Goal: Information Seeking & Learning: Check status

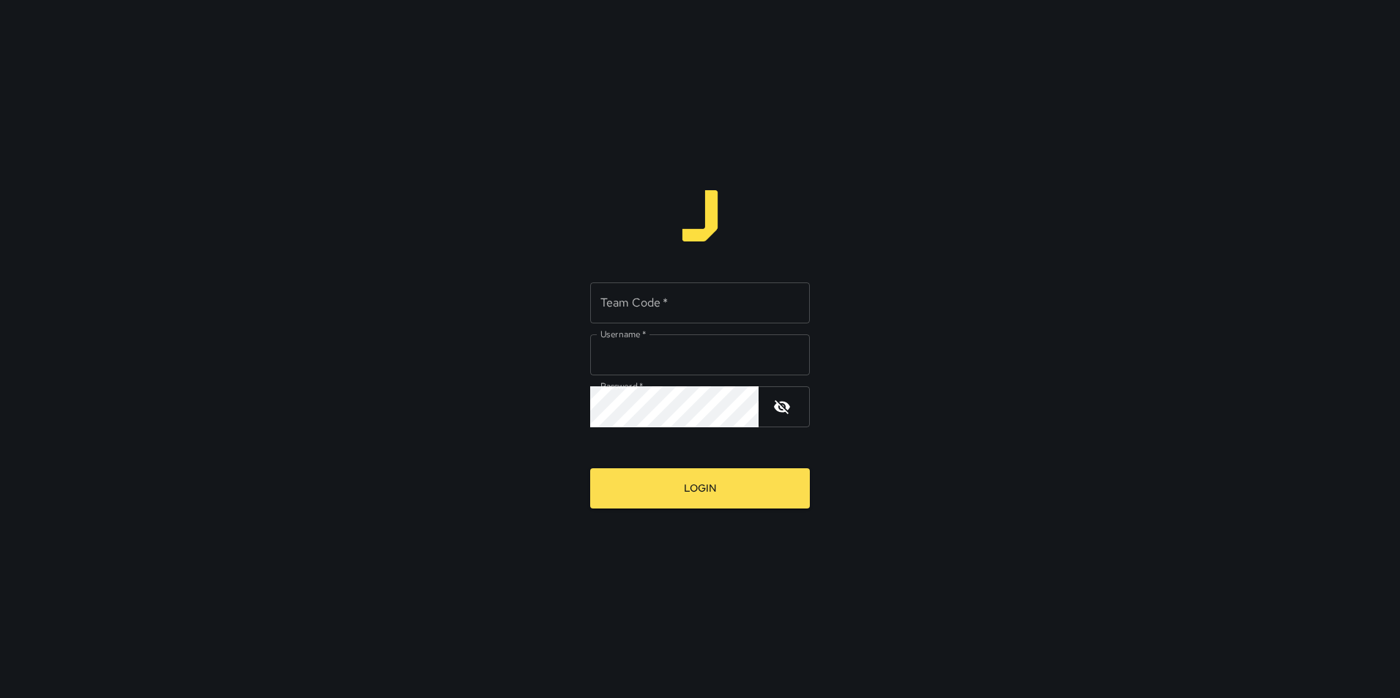
type input "**********"
click at [643, 310] on input "Team Code   *" at bounding box center [700, 303] width 220 height 41
type input "*"
type input "*****"
click at [590, 469] on button "Login" at bounding box center [700, 489] width 220 height 40
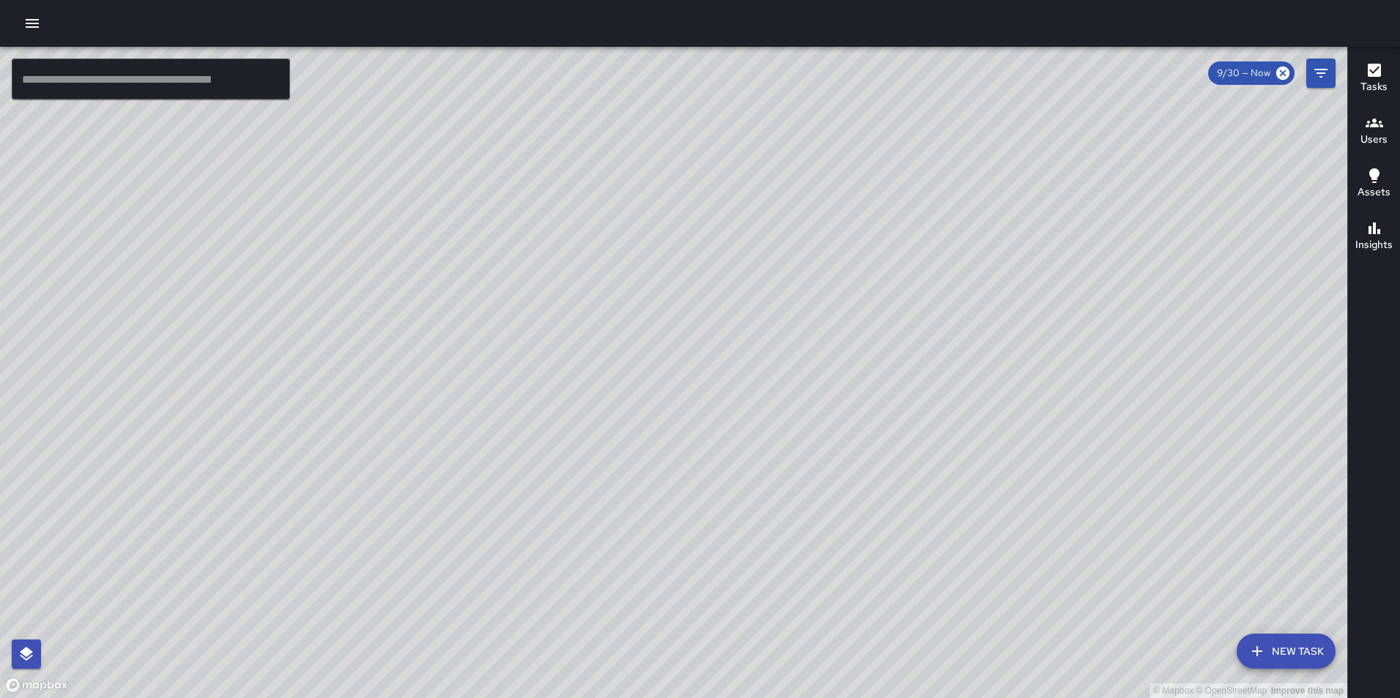
click at [40, 18] on icon "button" at bounding box center [32, 24] width 18 height 18
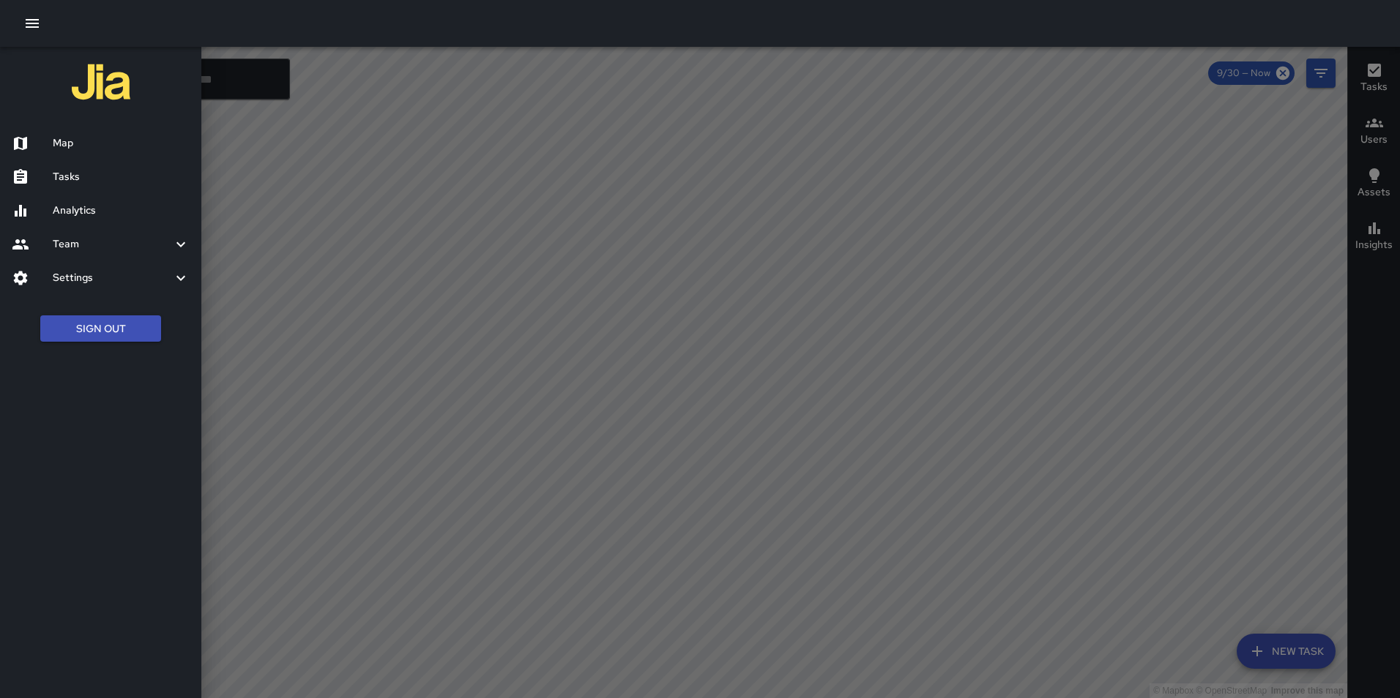
click at [116, 277] on h6 "Settings" at bounding box center [112, 278] width 119 height 16
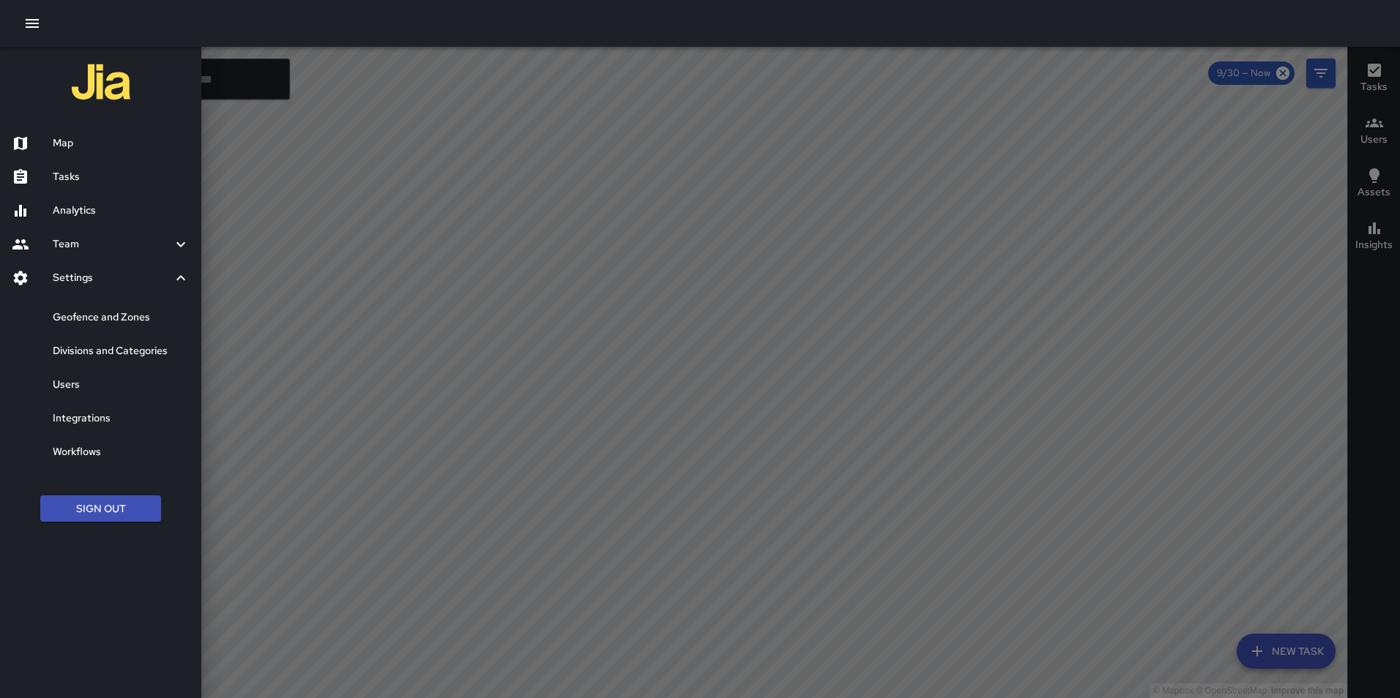
click at [344, 382] on div at bounding box center [700, 349] width 1400 height 698
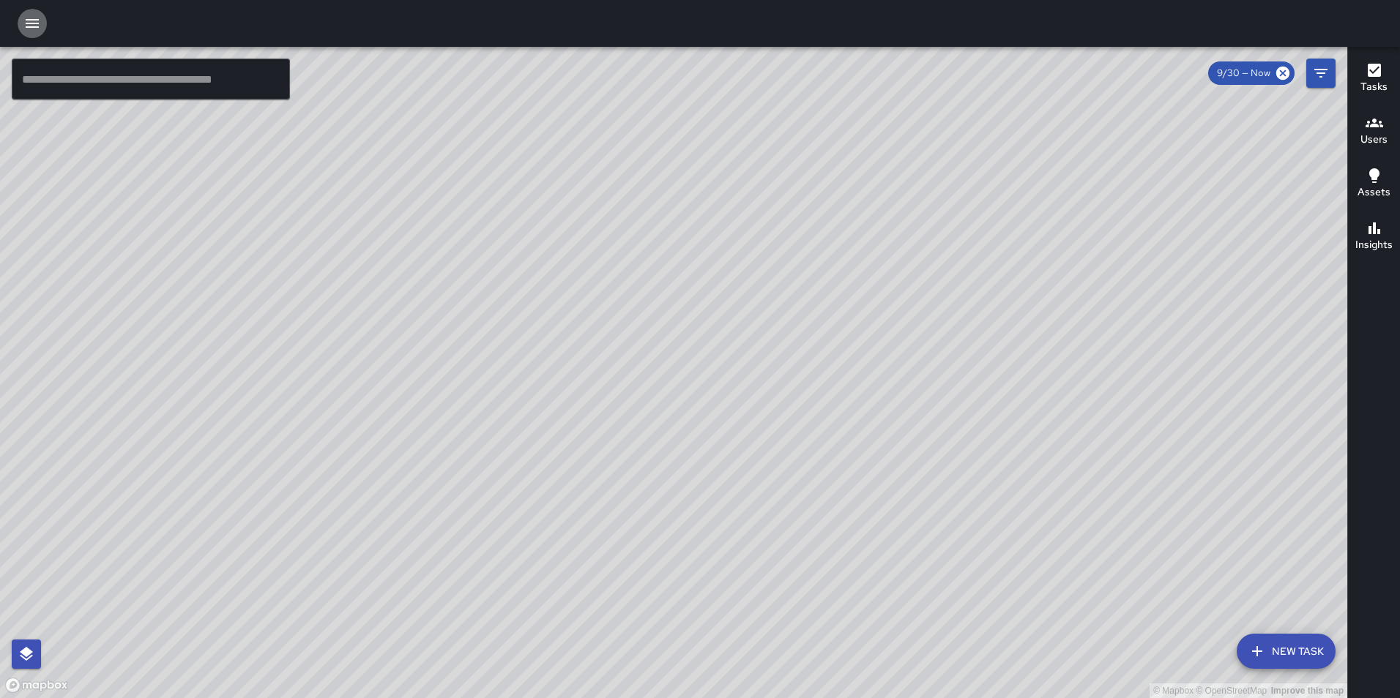
click at [33, 25] on icon "button" at bounding box center [32, 24] width 18 height 18
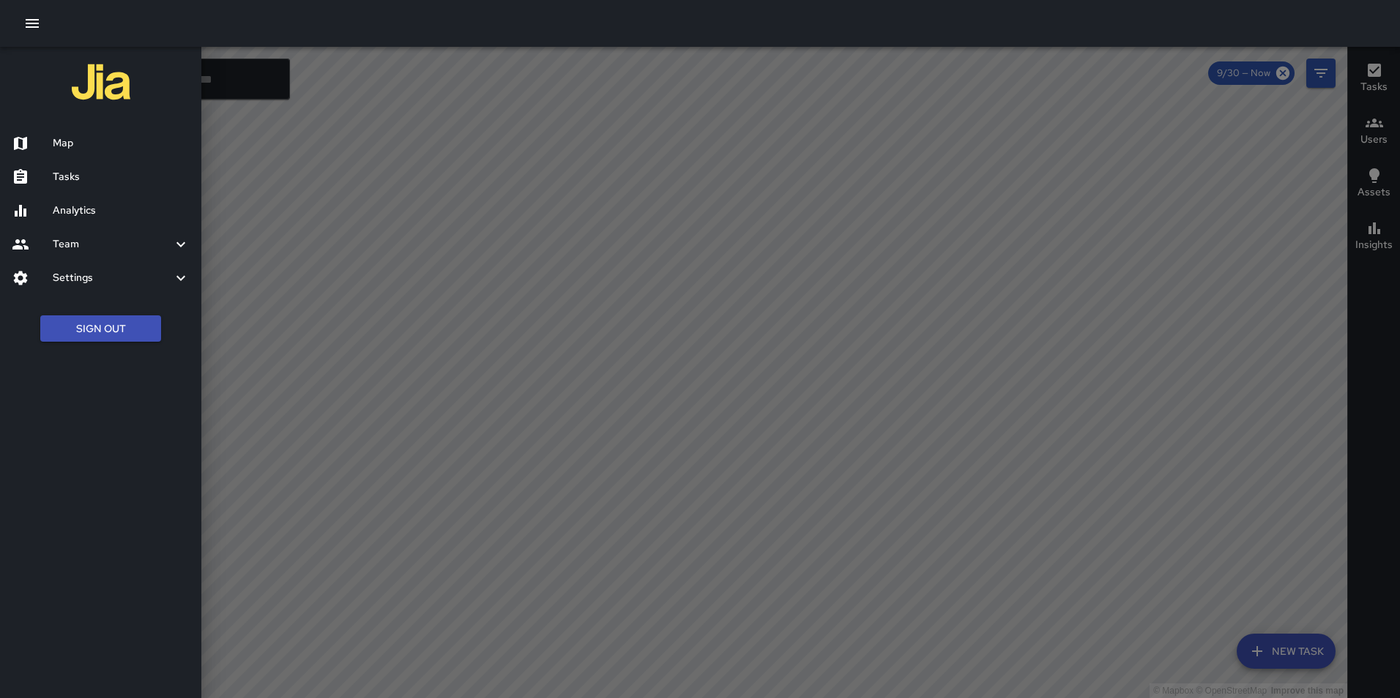
click at [101, 286] on div "Settings" at bounding box center [100, 278] width 201 height 34
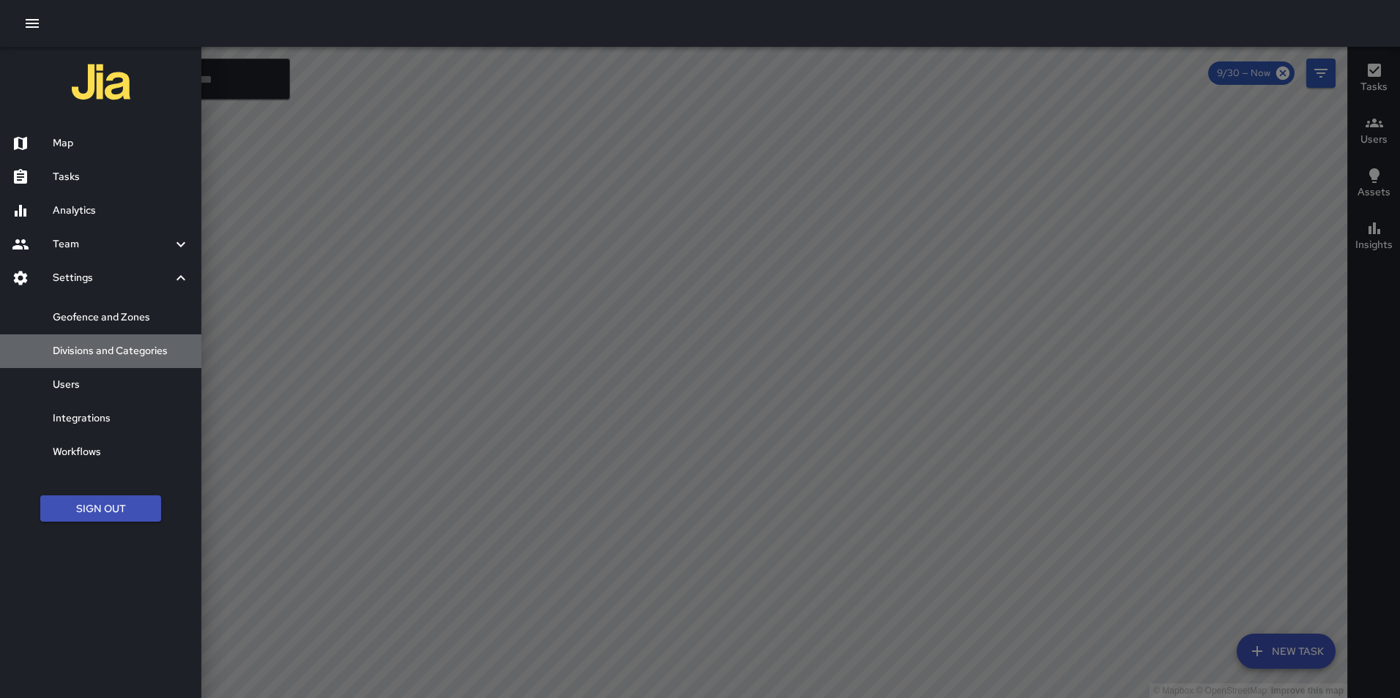
click at [117, 358] on h6 "Divisions and Categories" at bounding box center [121, 351] width 137 height 16
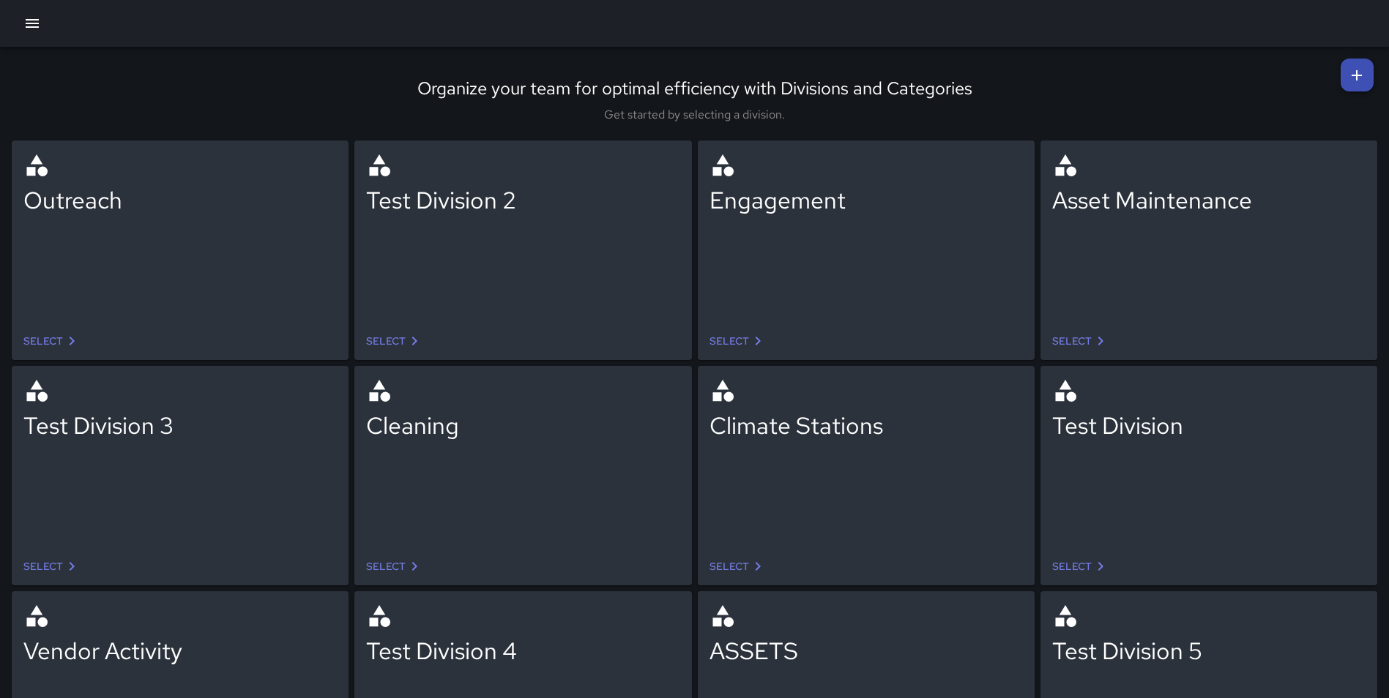
click at [394, 564] on link "Select" at bounding box center [394, 566] width 69 height 27
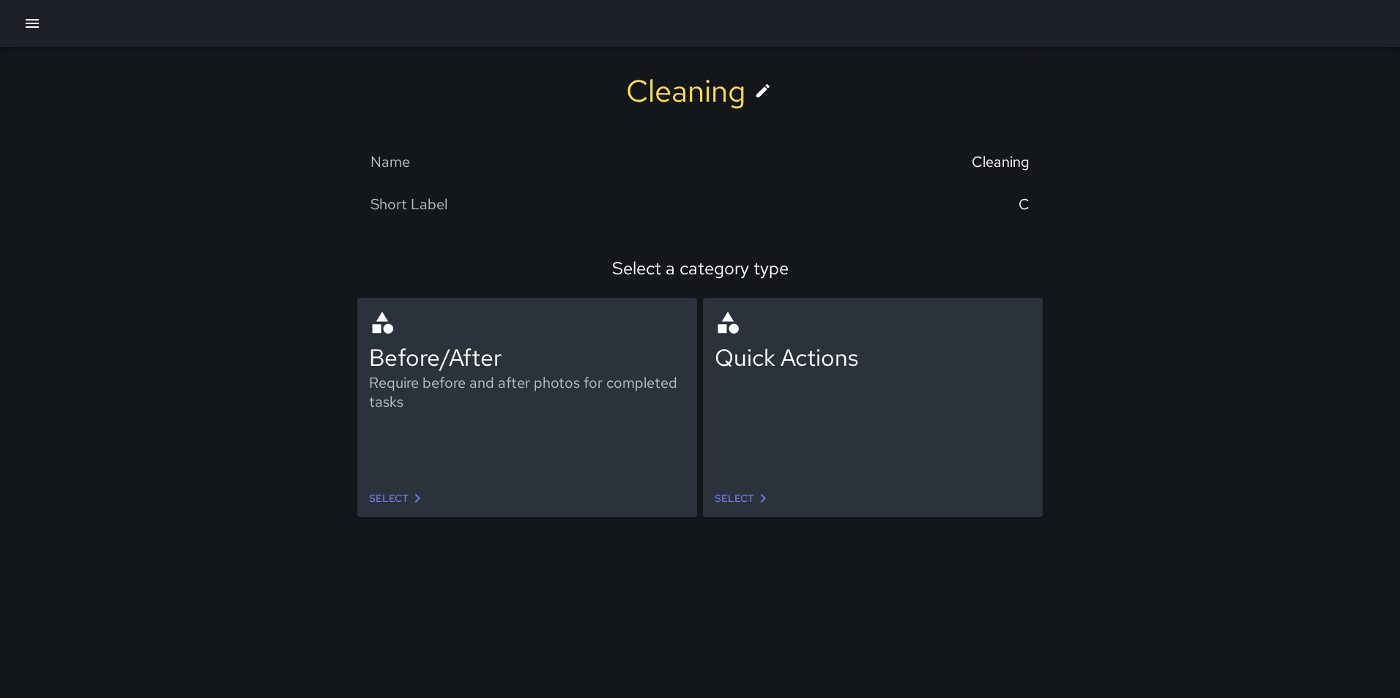
click at [400, 502] on link "Select" at bounding box center [397, 498] width 69 height 27
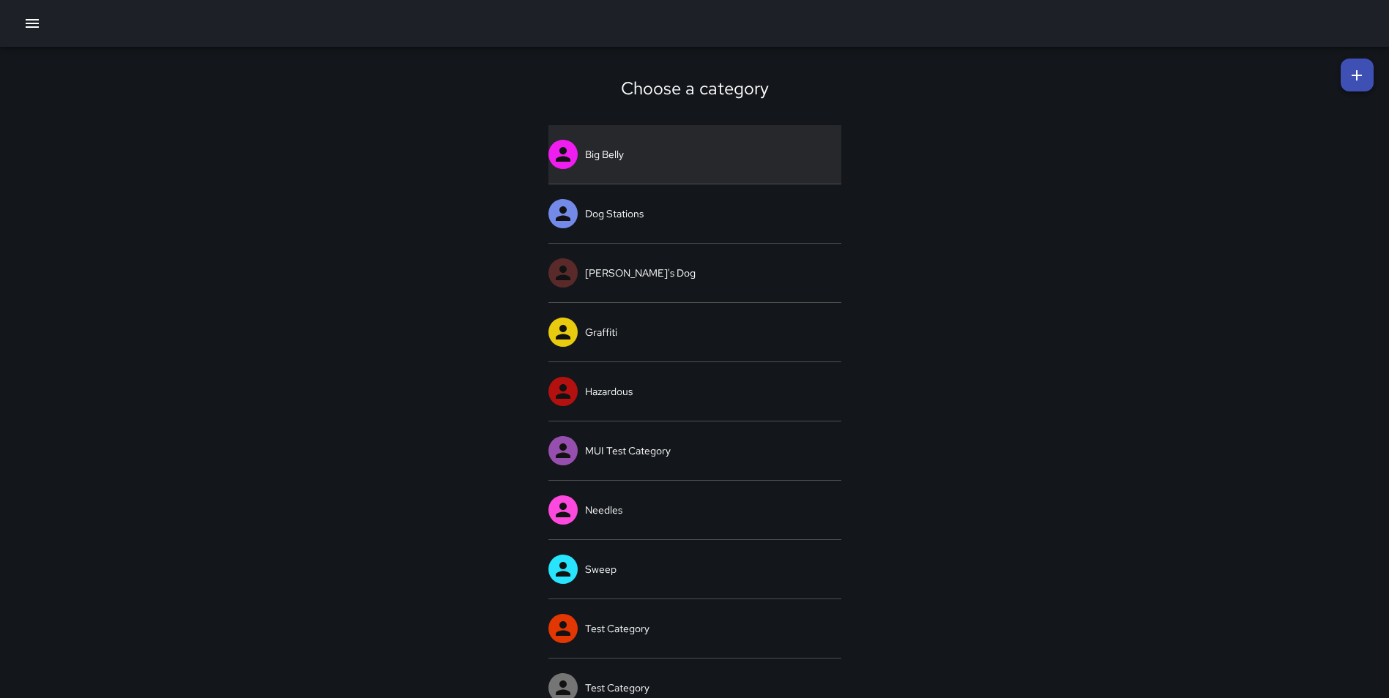
click at [677, 151] on link "Big Belly" at bounding box center [694, 154] width 293 height 59
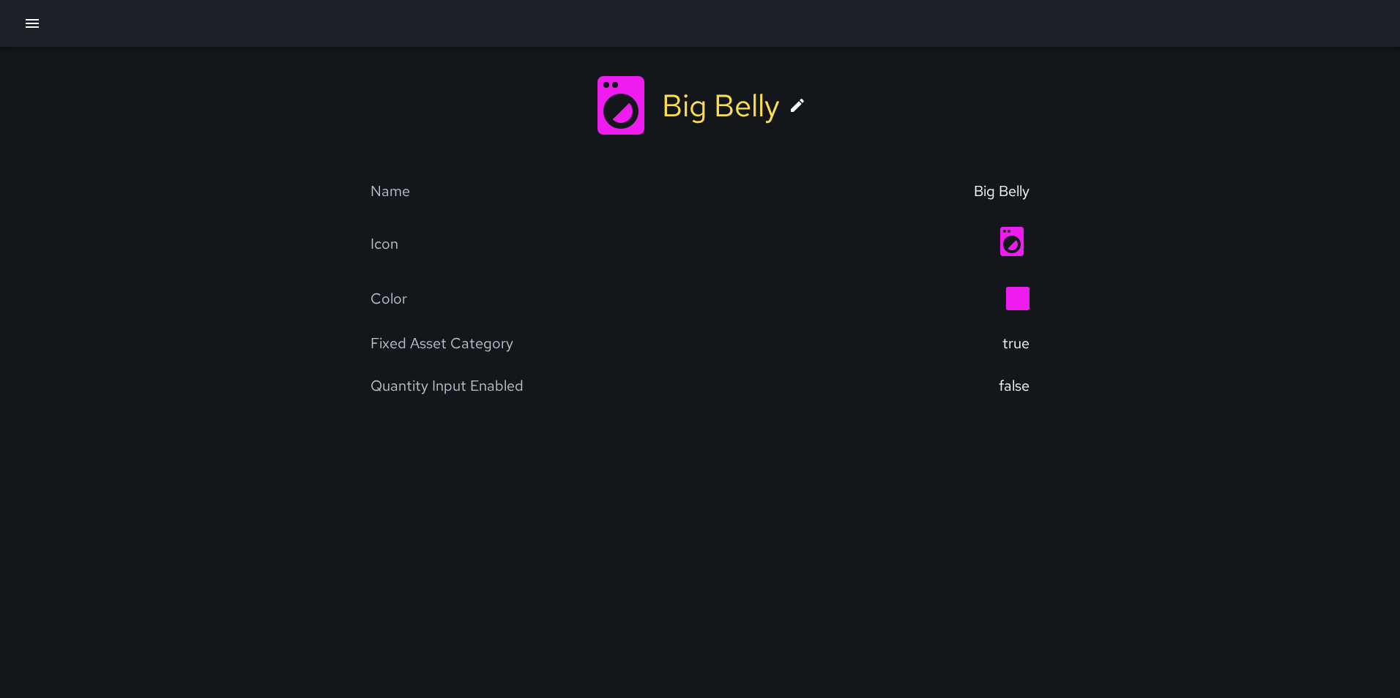
click at [799, 113] on icon at bounding box center [797, 106] width 18 height 18
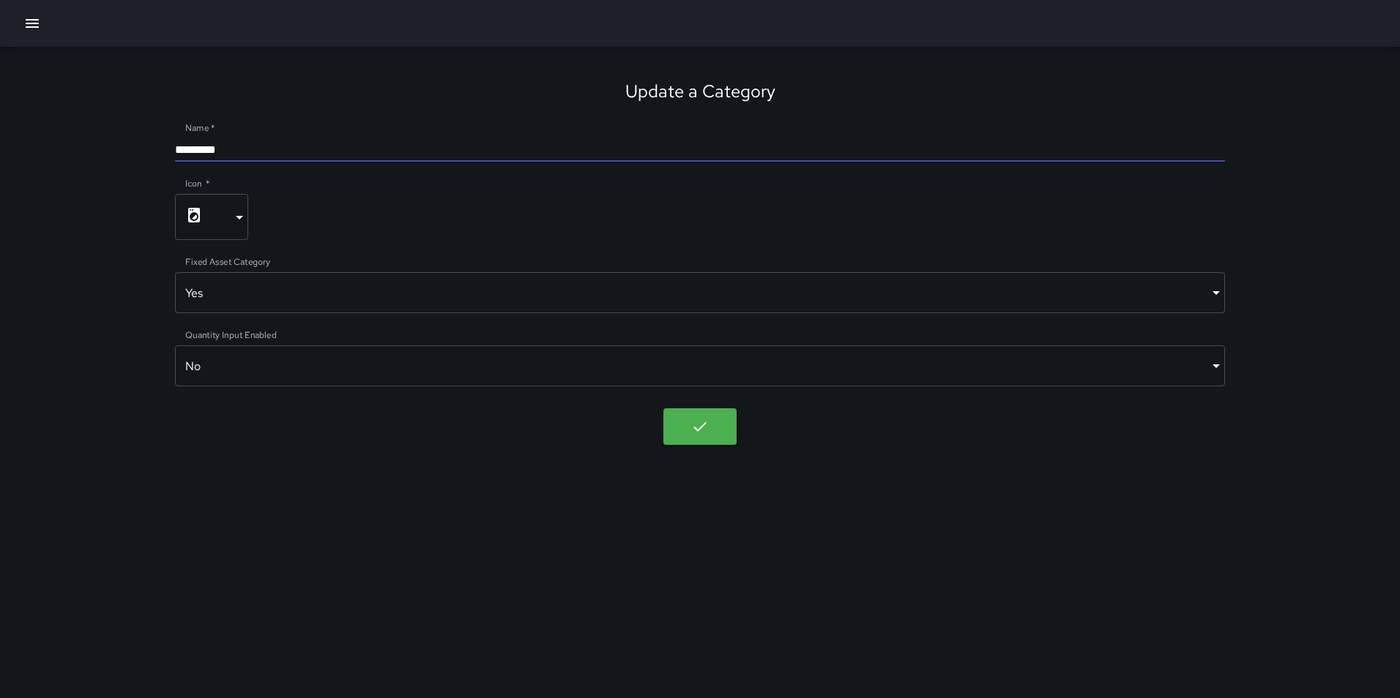
drag, startPoint x: 173, startPoint y: 143, endPoint x: 148, endPoint y: 142, distance: 25.6
click at [148, 142] on div "**********" at bounding box center [700, 262] width 1400 height 431
type input "*********"
click at [220, 219] on body "**********" at bounding box center [700, 349] width 1400 height 698
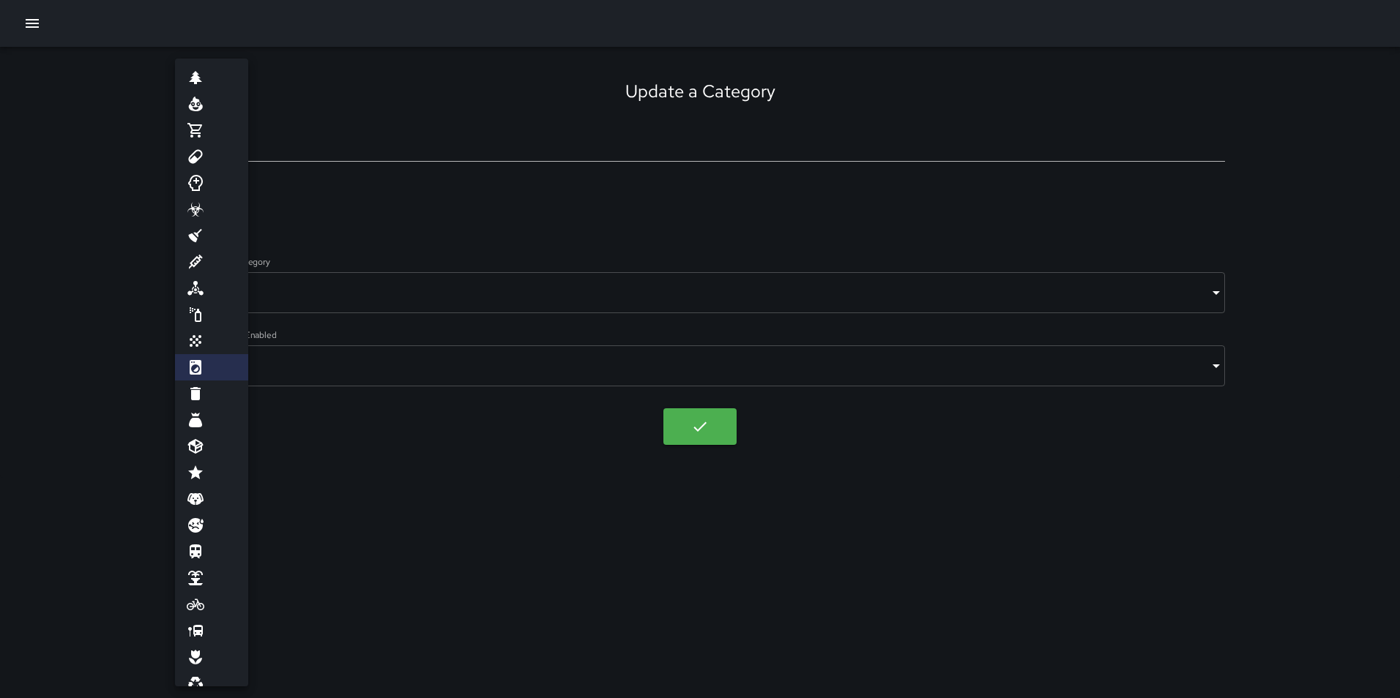
click at [349, 211] on div at bounding box center [700, 349] width 1400 height 698
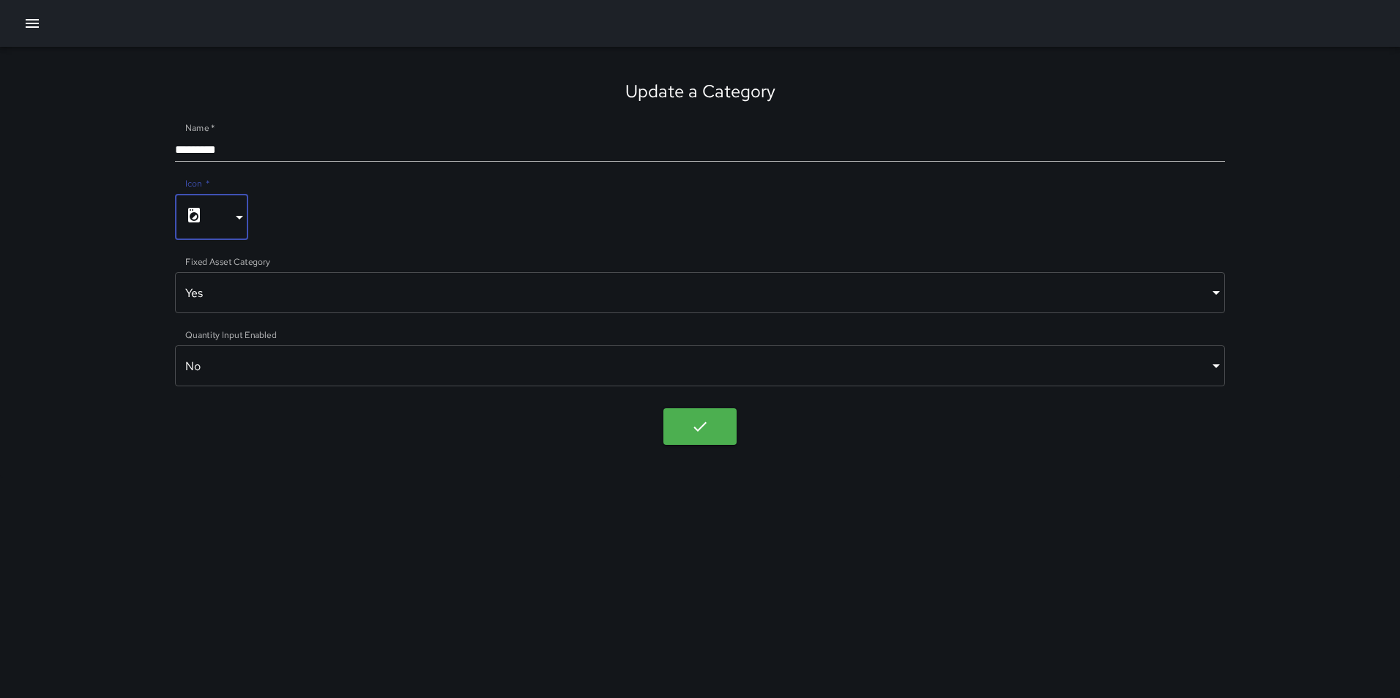
click at [347, 299] on body "**********" at bounding box center [700, 349] width 1400 height 698
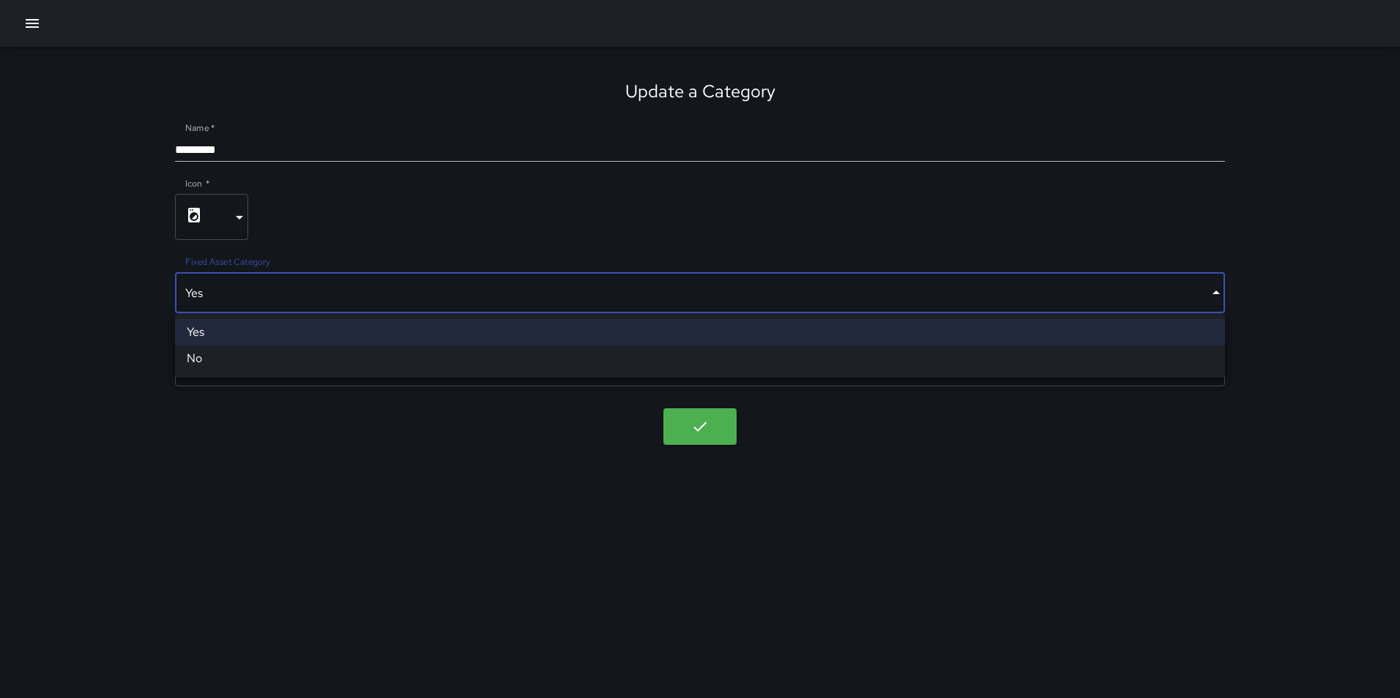
click at [394, 213] on div at bounding box center [700, 349] width 1400 height 698
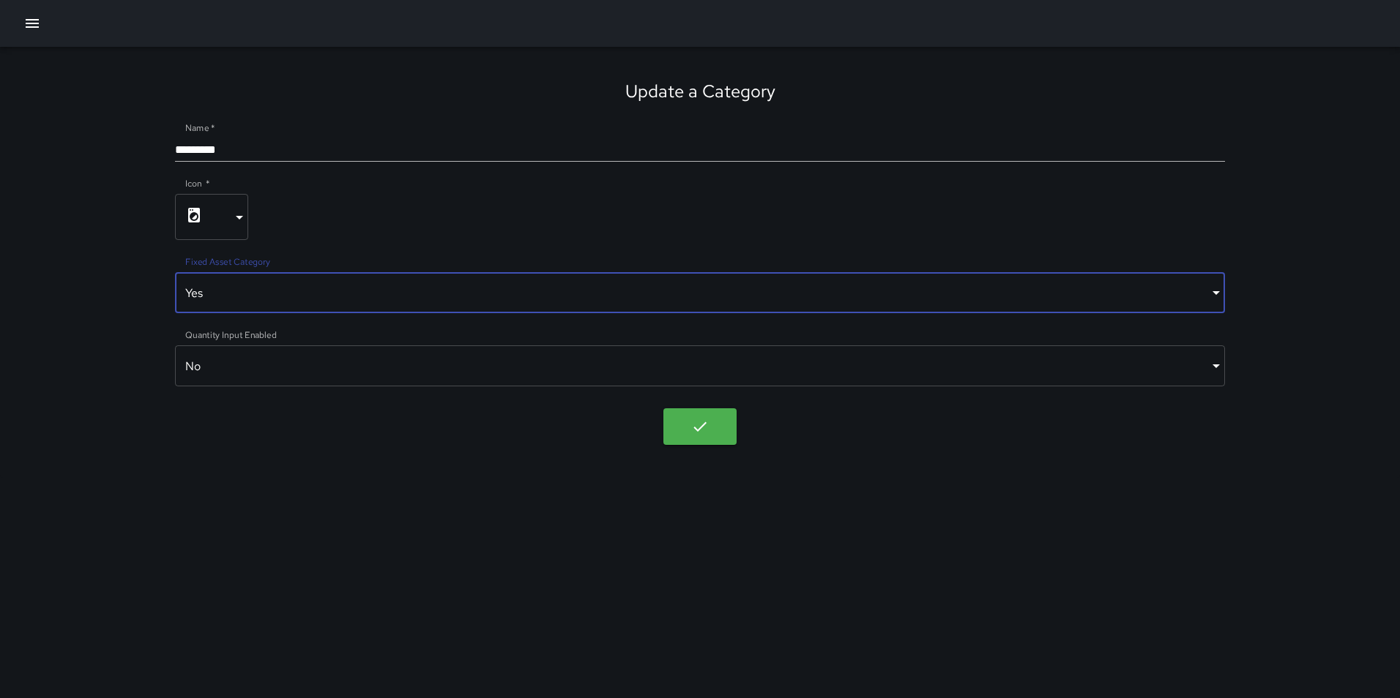
click at [347, 377] on body "**********" at bounding box center [700, 349] width 1400 height 698
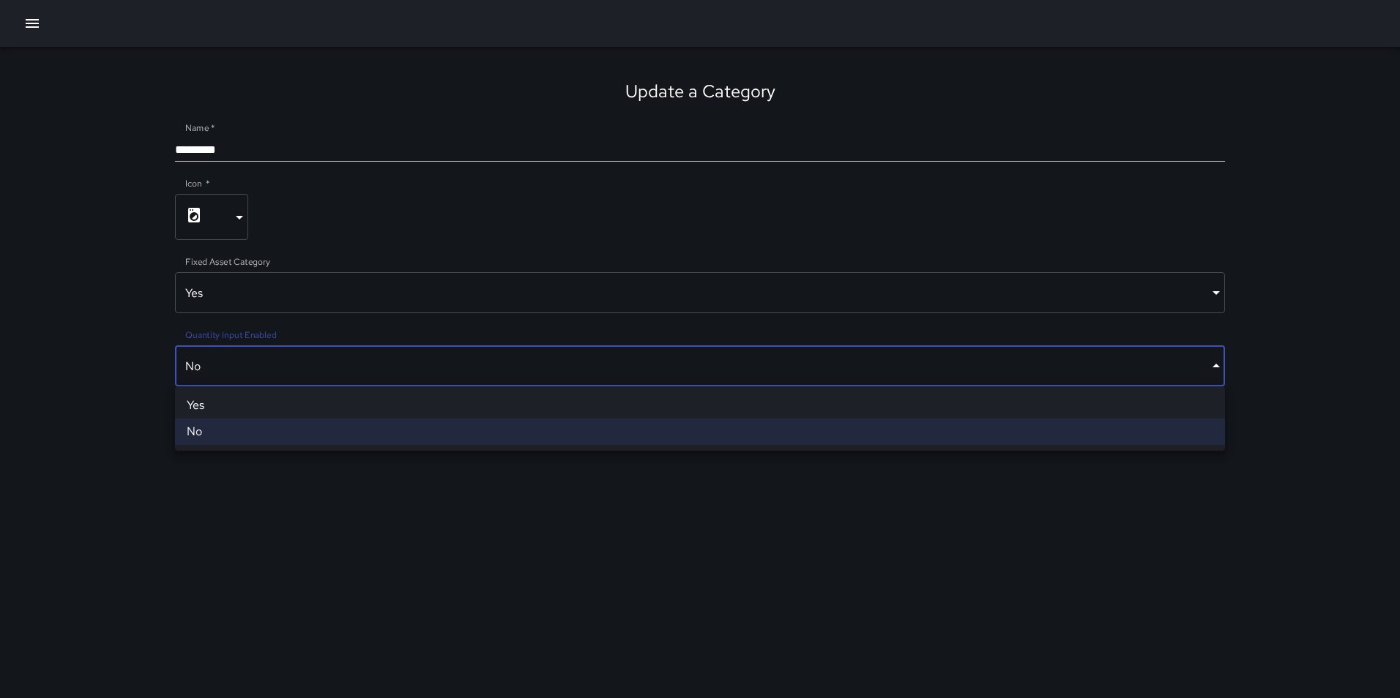
click at [318, 409] on li "Yes" at bounding box center [700, 405] width 1050 height 26
type input "****"
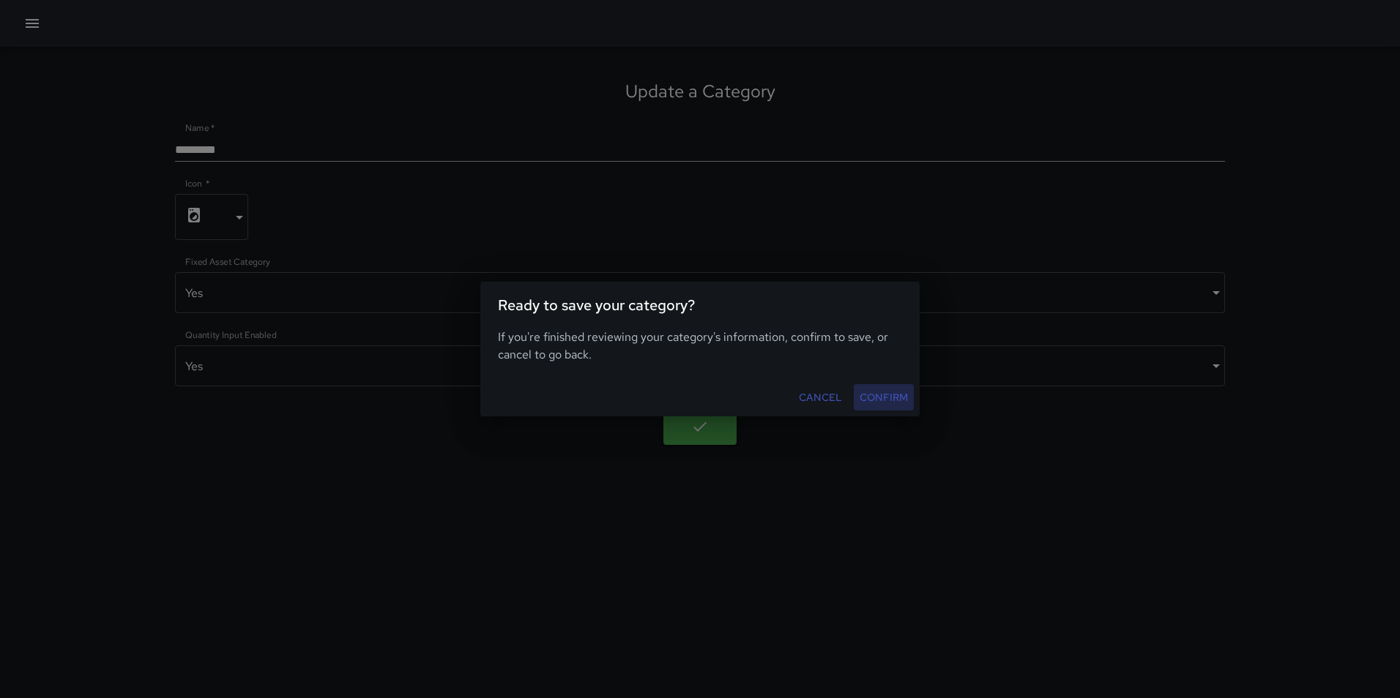
click at [885, 404] on button "Confirm" at bounding box center [884, 397] width 60 height 27
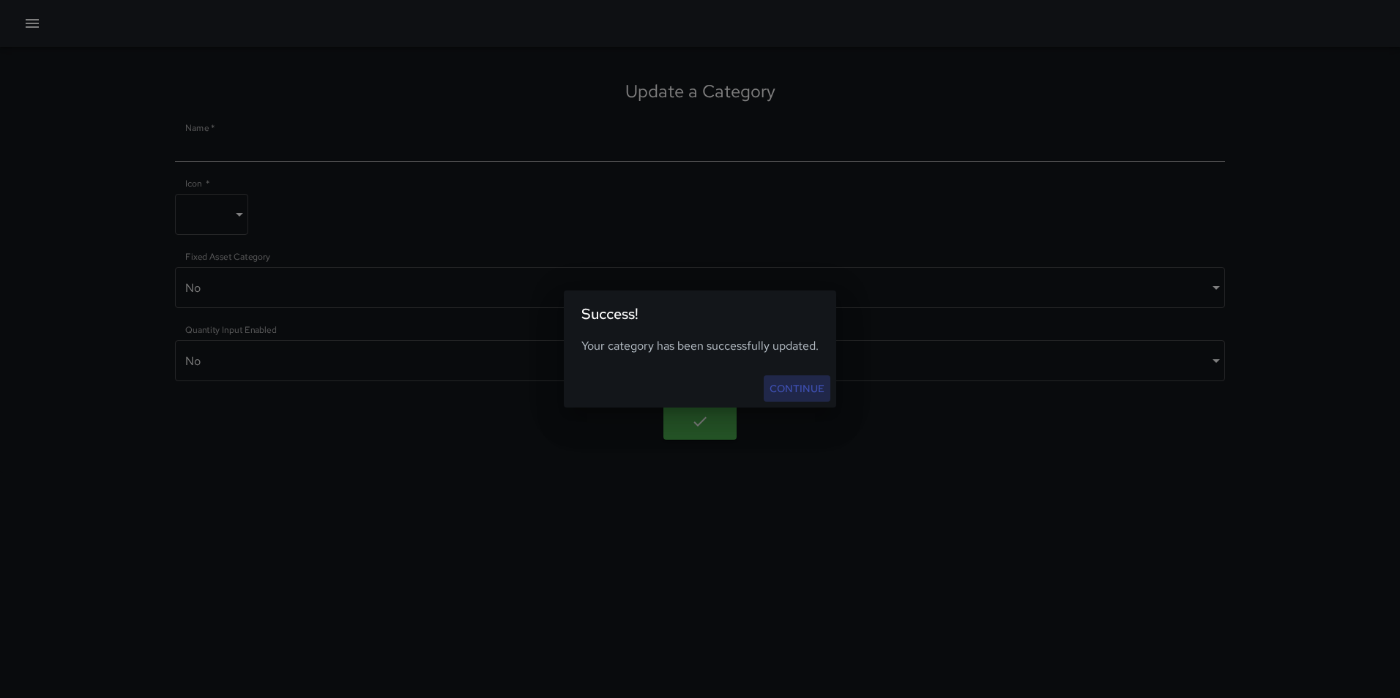
click at [793, 382] on link "Continue" at bounding box center [797, 389] width 67 height 27
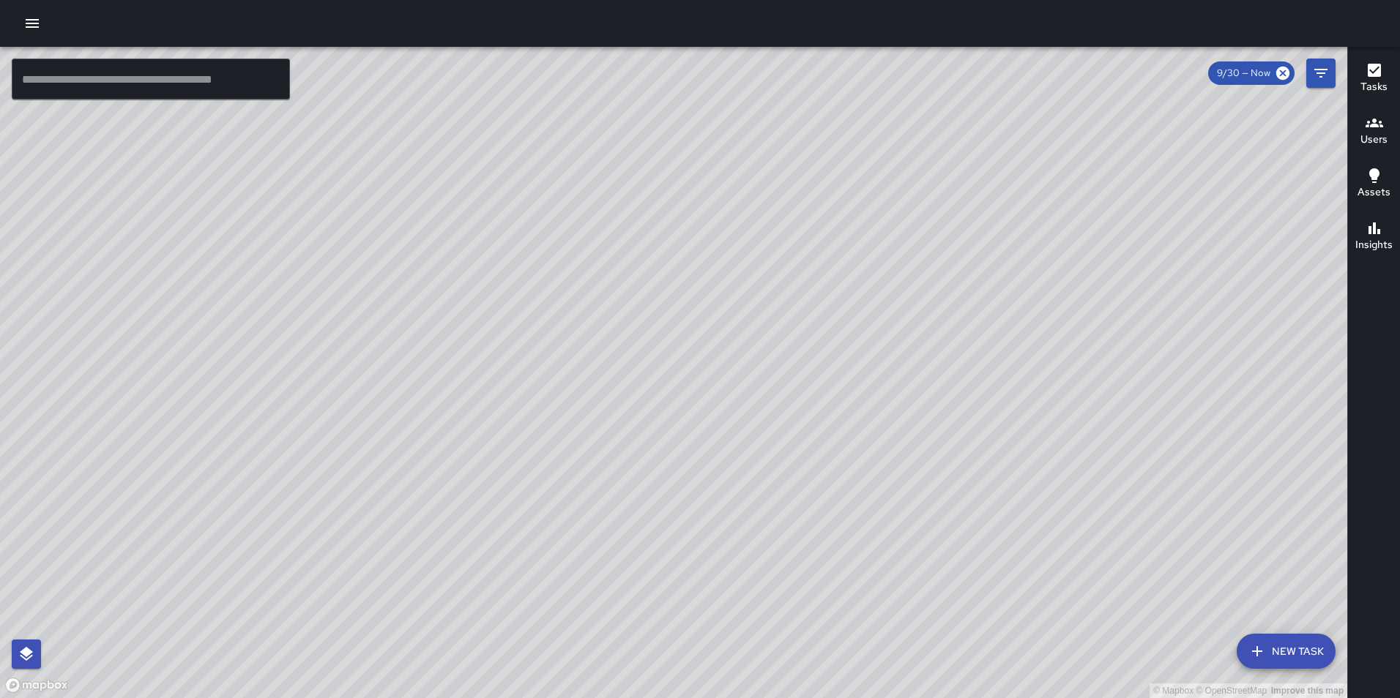
click at [28, 30] on icon "button" at bounding box center [32, 24] width 18 height 18
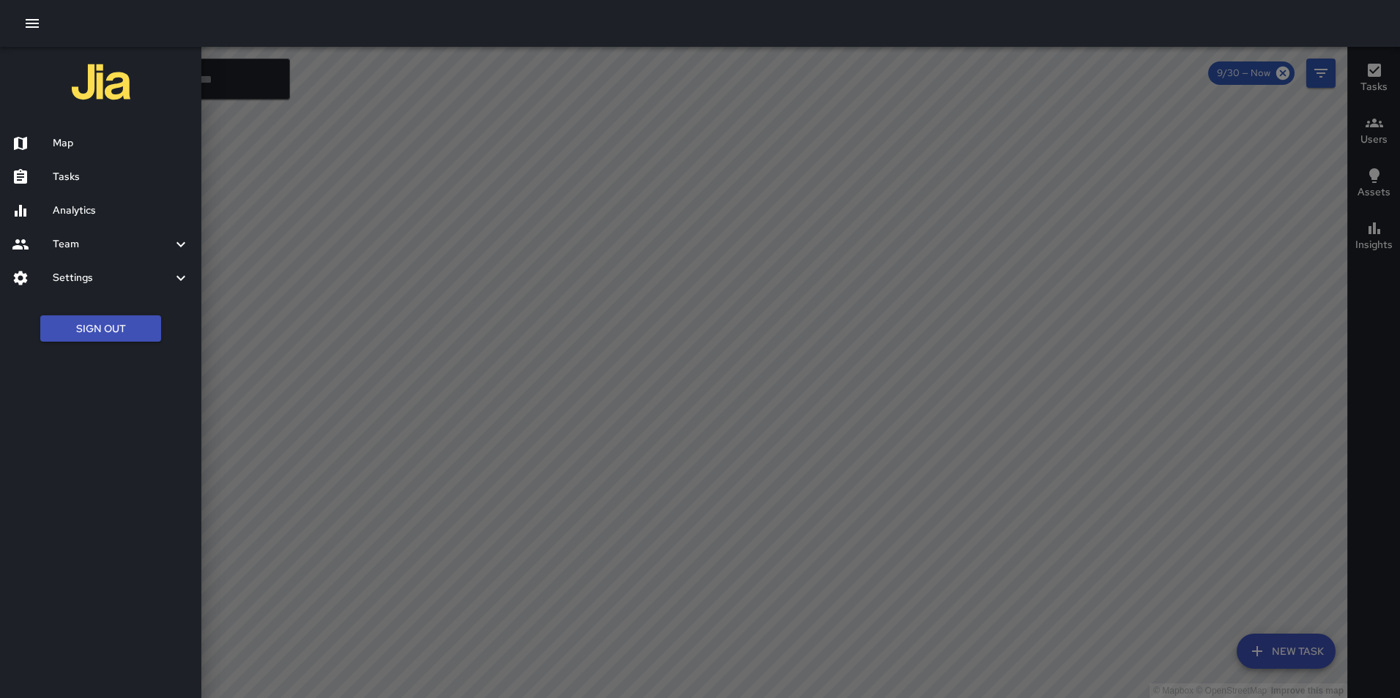
click at [81, 273] on h6 "Settings" at bounding box center [112, 278] width 119 height 16
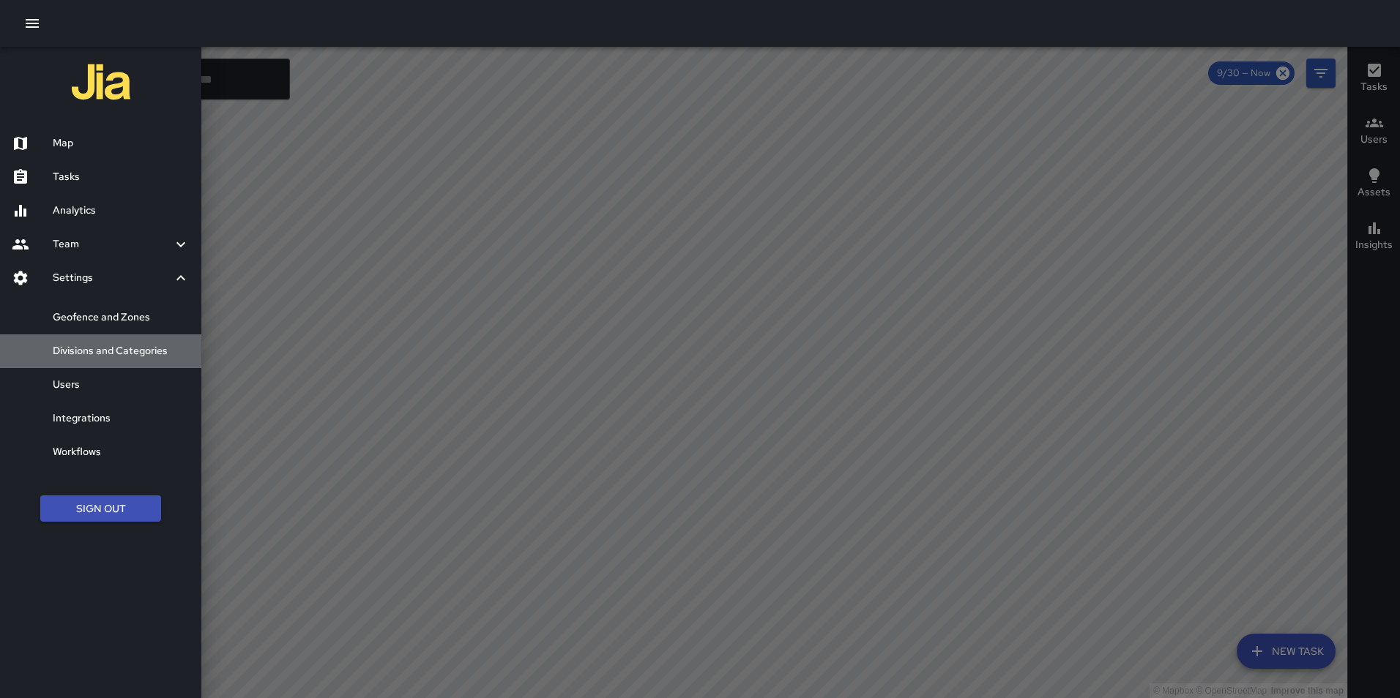
click at [120, 348] on h6 "Divisions and Categories" at bounding box center [121, 351] width 137 height 16
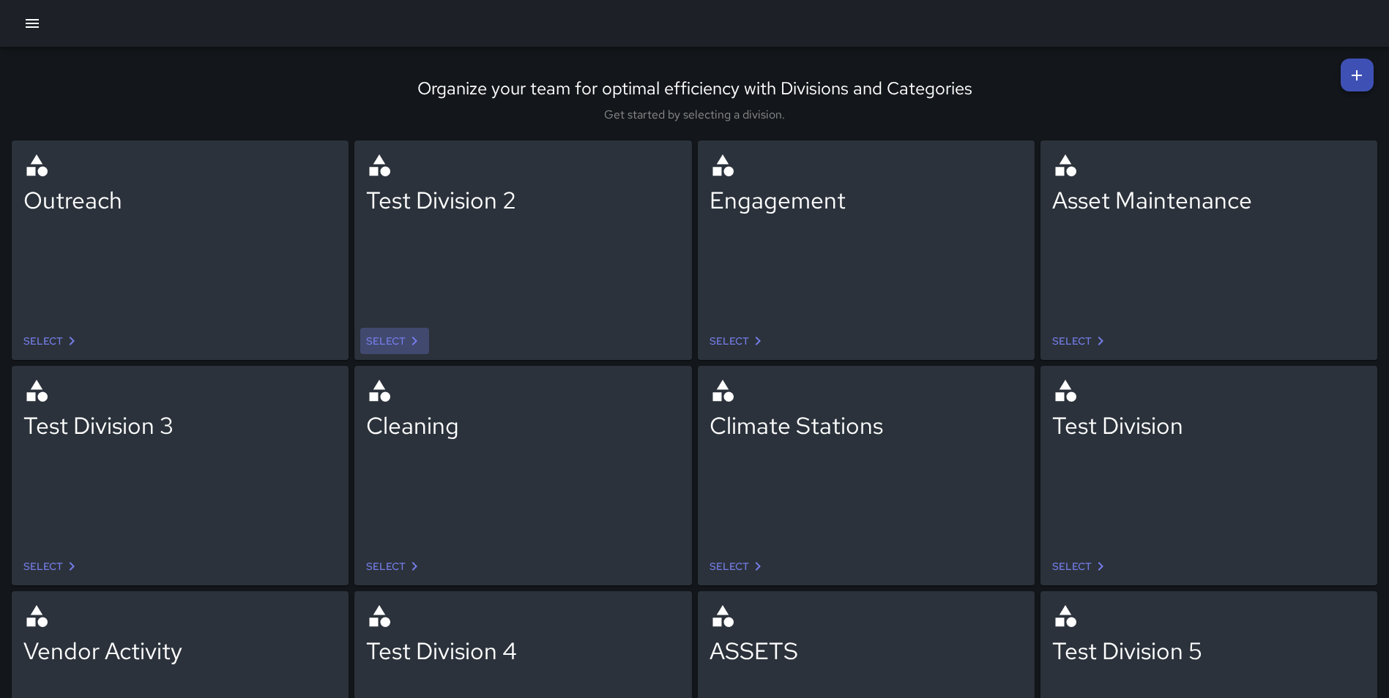
click at [401, 337] on link "Select" at bounding box center [394, 341] width 69 height 27
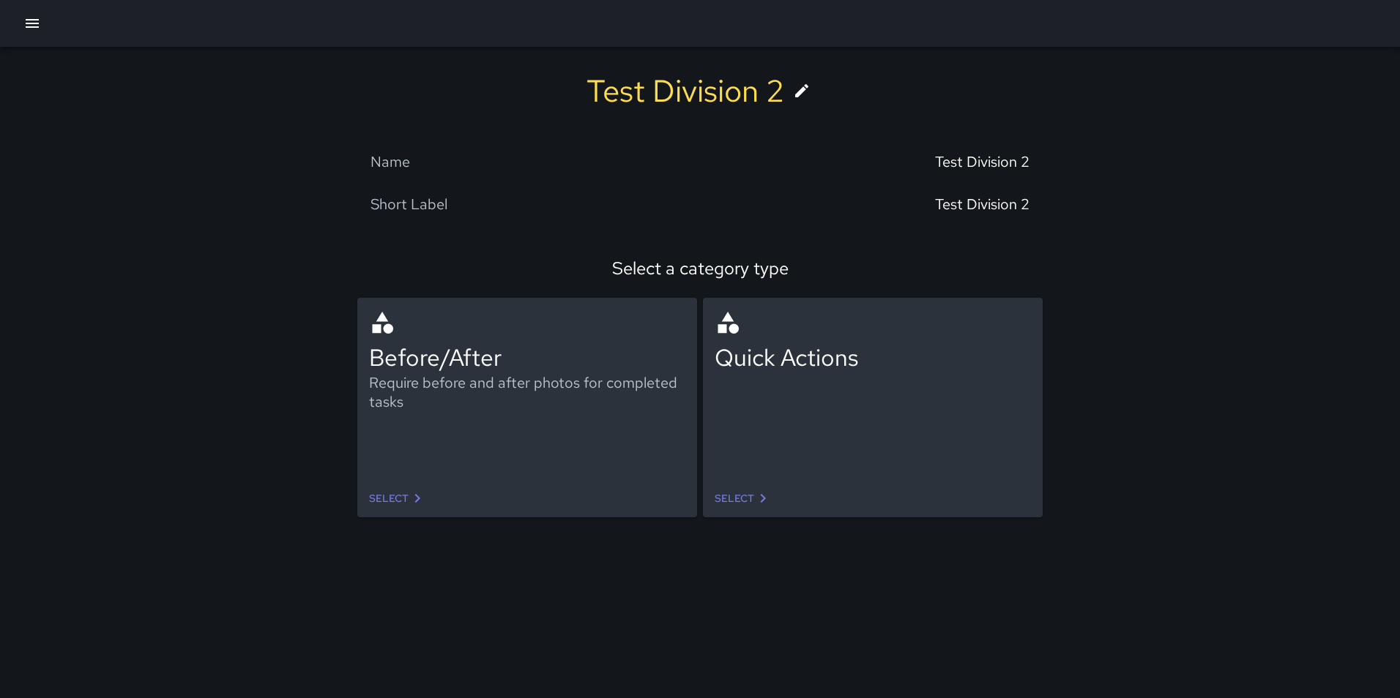
click at [392, 497] on link "Select" at bounding box center [397, 498] width 69 height 27
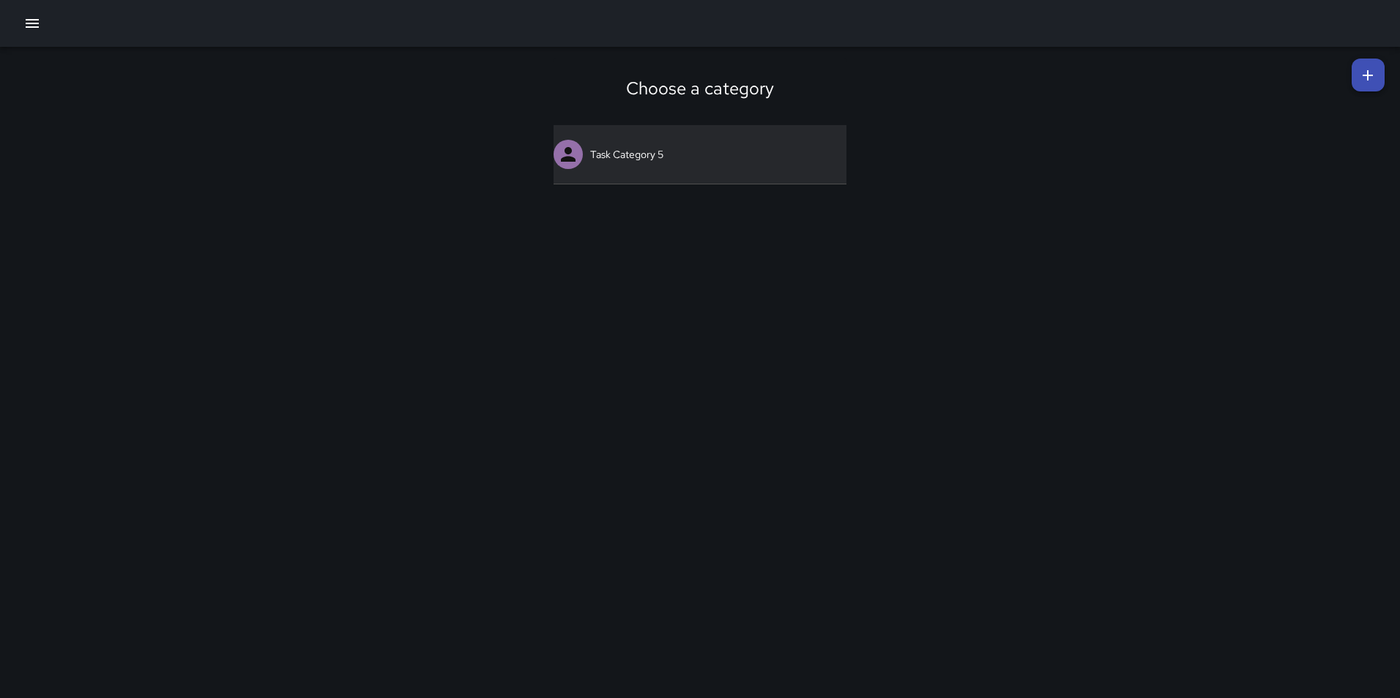
click at [661, 154] on link "Task Category 5" at bounding box center [699, 154] width 293 height 59
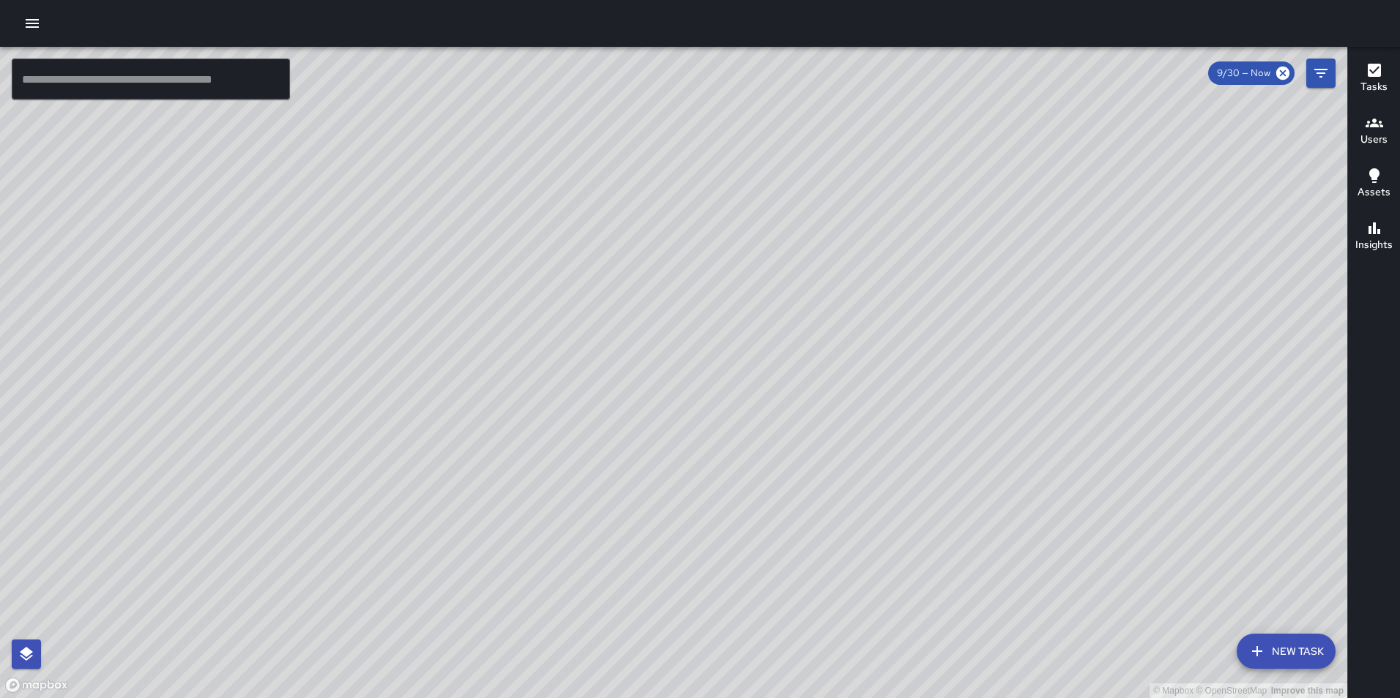
drag, startPoint x: 30, startPoint y: 27, endPoint x: 32, endPoint y: 34, distance: 7.6
click at [30, 27] on icon "button" at bounding box center [32, 23] width 13 height 9
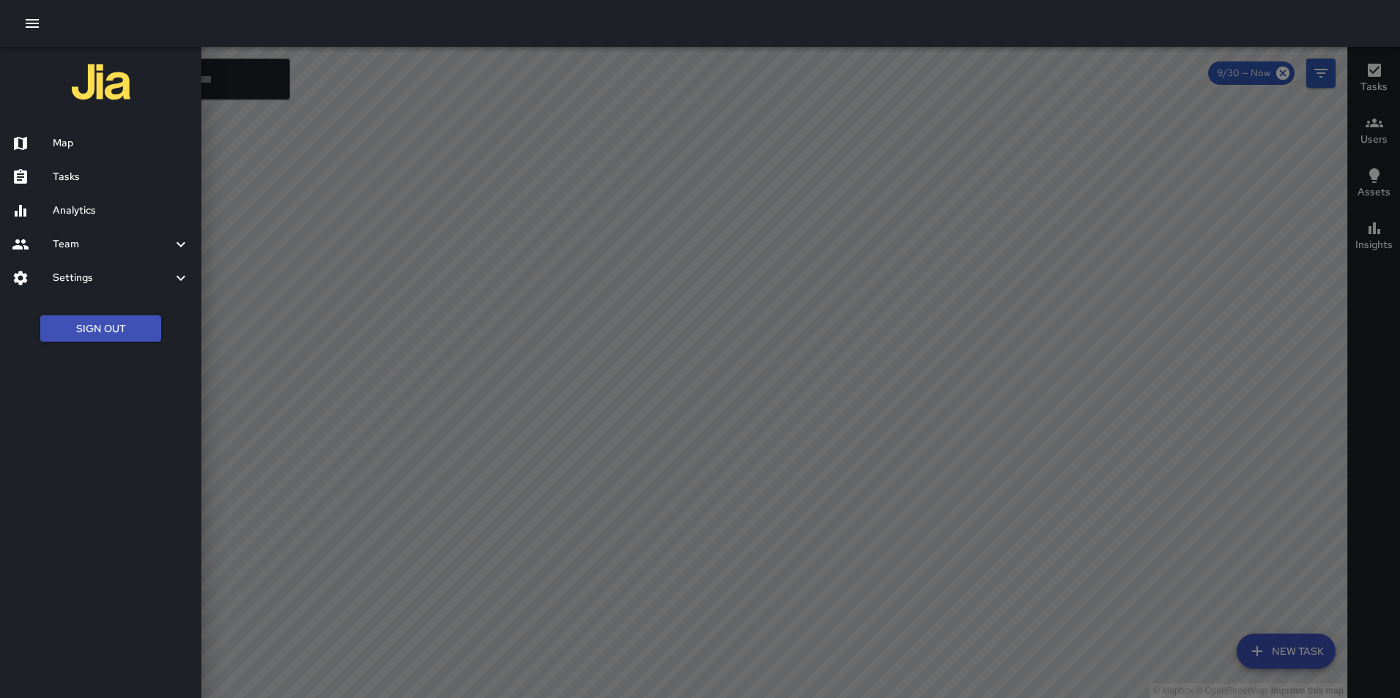
click at [122, 335] on button "Sign Out" at bounding box center [100, 329] width 121 height 27
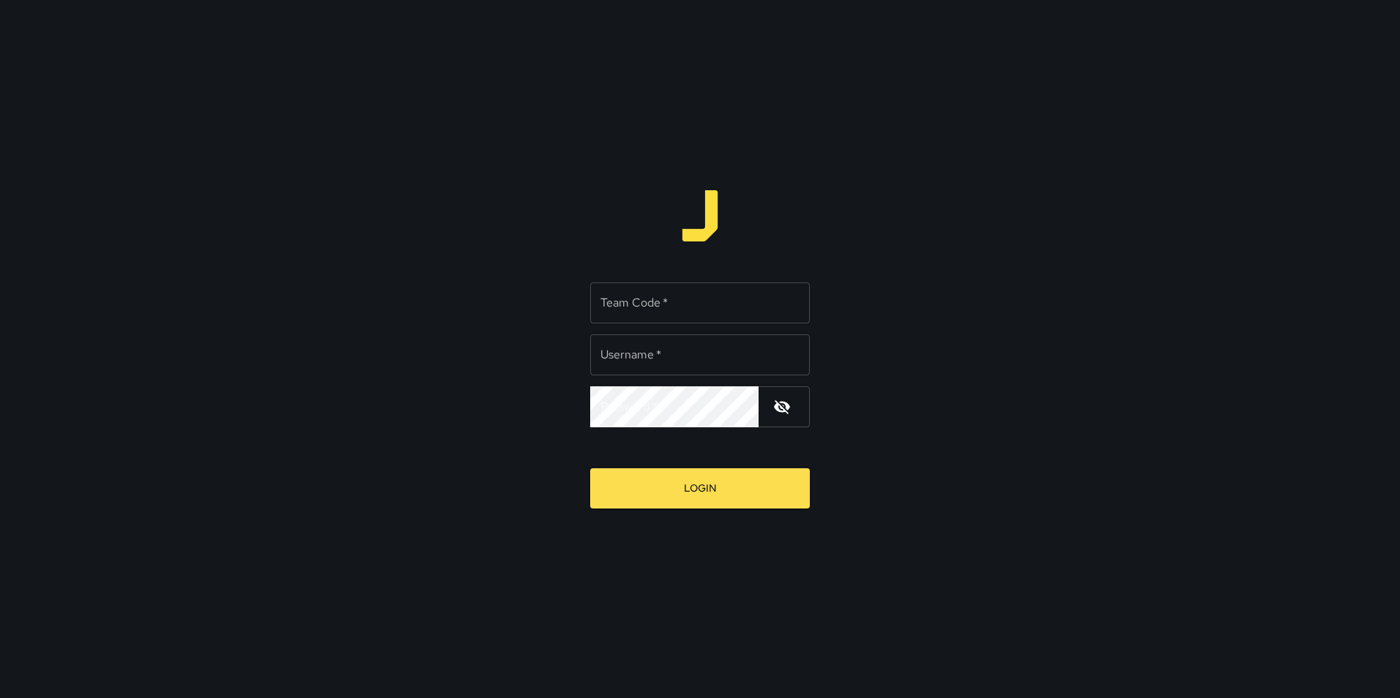
type input "**********"
click at [630, 309] on input "Team Code   *" at bounding box center [700, 303] width 220 height 41
type input "*"
type input "*****"
click at [701, 501] on button "Login" at bounding box center [700, 489] width 220 height 40
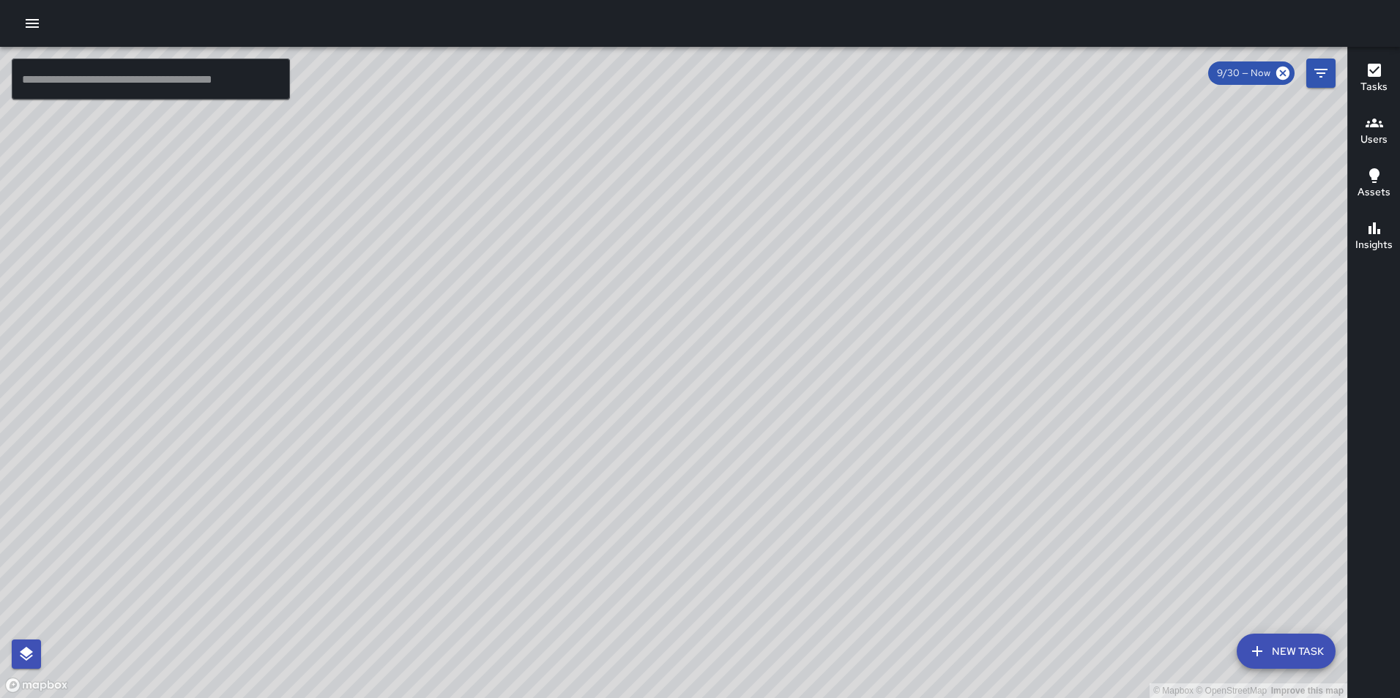
click at [30, 29] on icon "button" at bounding box center [32, 24] width 18 height 18
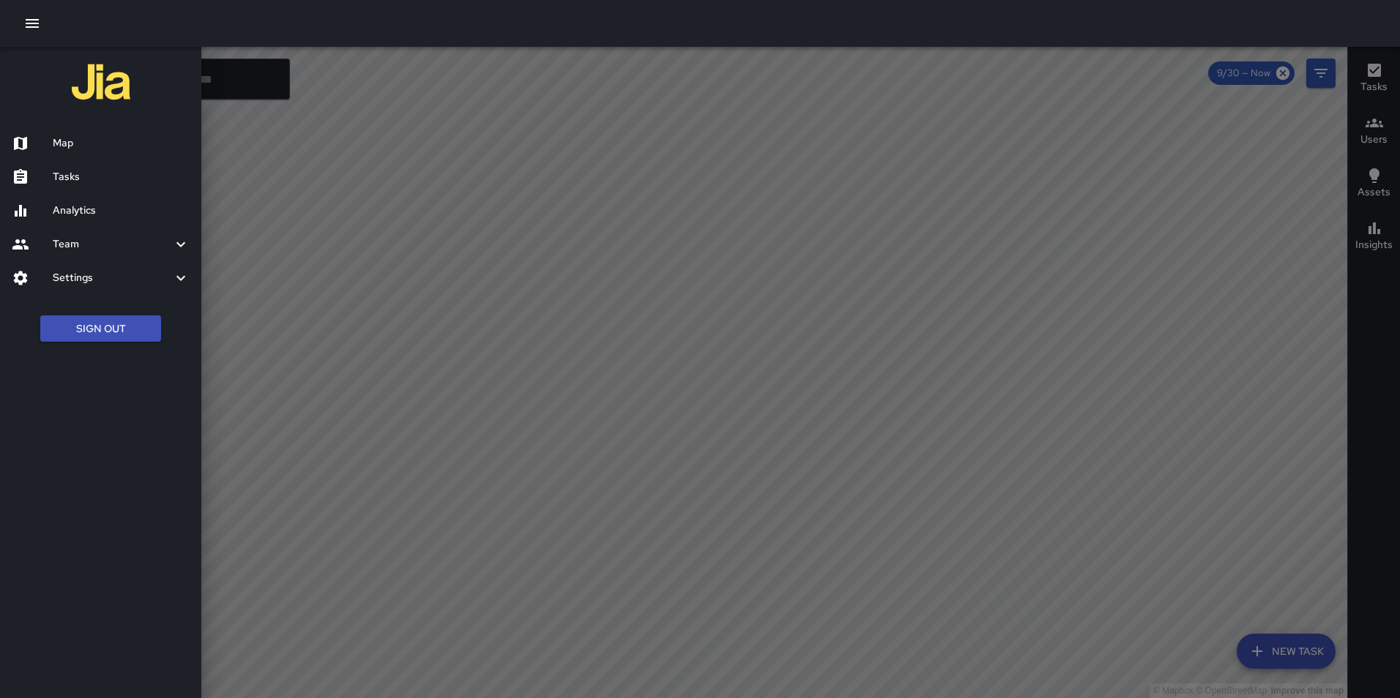
click at [89, 211] on h6 "Analytics" at bounding box center [121, 211] width 137 height 16
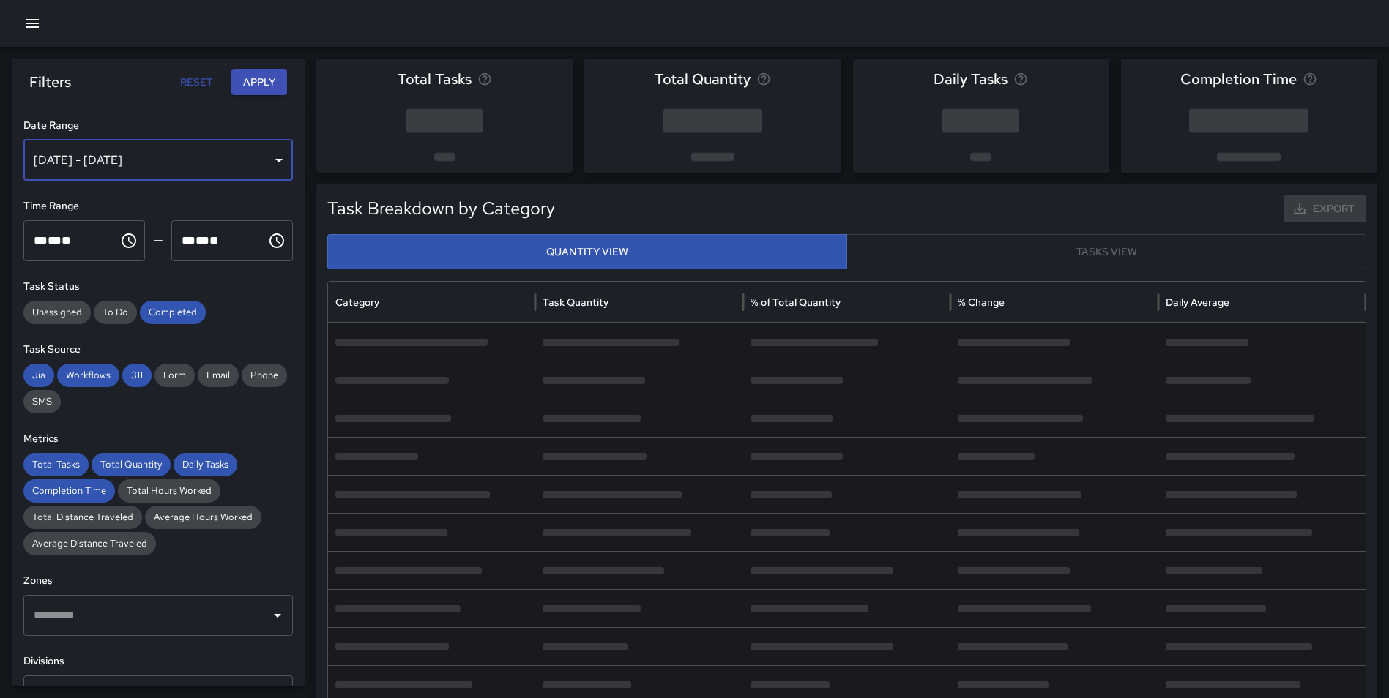
click at [106, 154] on div "Sep 24, 2025 - Sep 30, 2025" at bounding box center [157, 160] width 269 height 41
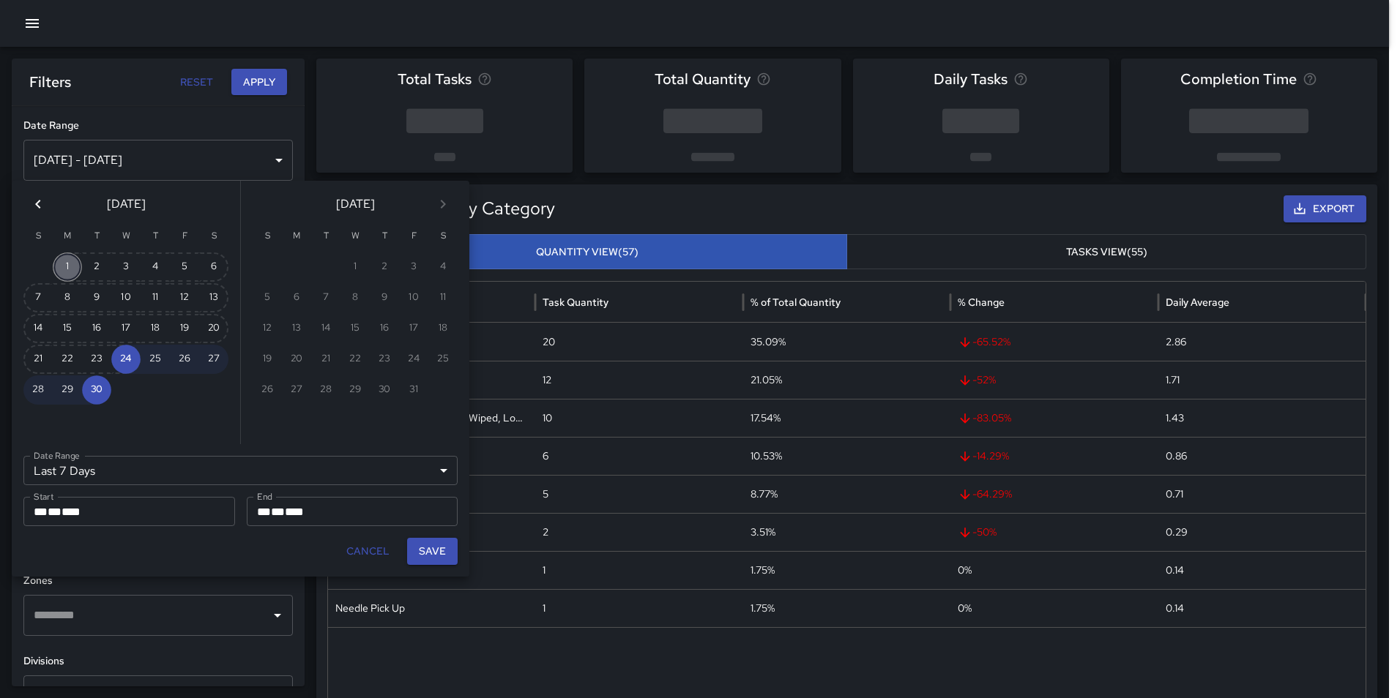
click at [65, 264] on button "1" at bounding box center [67, 267] width 29 height 29
type input "******"
type input "**********"
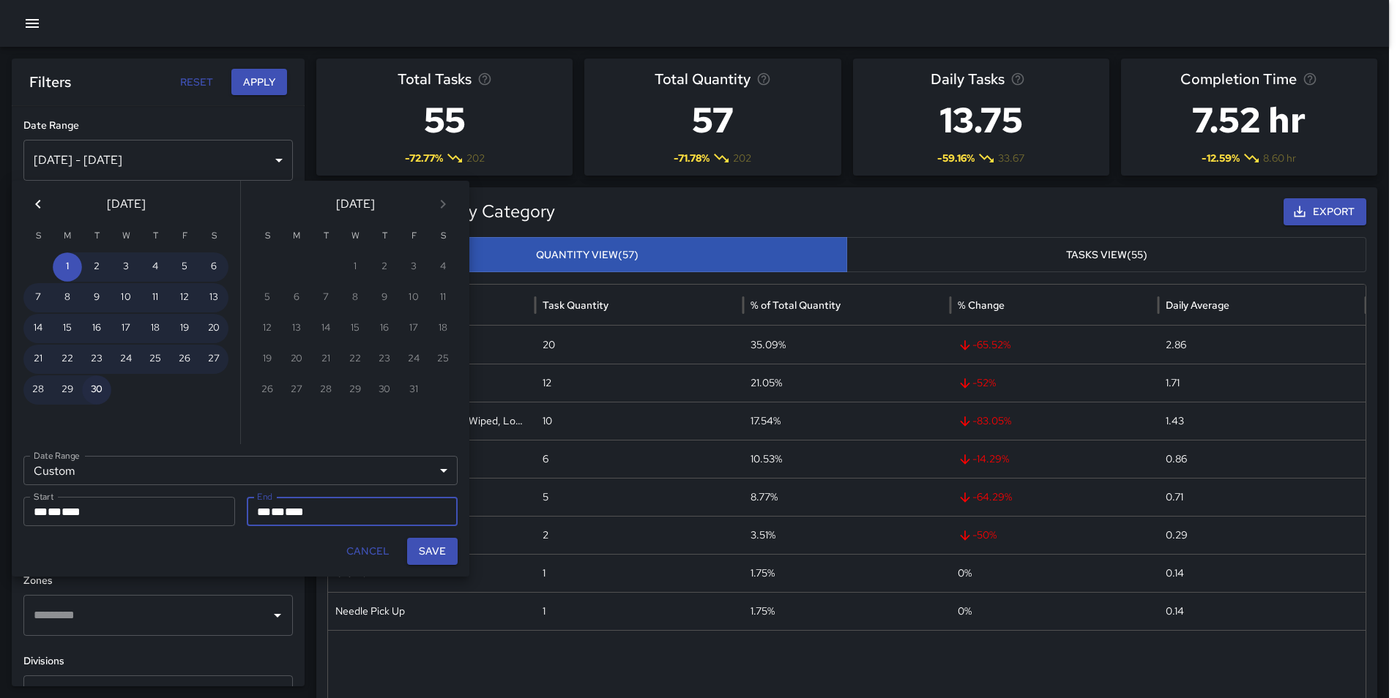
click at [94, 393] on button "30" at bounding box center [96, 390] width 29 height 29
click at [430, 548] on button "Save" at bounding box center [432, 551] width 51 height 27
type input "**********"
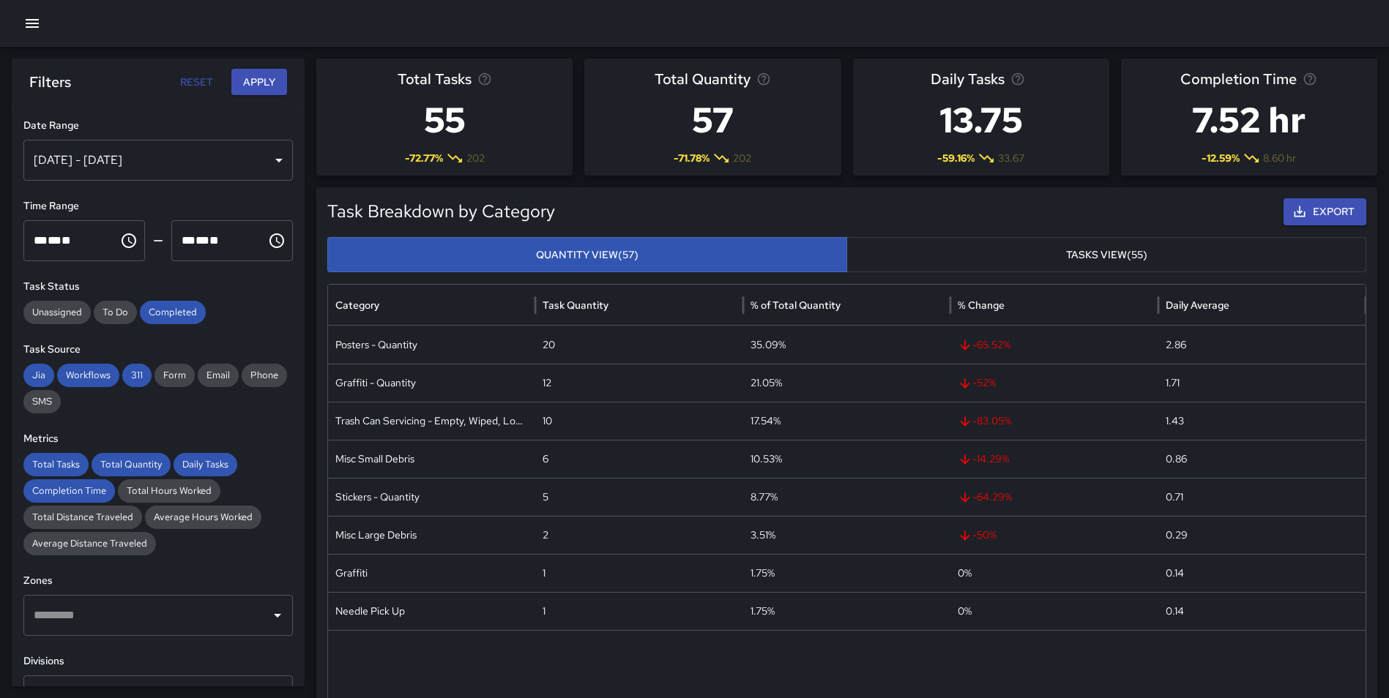
click at [260, 89] on button "Apply" at bounding box center [259, 82] width 56 height 27
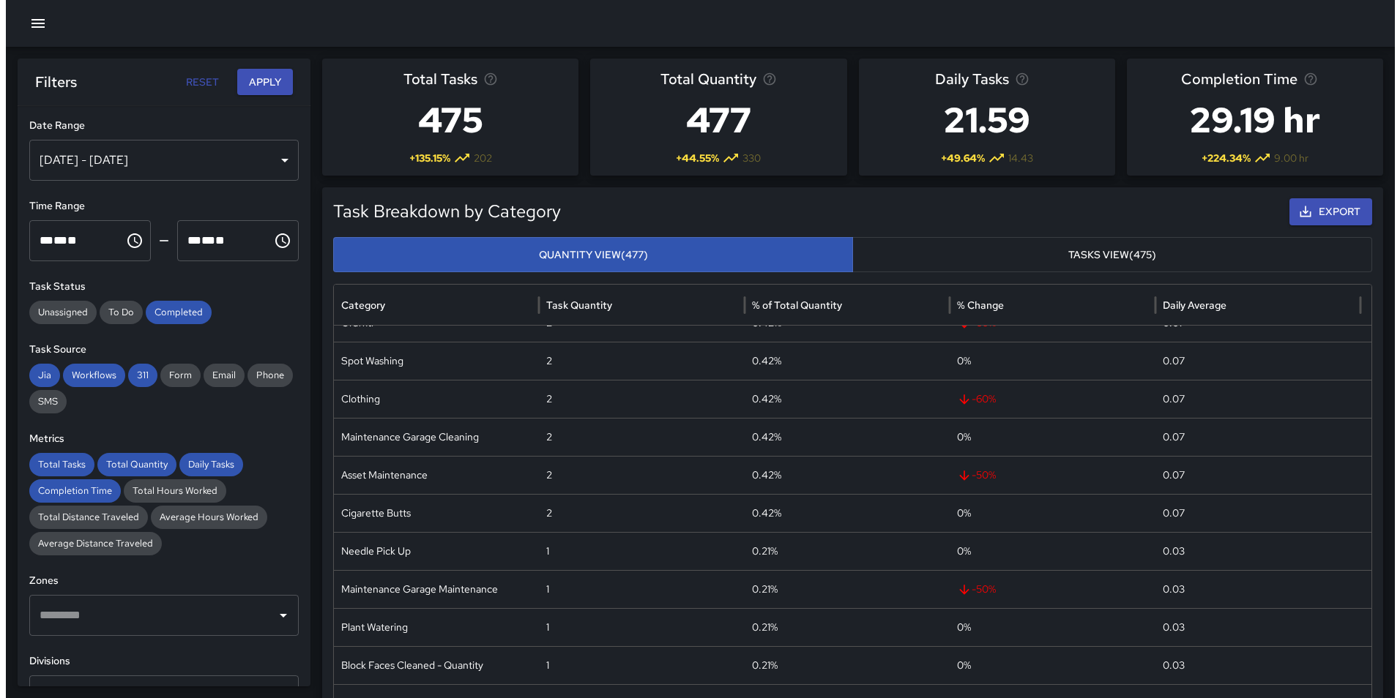
scroll to position [364, 0]
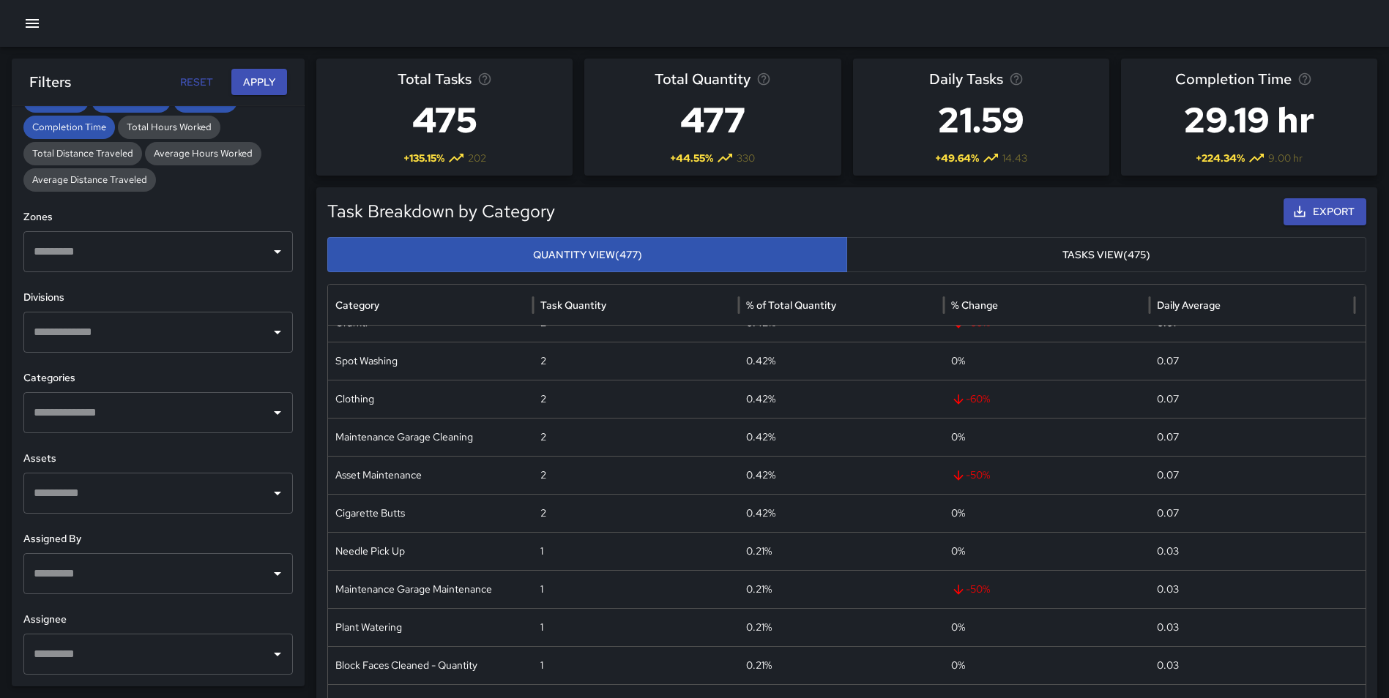
click at [174, 336] on input "text" at bounding box center [147, 332] width 234 height 28
click at [45, 9] on div at bounding box center [694, 23] width 1389 height 47
click at [36, 24] on icon "button" at bounding box center [32, 23] width 13 height 9
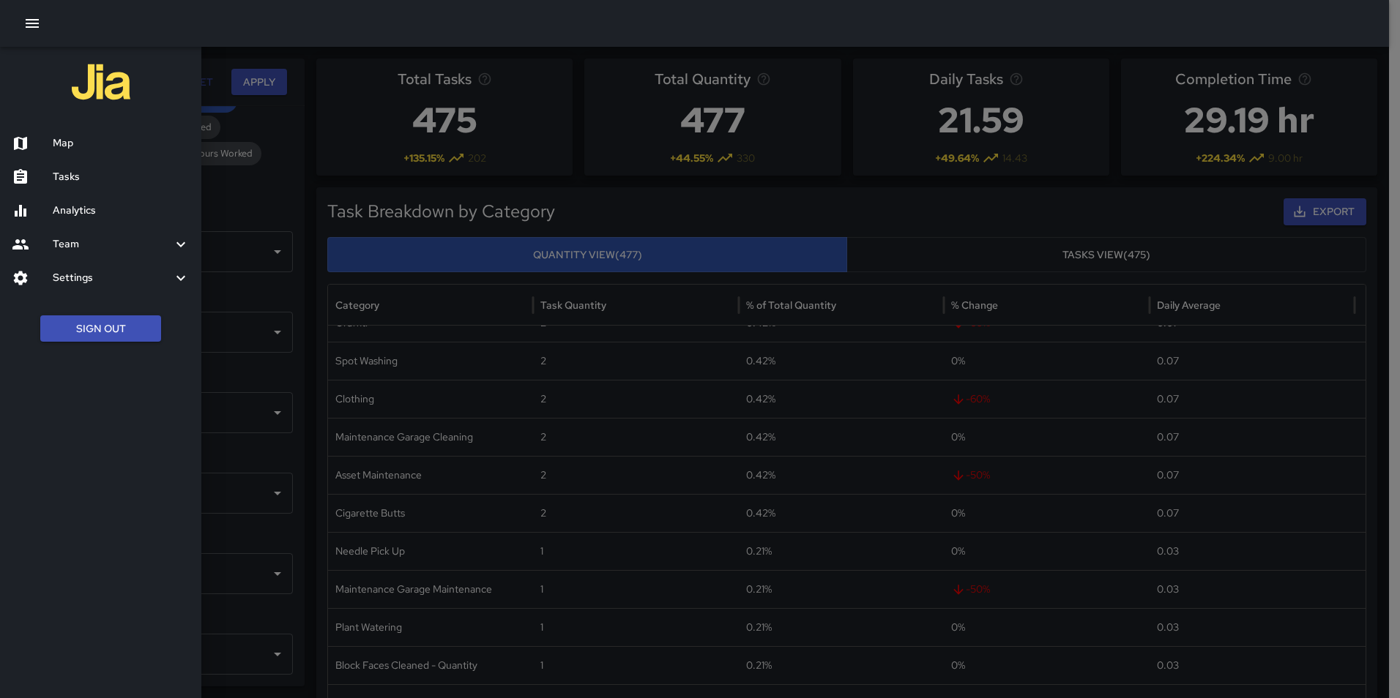
click at [97, 324] on button "Sign Out" at bounding box center [100, 329] width 121 height 27
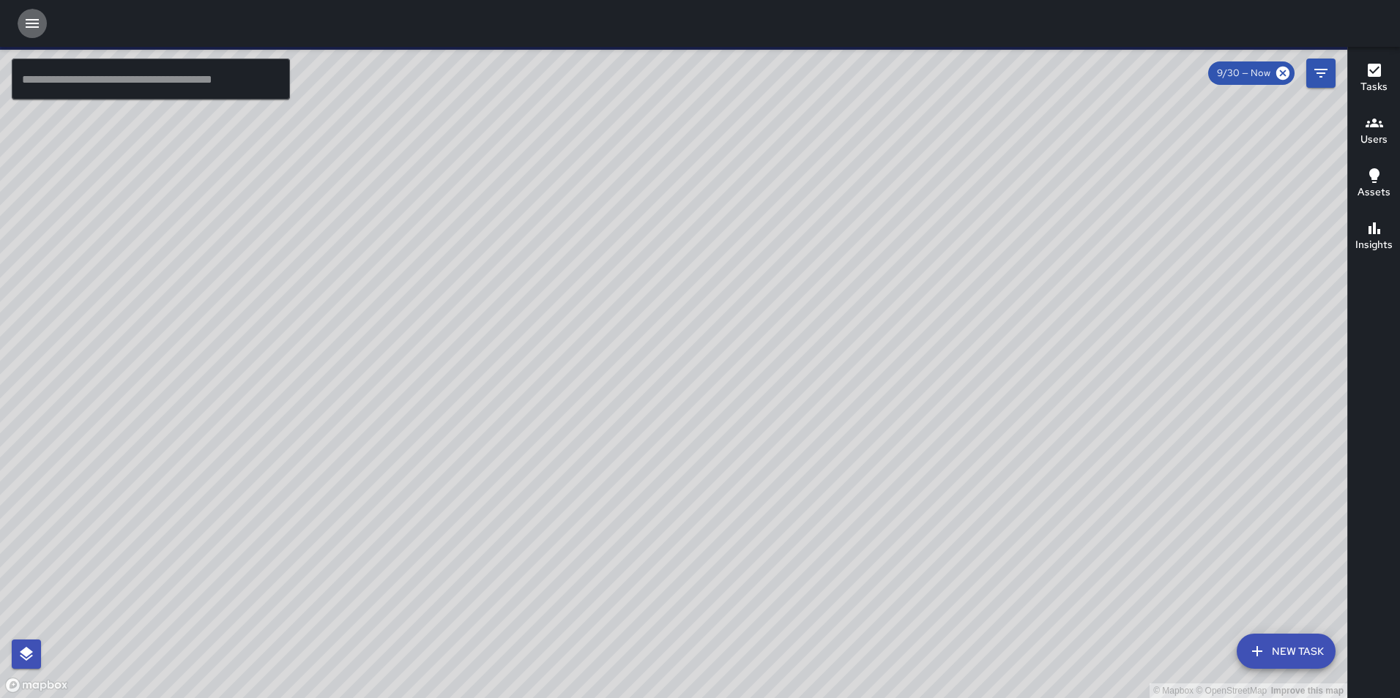
click at [34, 26] on icon "button" at bounding box center [32, 23] width 13 height 9
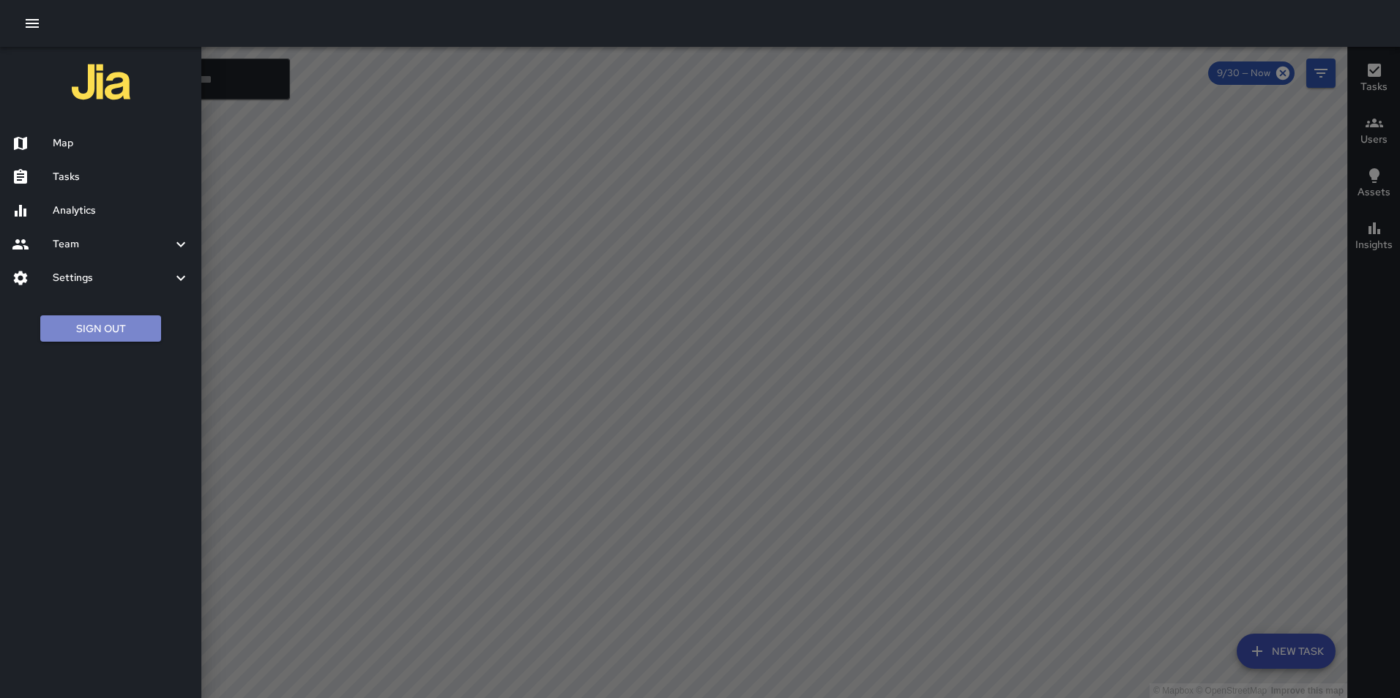
click at [113, 330] on button "Sign Out" at bounding box center [100, 329] width 121 height 27
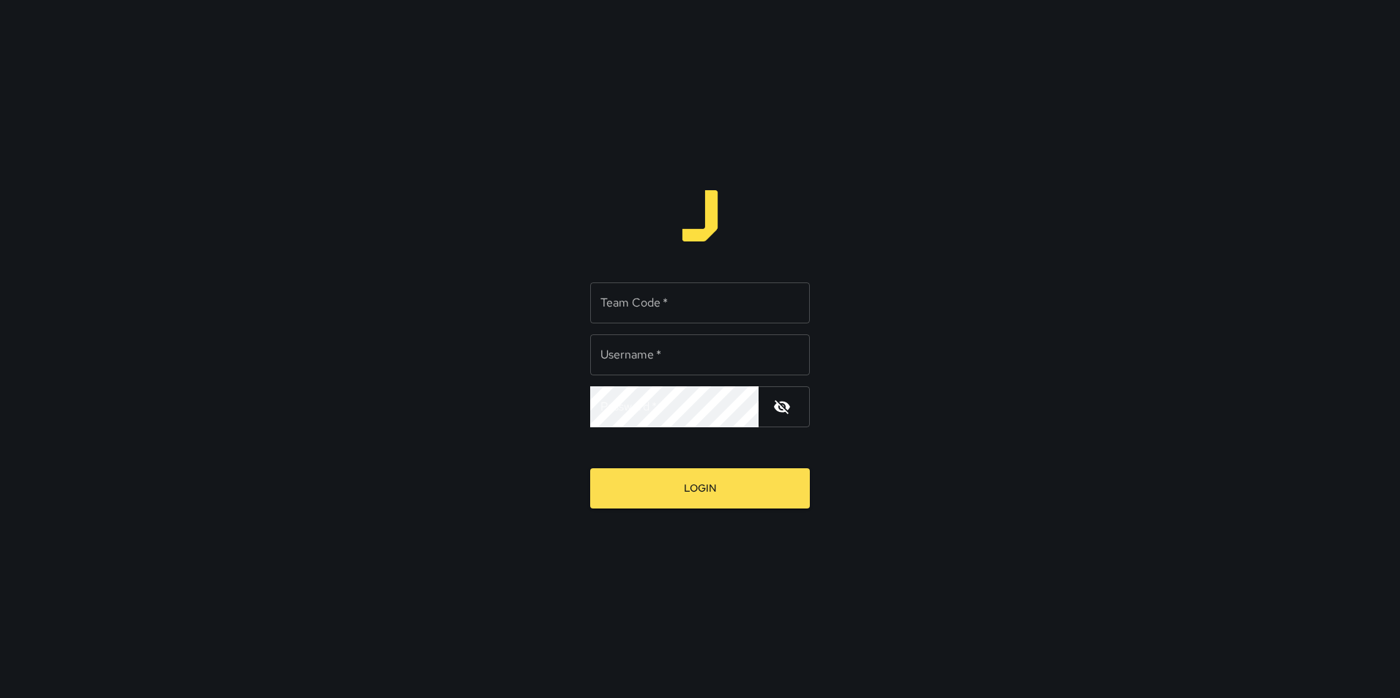
click at [665, 294] on input "Team Code   *" at bounding box center [700, 303] width 220 height 41
type input "**********"
type input "*****"
click at [590, 469] on button "Login" at bounding box center [700, 489] width 220 height 40
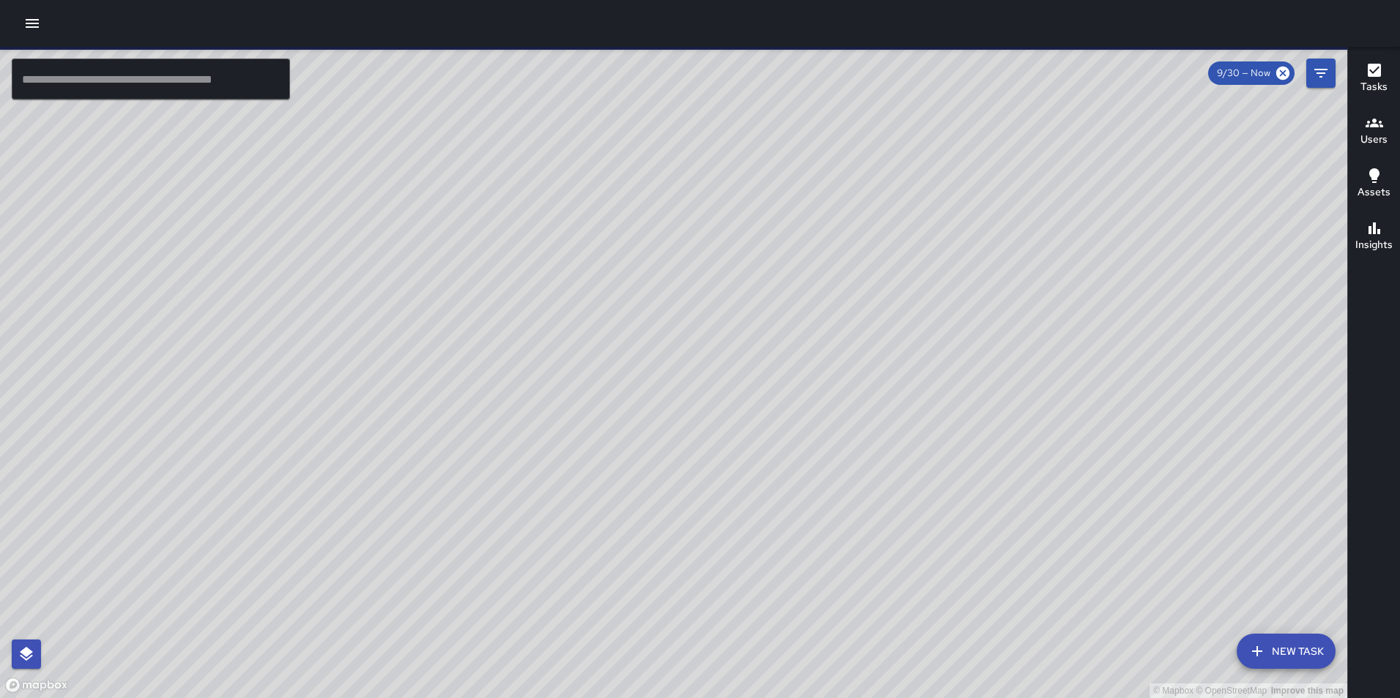
click at [37, 27] on icon "button" at bounding box center [32, 23] width 13 height 9
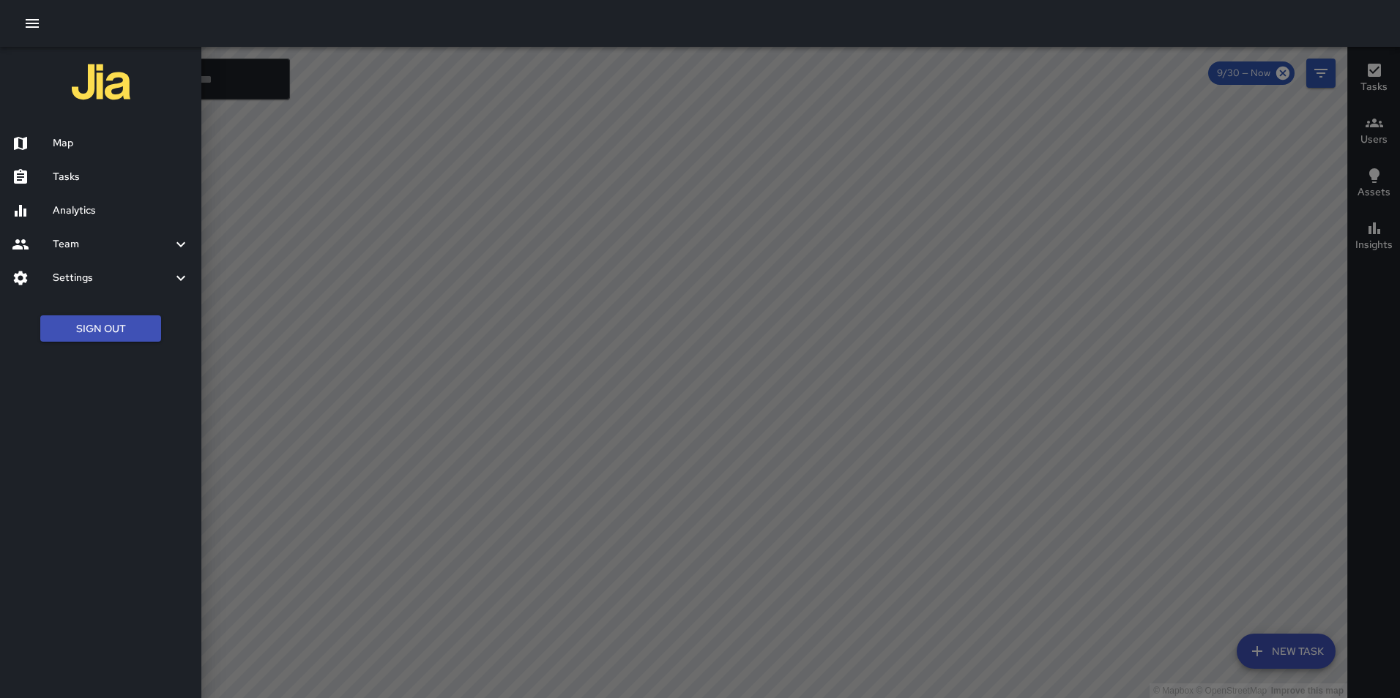
click at [92, 205] on h6 "Analytics" at bounding box center [121, 211] width 137 height 16
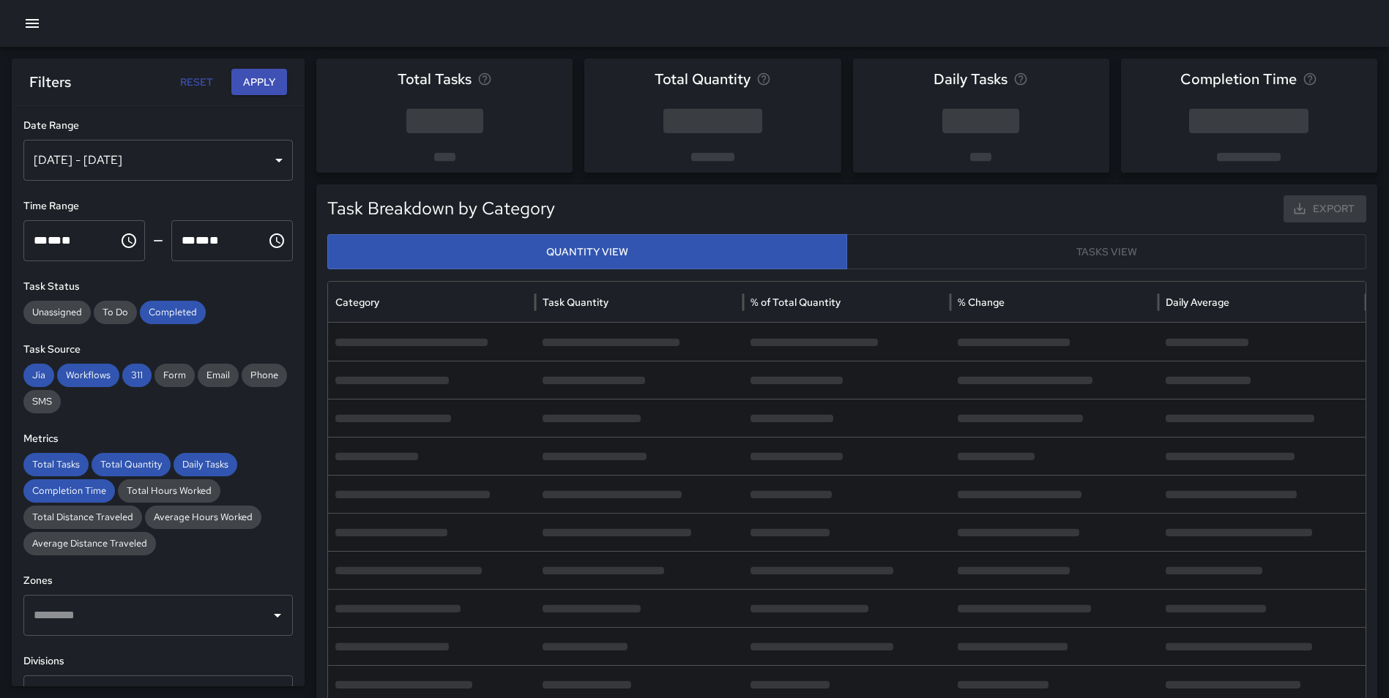
click at [135, 168] on div "[DATE] - [DATE]" at bounding box center [157, 160] width 269 height 41
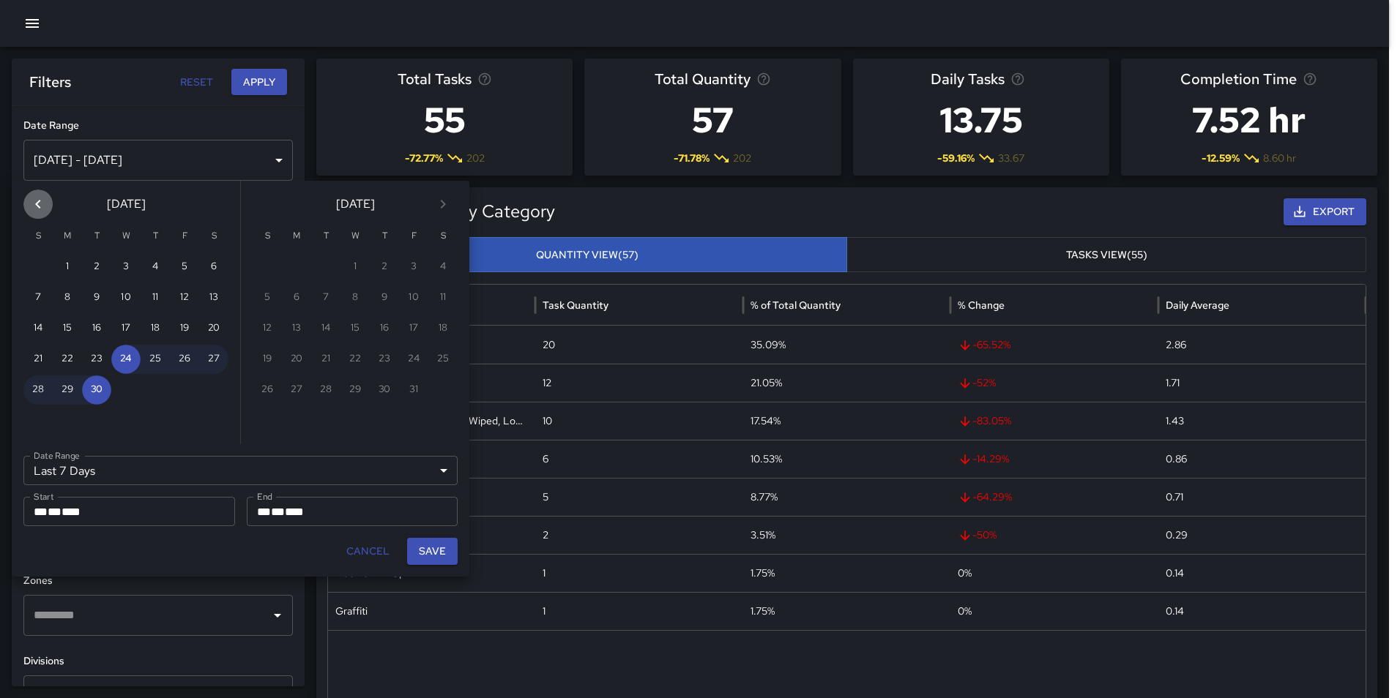
click at [38, 206] on icon "Previous month" at bounding box center [37, 204] width 5 height 9
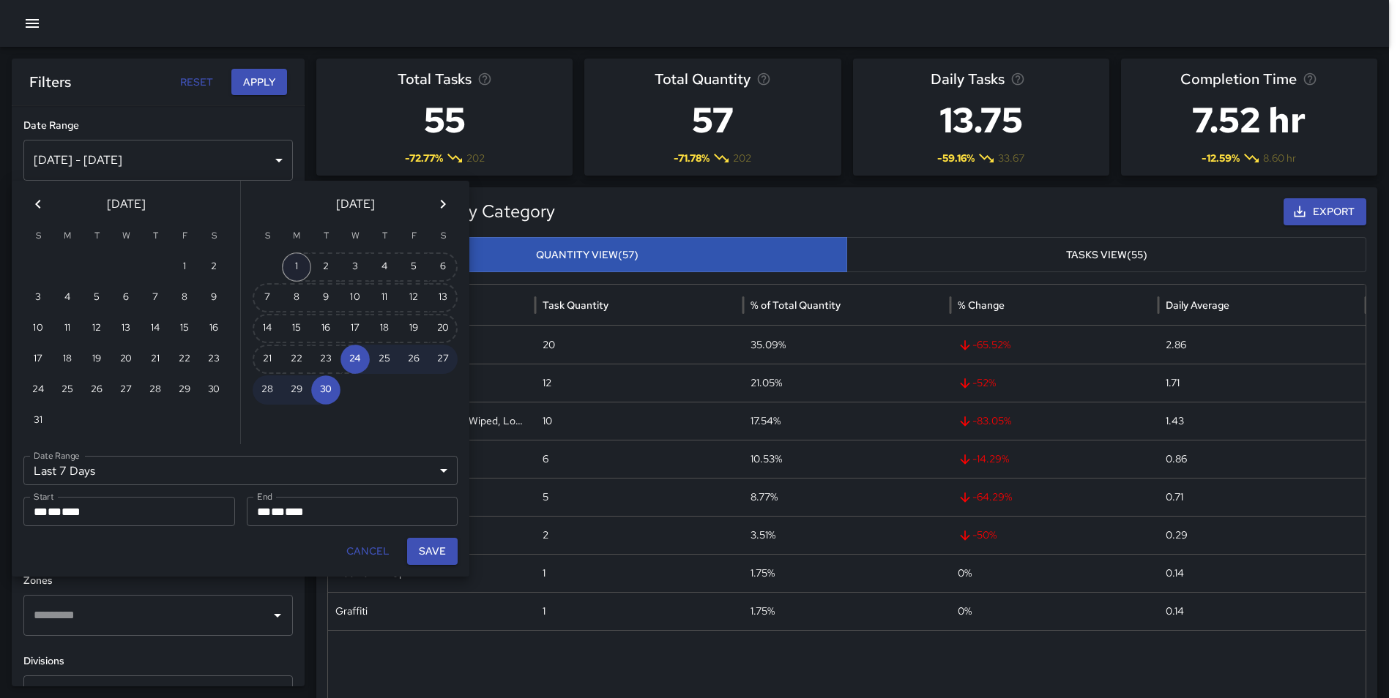
click at [290, 264] on button "1" at bounding box center [296, 267] width 29 height 29
type input "******"
type input "**********"
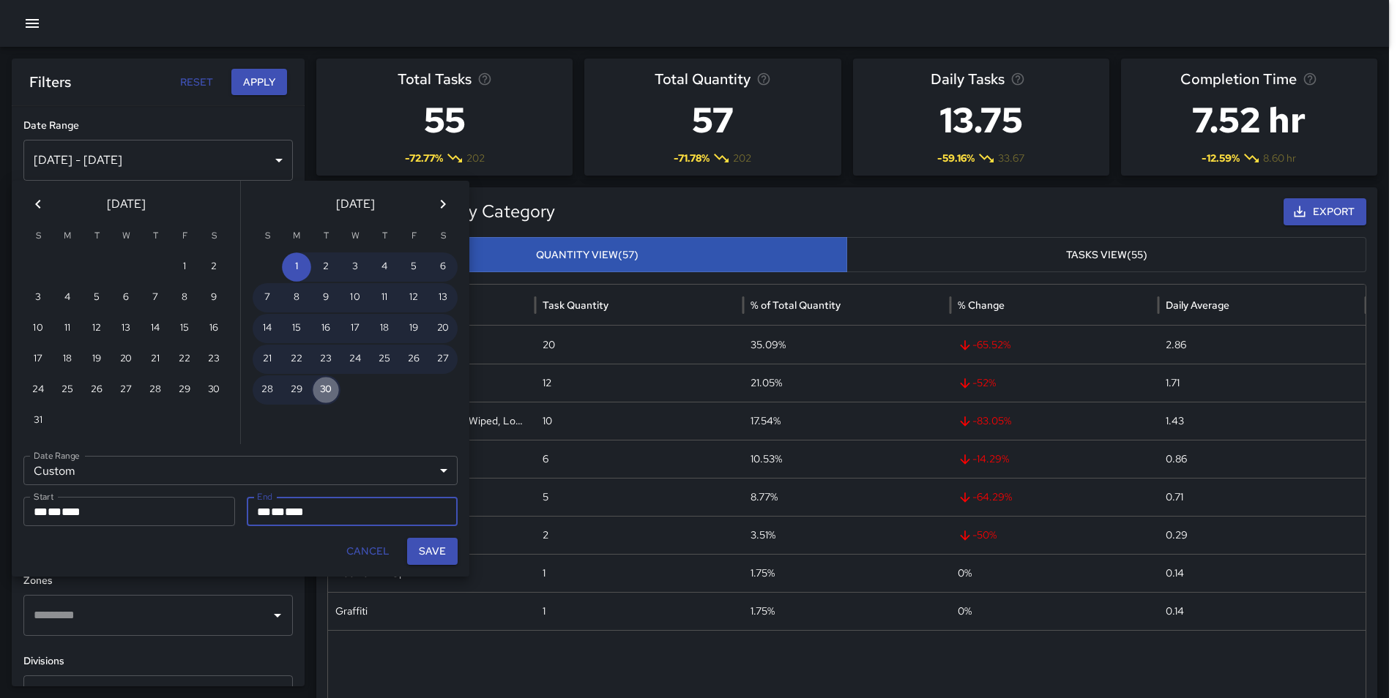
click at [326, 400] on button "30" at bounding box center [325, 390] width 29 height 29
click at [438, 552] on button "Save" at bounding box center [432, 551] width 51 height 27
type input "**********"
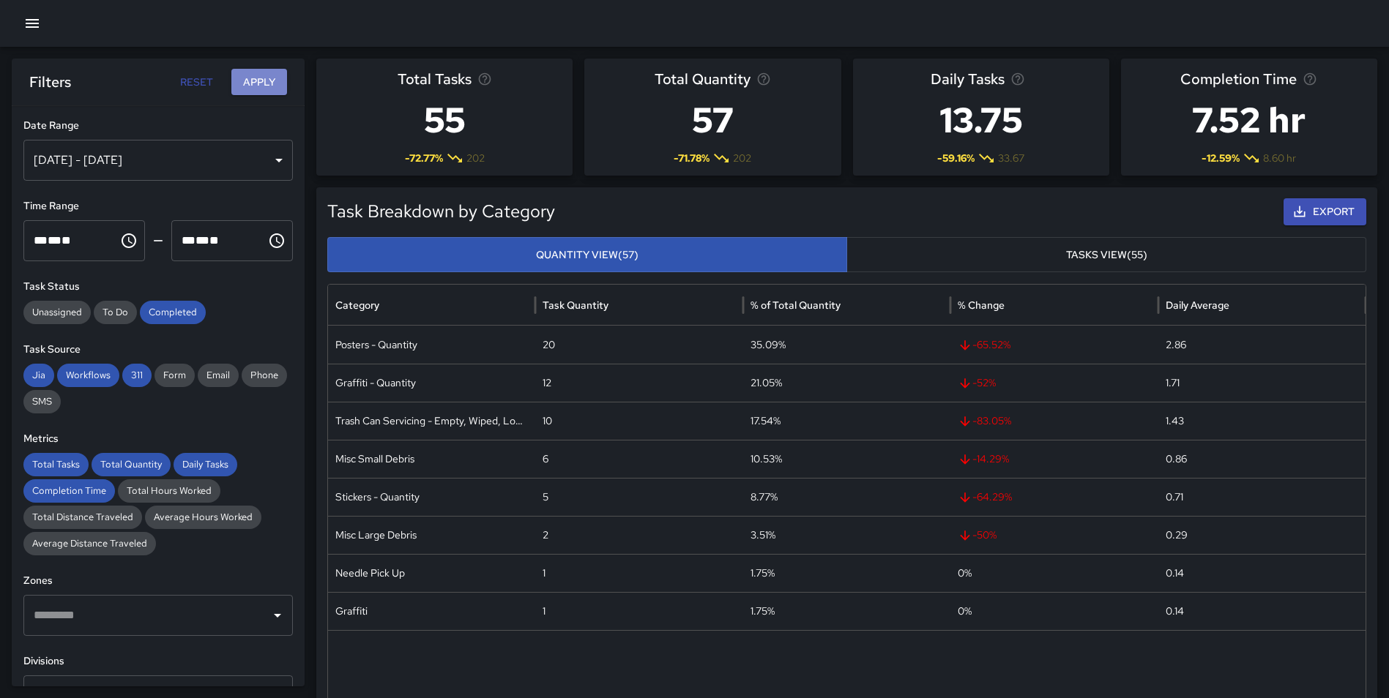
click at [254, 78] on button "Apply" at bounding box center [259, 82] width 56 height 27
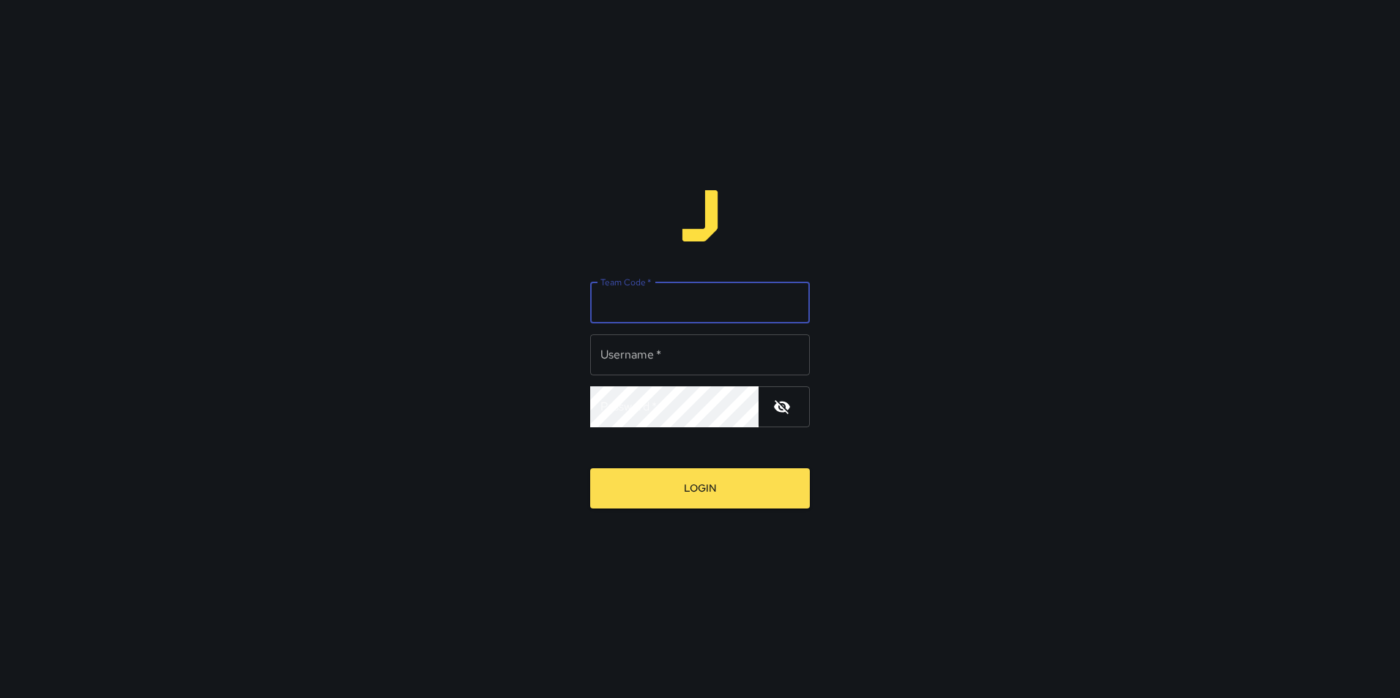
type input "**********"
click at [646, 312] on input "Team Code   *" at bounding box center [700, 303] width 220 height 41
type input "*****"
click at [716, 485] on button "Login" at bounding box center [700, 489] width 220 height 40
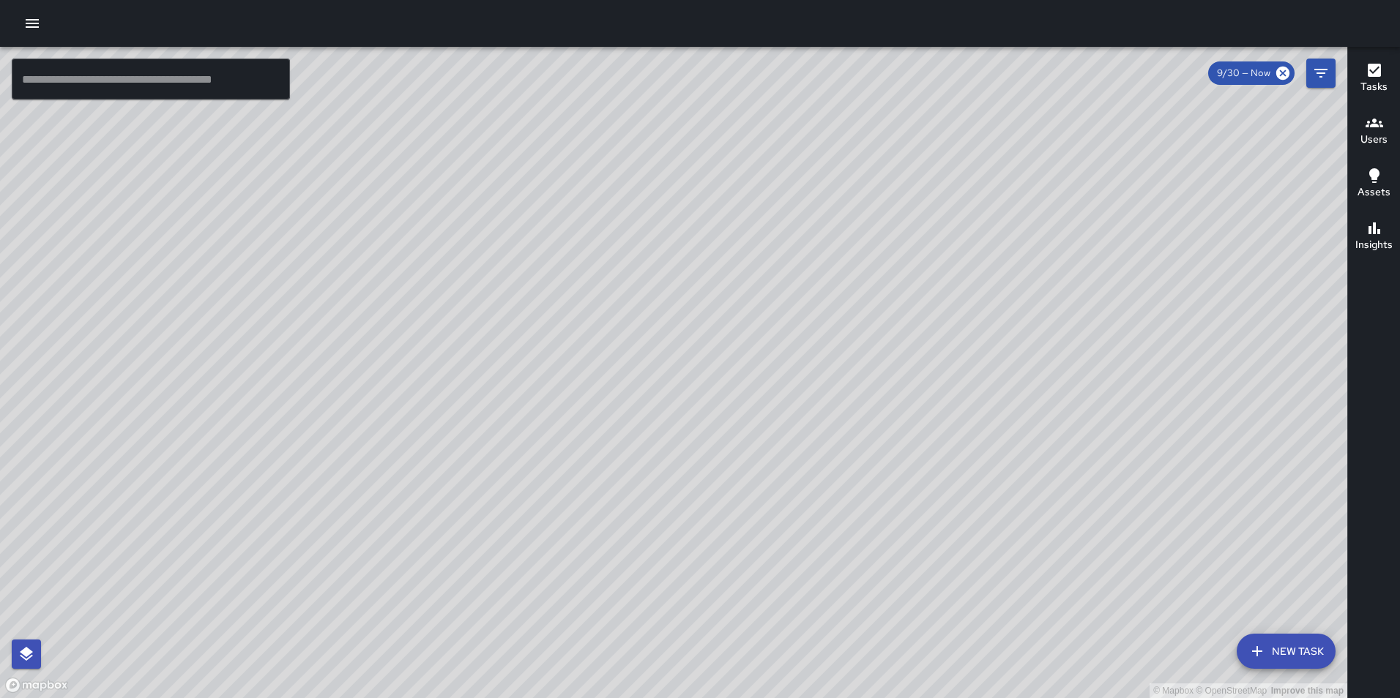
click at [31, 16] on icon "button" at bounding box center [32, 24] width 18 height 18
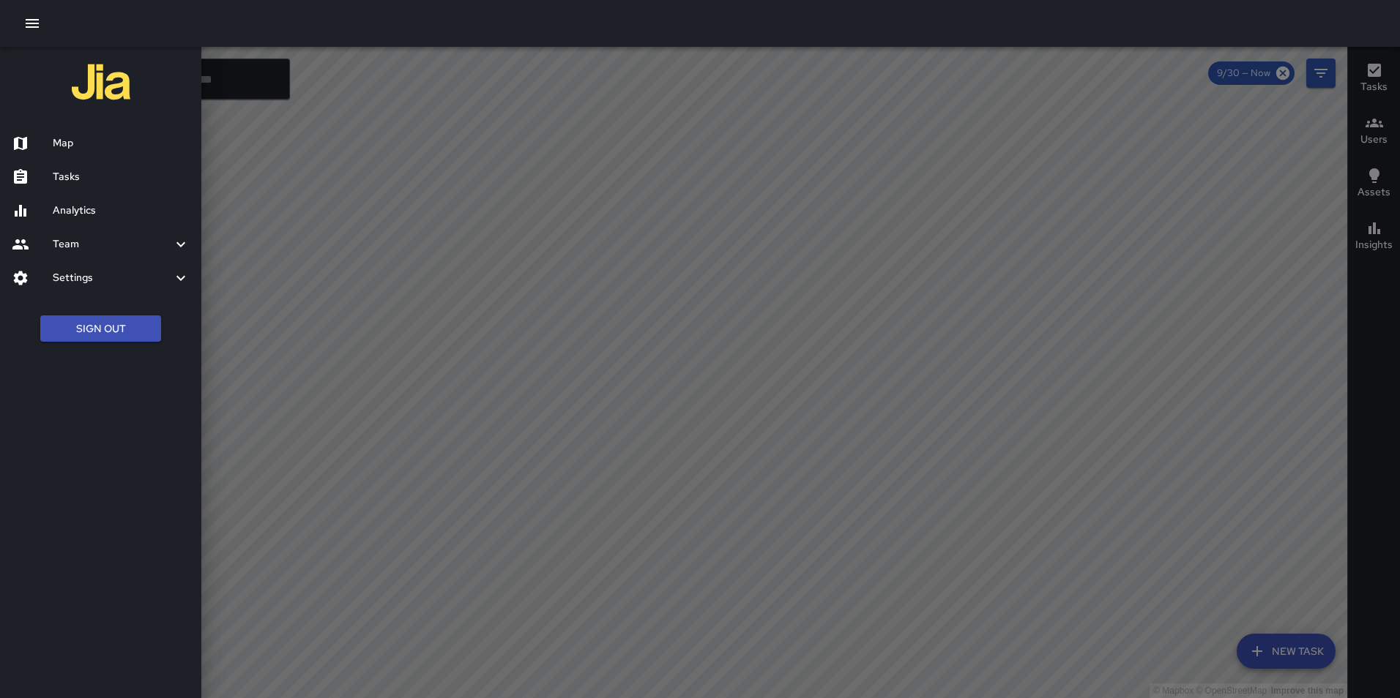
click at [89, 212] on h6 "Analytics" at bounding box center [121, 211] width 137 height 16
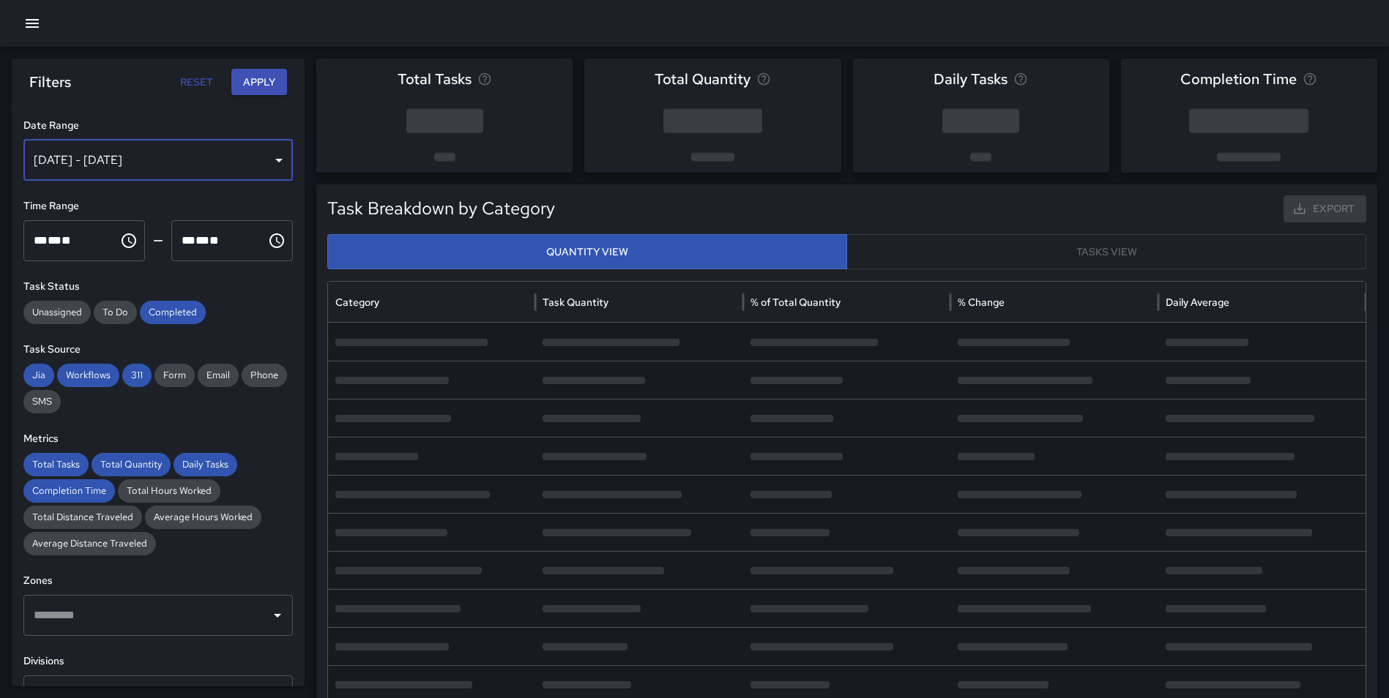
click at [133, 167] on div "[DATE] - [DATE]" at bounding box center [157, 160] width 269 height 41
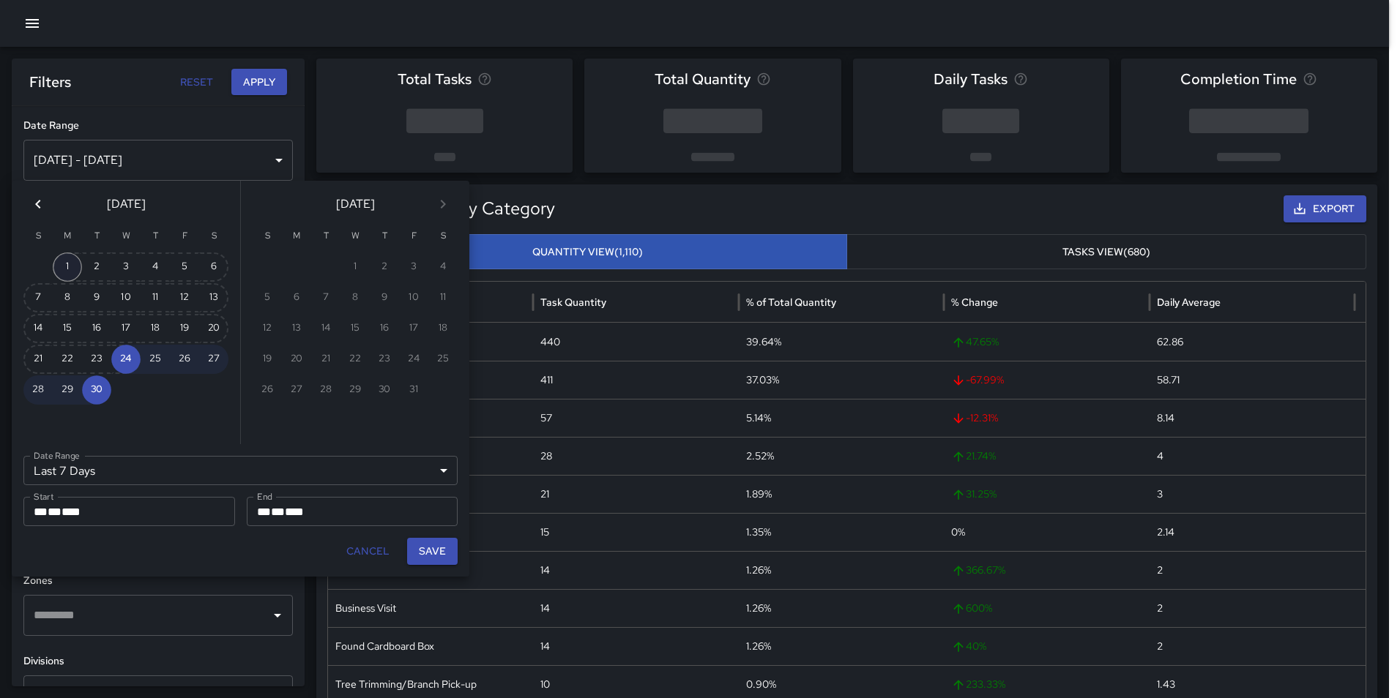
click at [67, 269] on button "1" at bounding box center [67, 267] width 29 height 29
type input "******"
type input "**********"
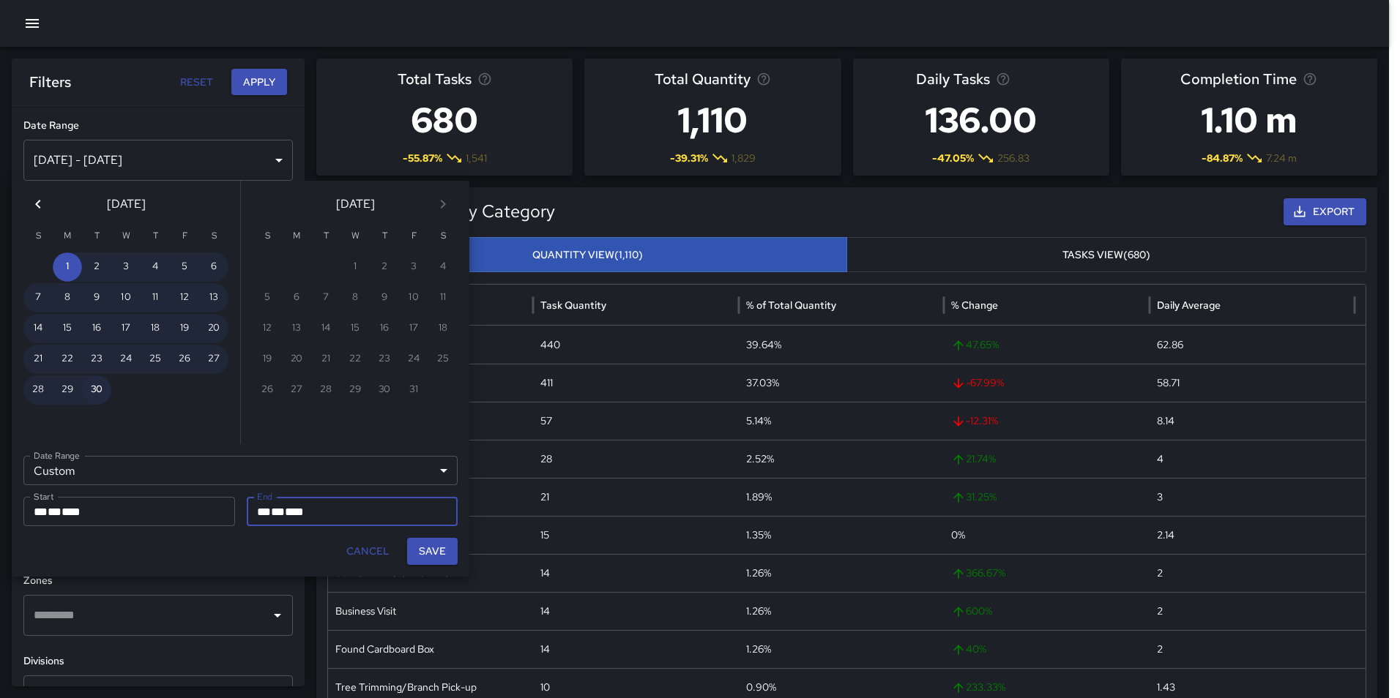
click at [103, 387] on button "30" at bounding box center [96, 390] width 29 height 29
click at [441, 542] on button "Save" at bounding box center [432, 551] width 51 height 27
type input "**********"
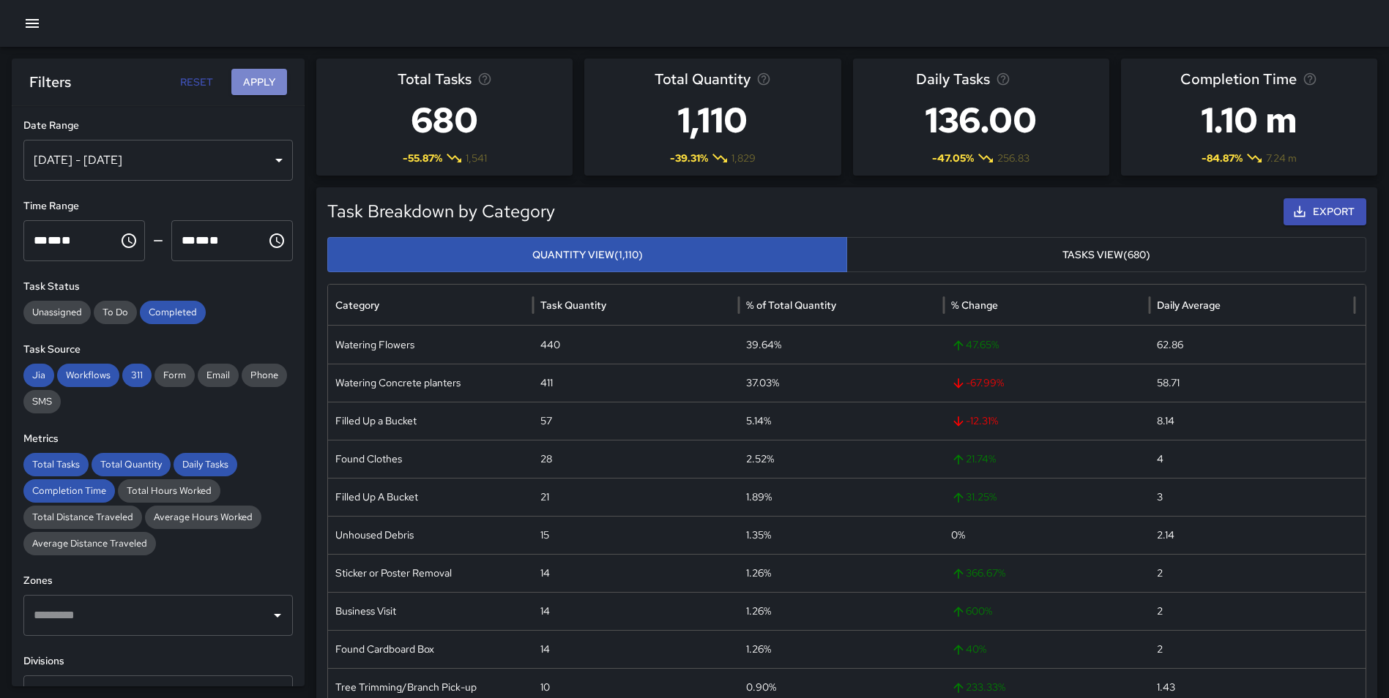
click at [251, 72] on button "Apply" at bounding box center [259, 82] width 56 height 27
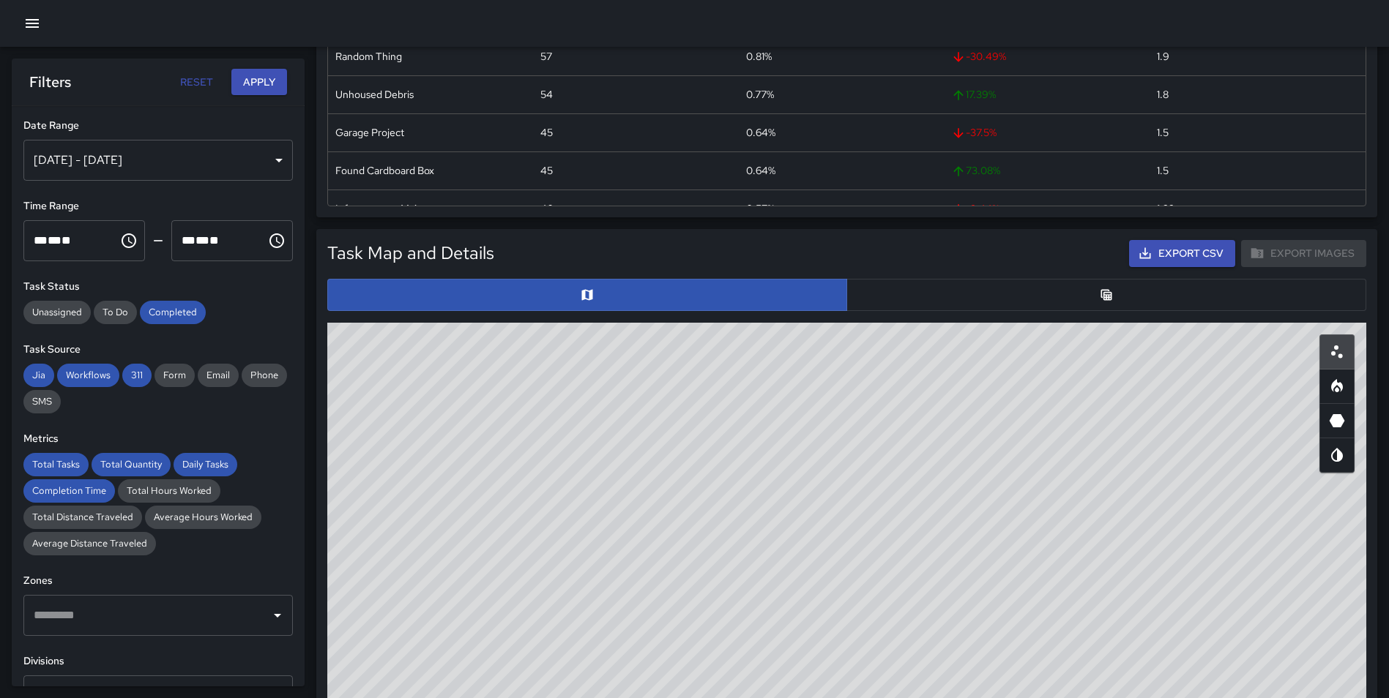
scroll to position [567, 0]
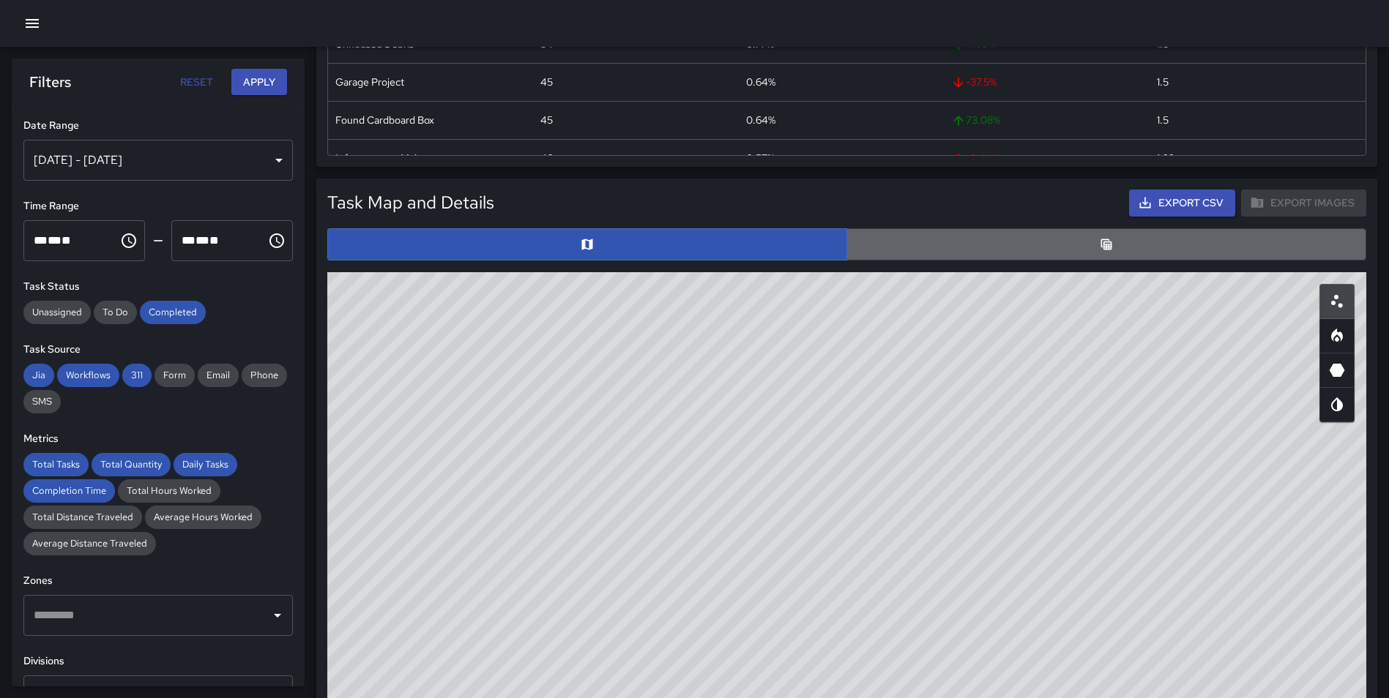
click at [1089, 241] on button "button" at bounding box center [1106, 244] width 520 height 32
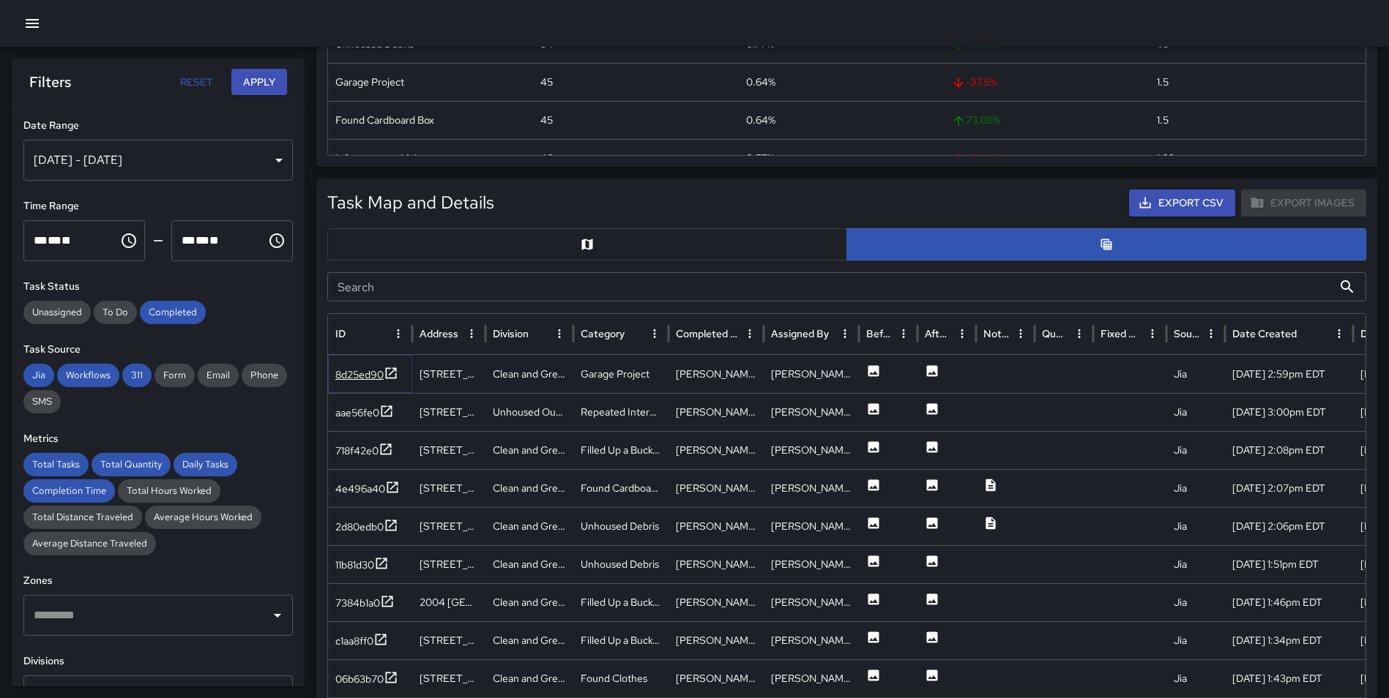
click at [390, 373] on icon at bounding box center [391, 373] width 15 height 15
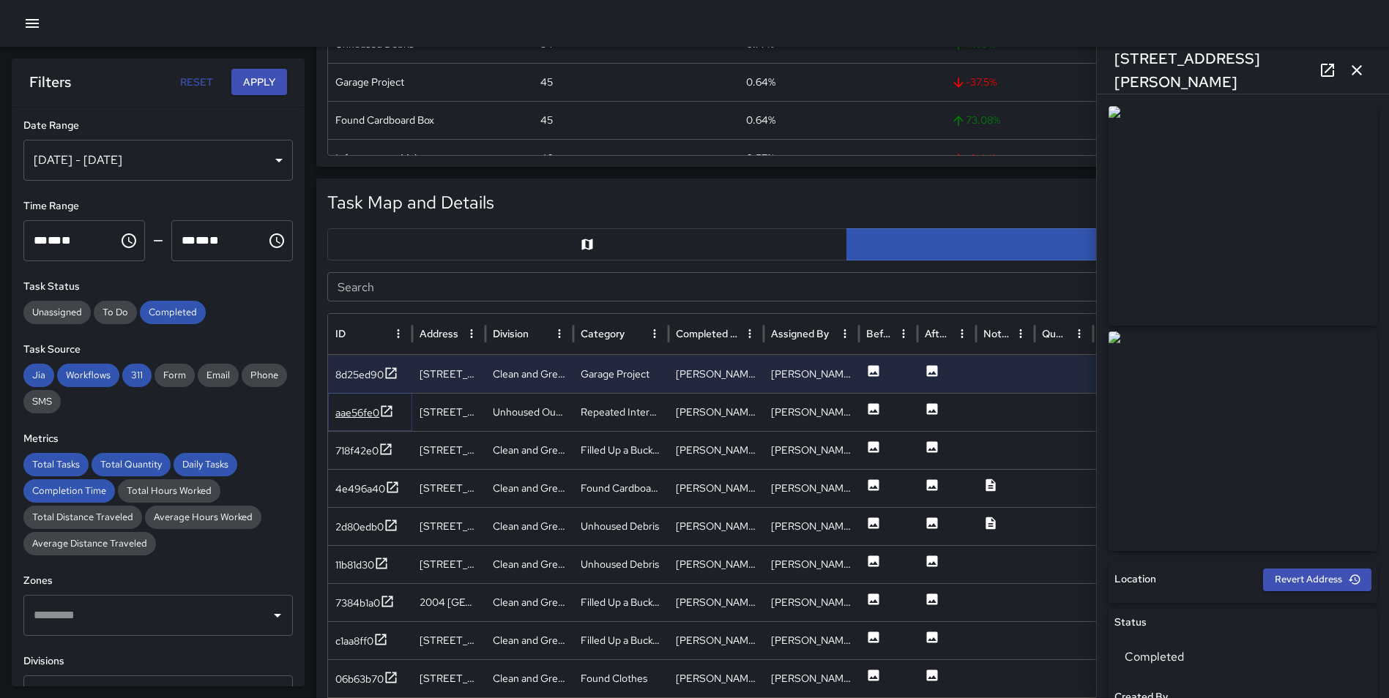
click at [384, 414] on icon at bounding box center [386, 411] width 15 height 15
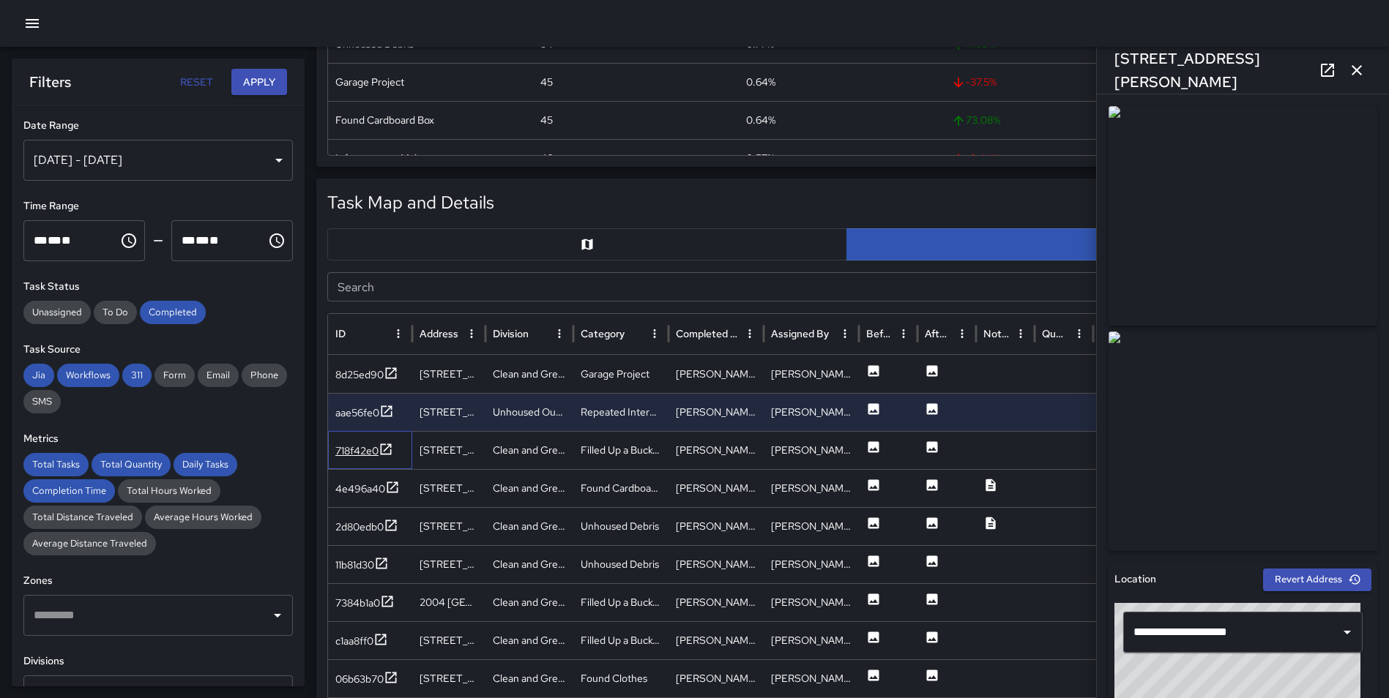
drag, startPoint x: 400, startPoint y: 452, endPoint x: 389, endPoint y: 444, distance: 13.6
click at [400, 452] on div "718f42e0" at bounding box center [370, 450] width 84 height 38
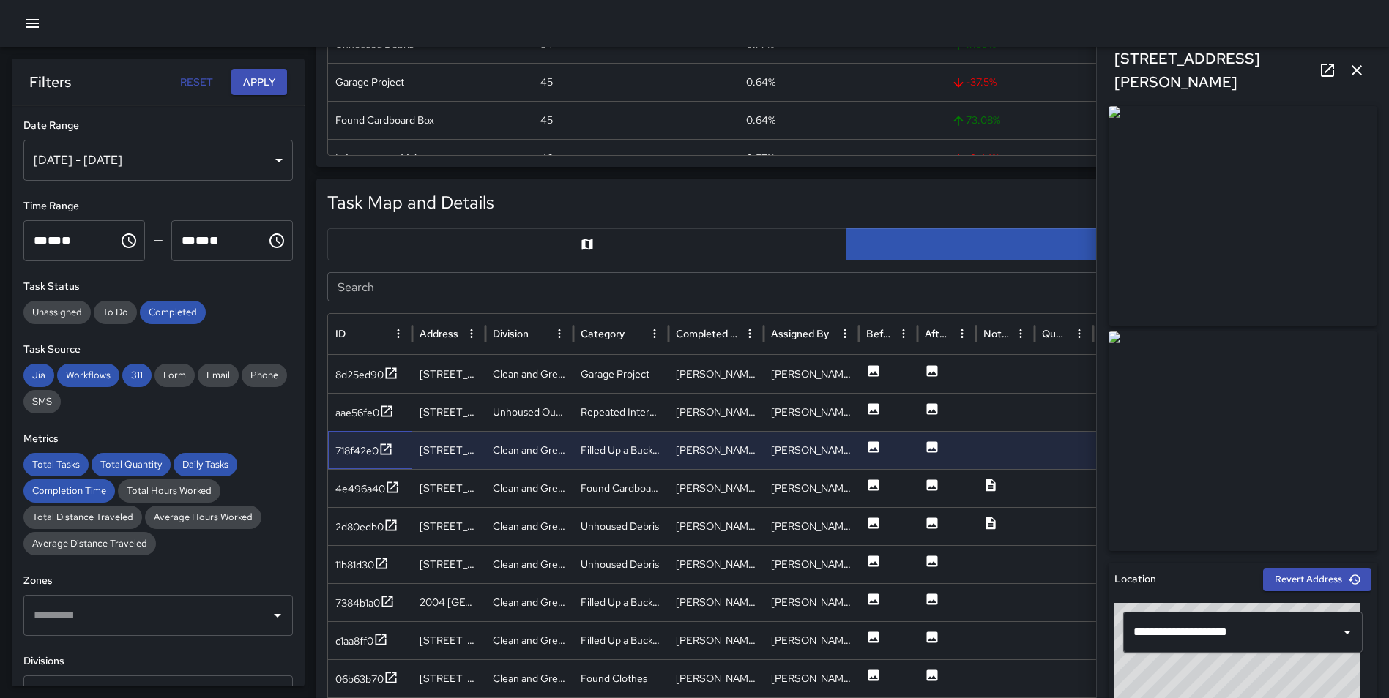
click at [386, 439] on div "718f42e0" at bounding box center [370, 450] width 84 height 38
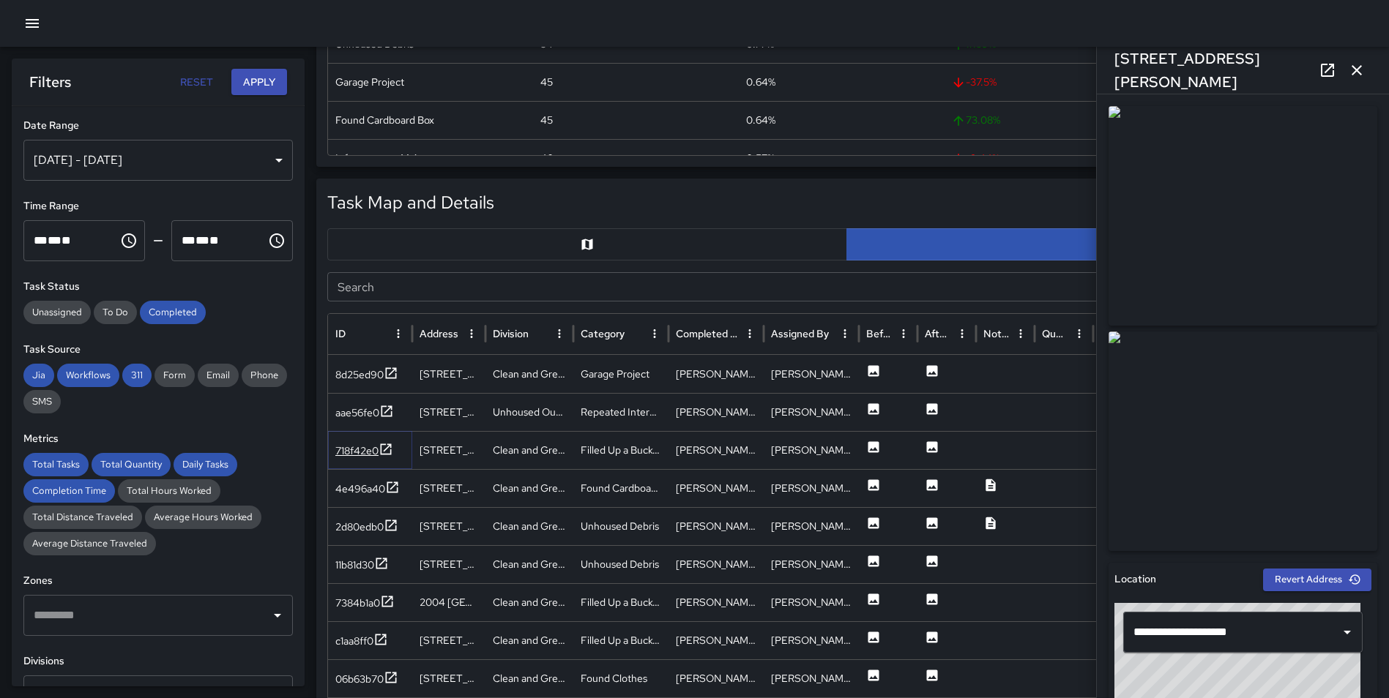
click at [389, 447] on icon at bounding box center [386, 449] width 11 height 11
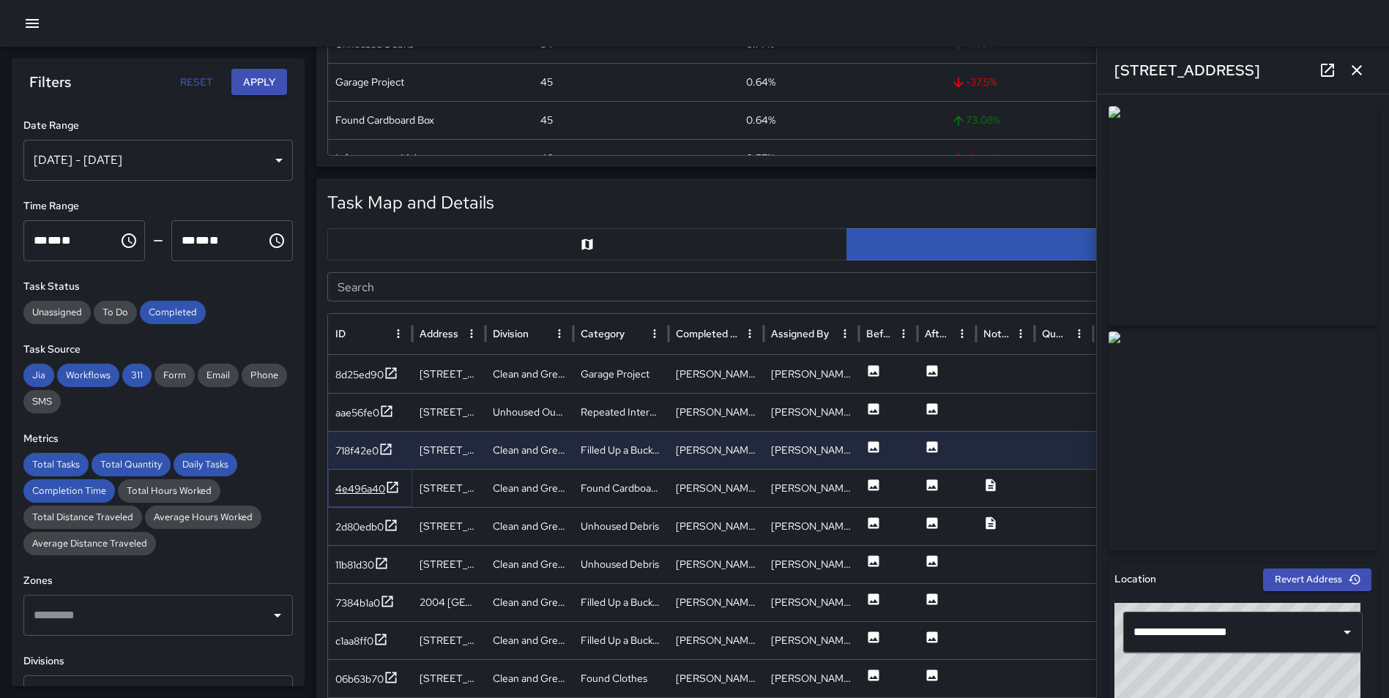
click at [390, 488] on icon at bounding box center [392, 487] width 11 height 11
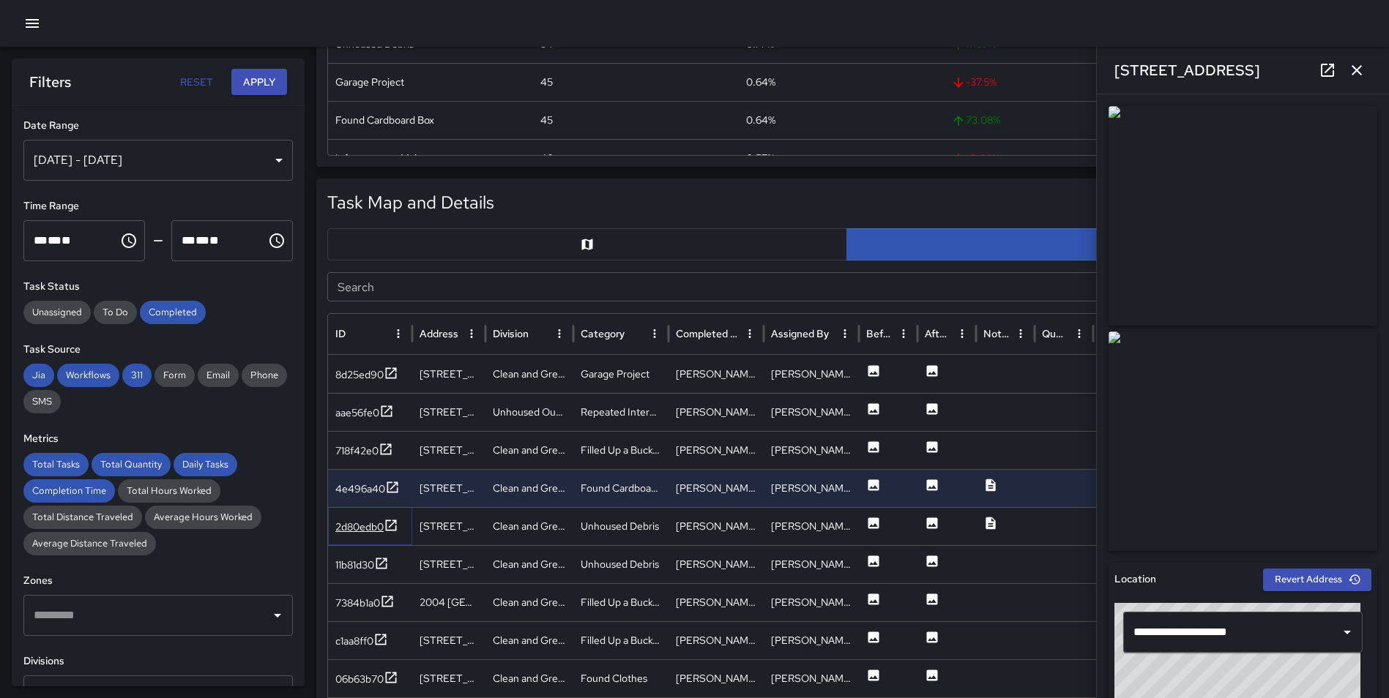
click at [387, 527] on icon at bounding box center [391, 525] width 11 height 11
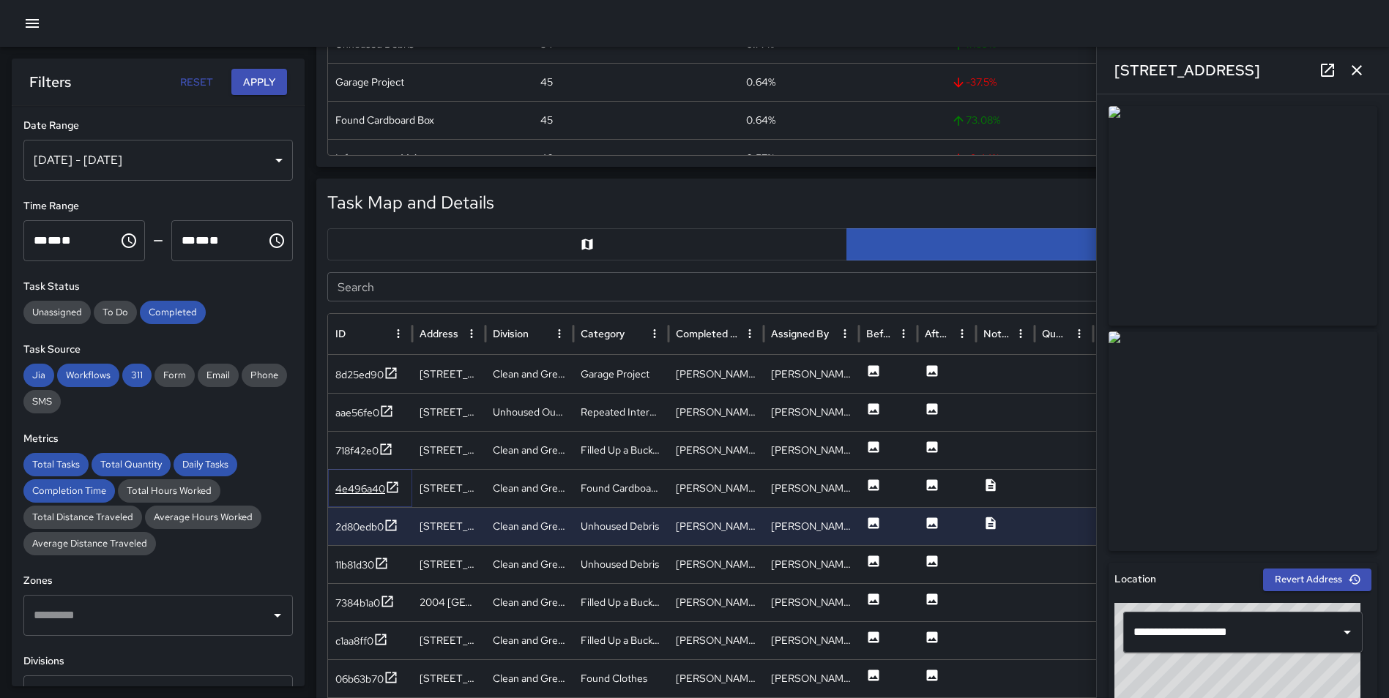
click at [385, 496] on div at bounding box center [392, 489] width 15 height 18
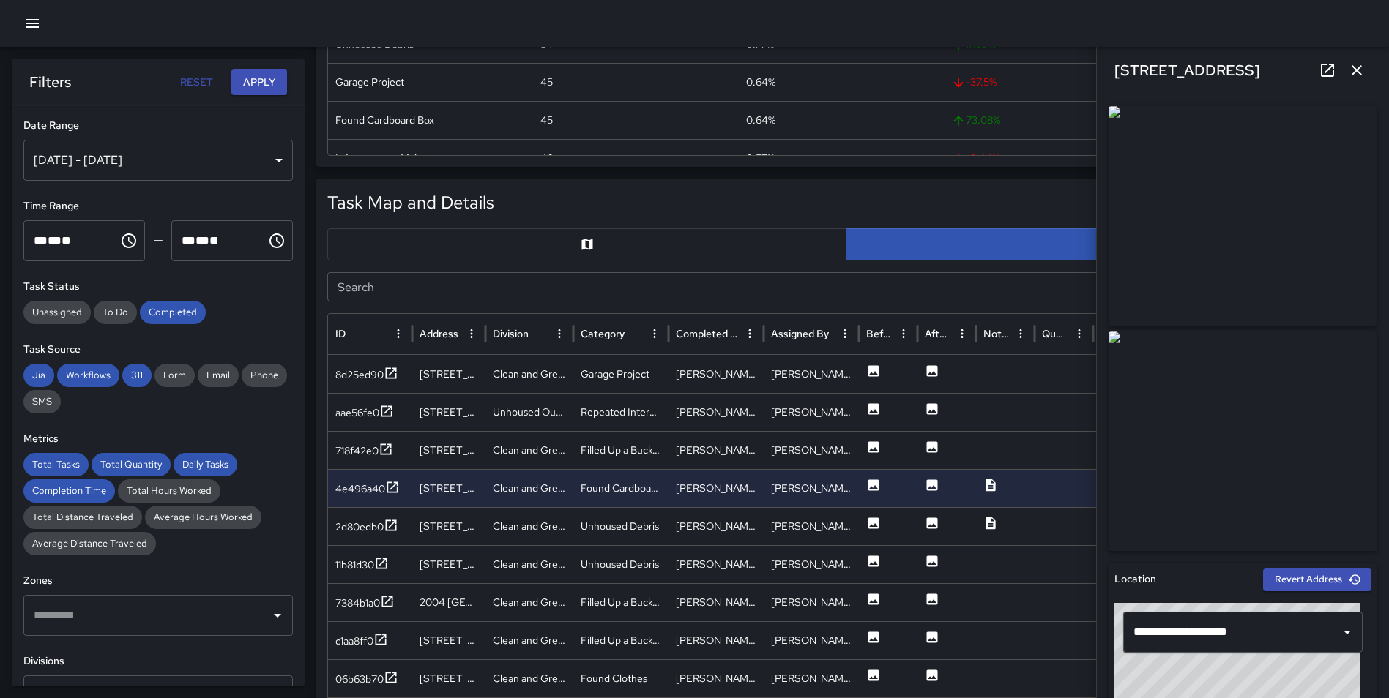
click at [1358, 78] on icon "button" at bounding box center [1357, 70] width 18 height 18
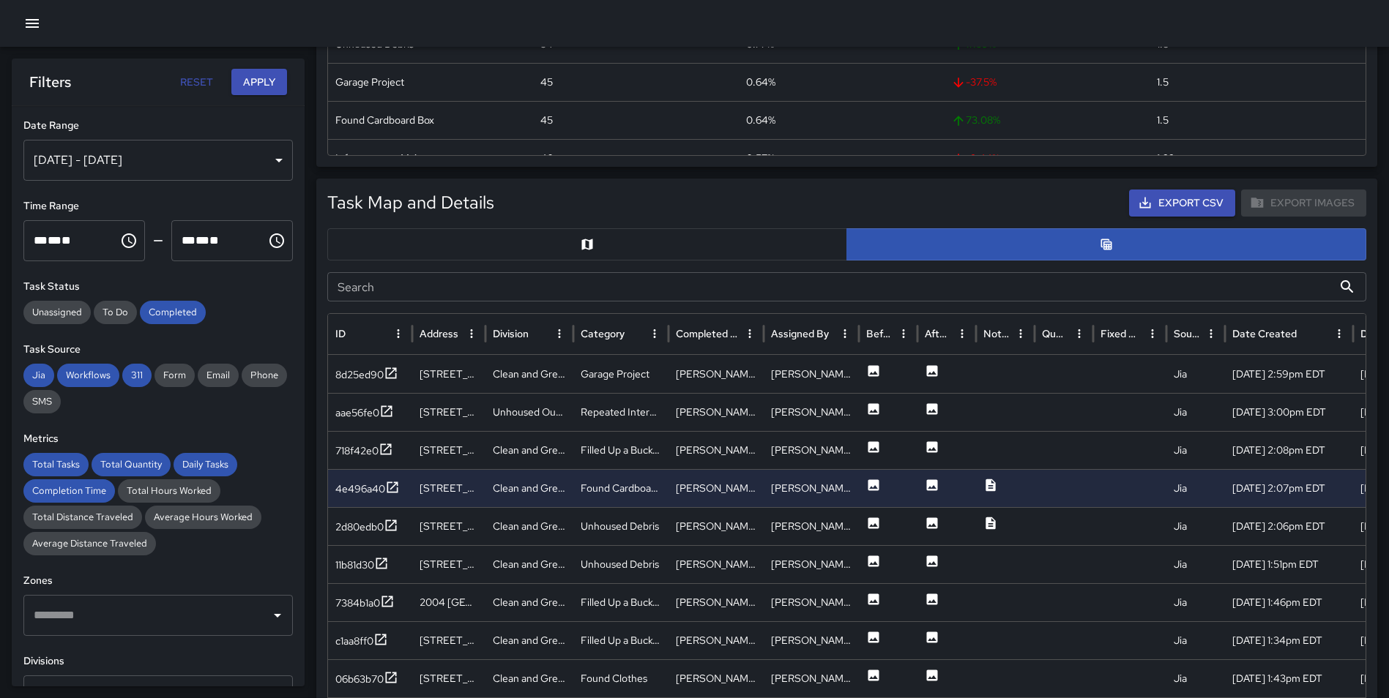
scroll to position [364, 0]
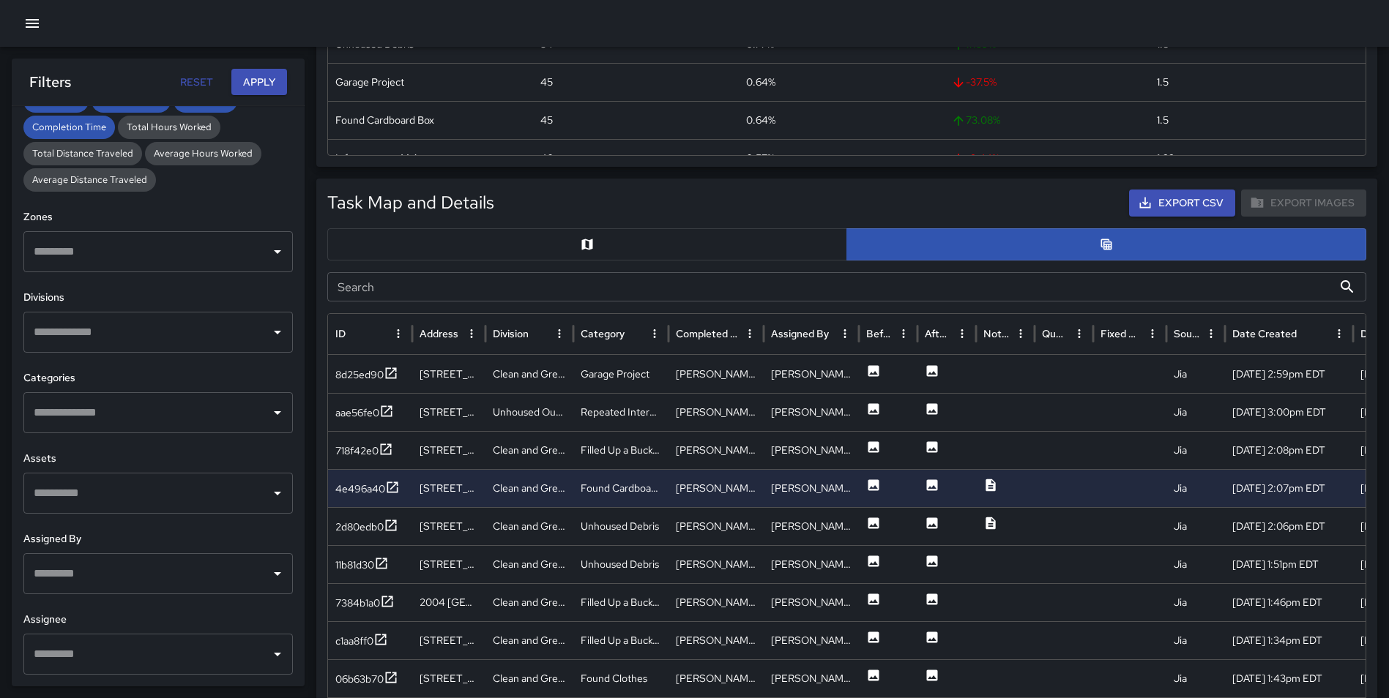
click at [101, 406] on input "text" at bounding box center [147, 413] width 234 height 28
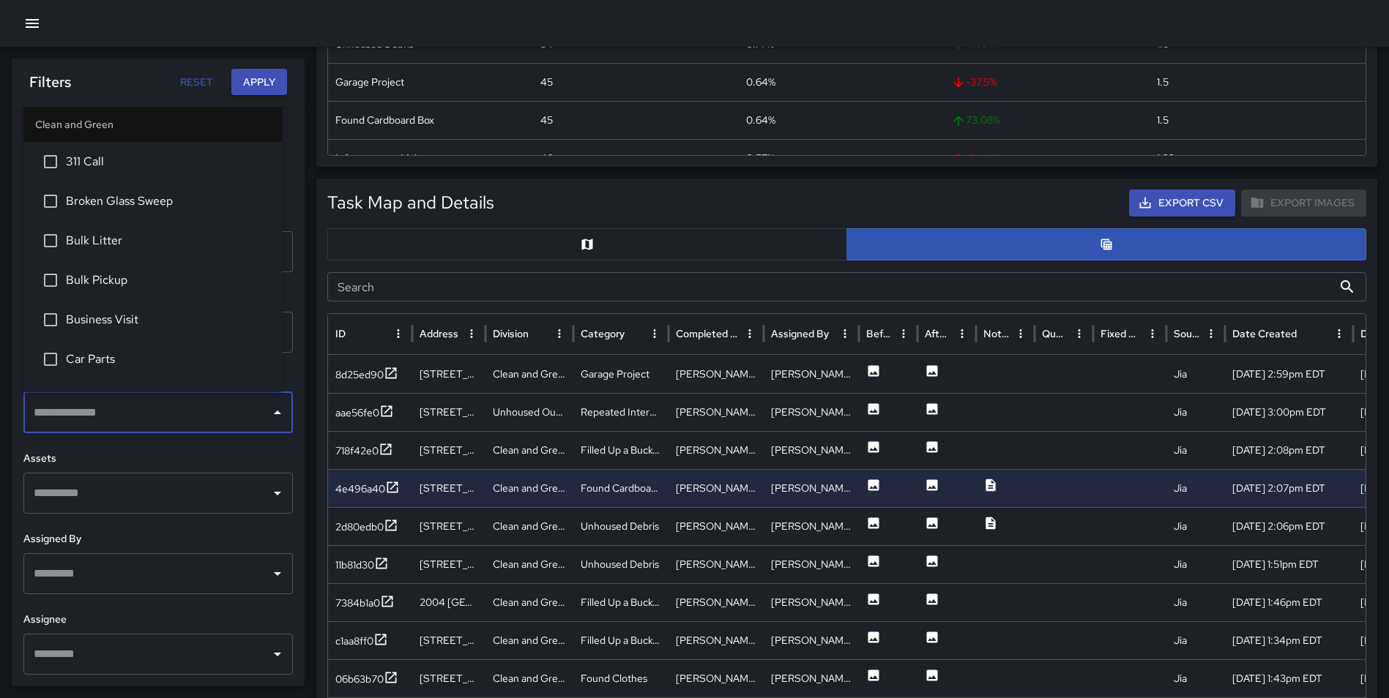
click at [97, 347] on li "Car Parts" at bounding box center [152, 360] width 258 height 40
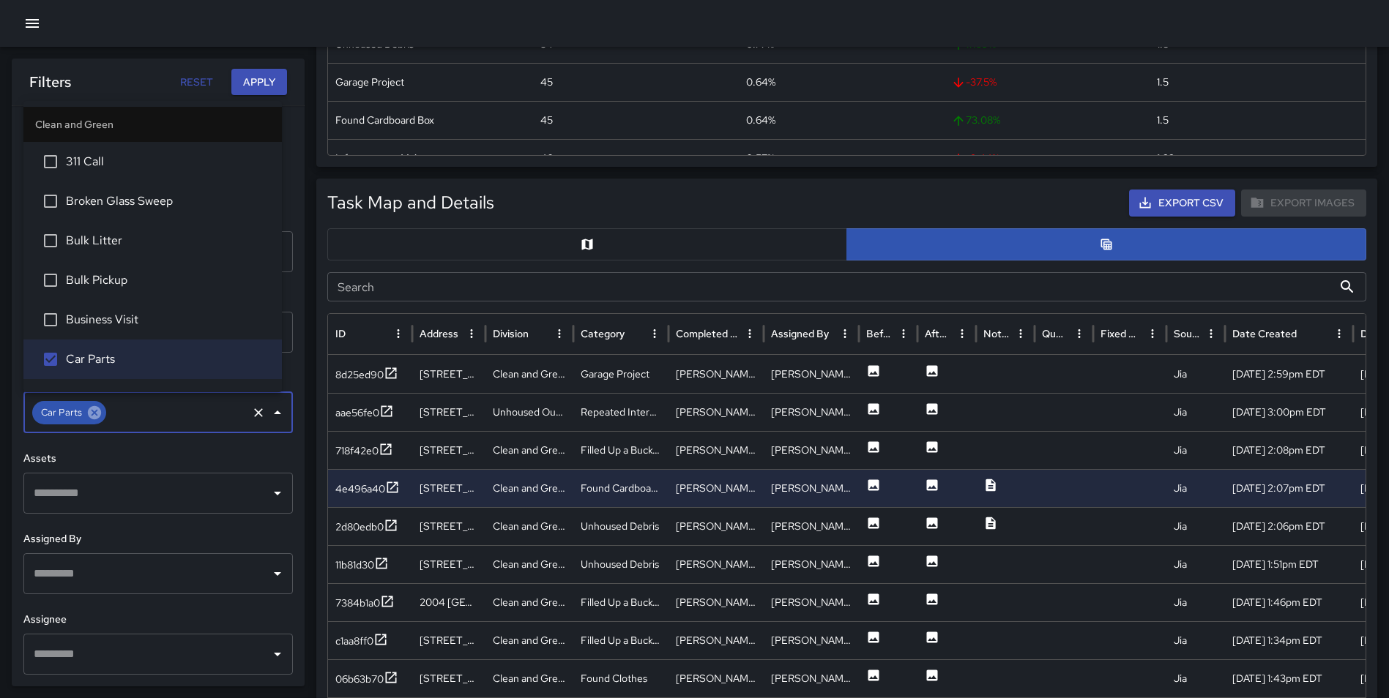
click at [94, 411] on icon at bounding box center [94, 413] width 16 height 16
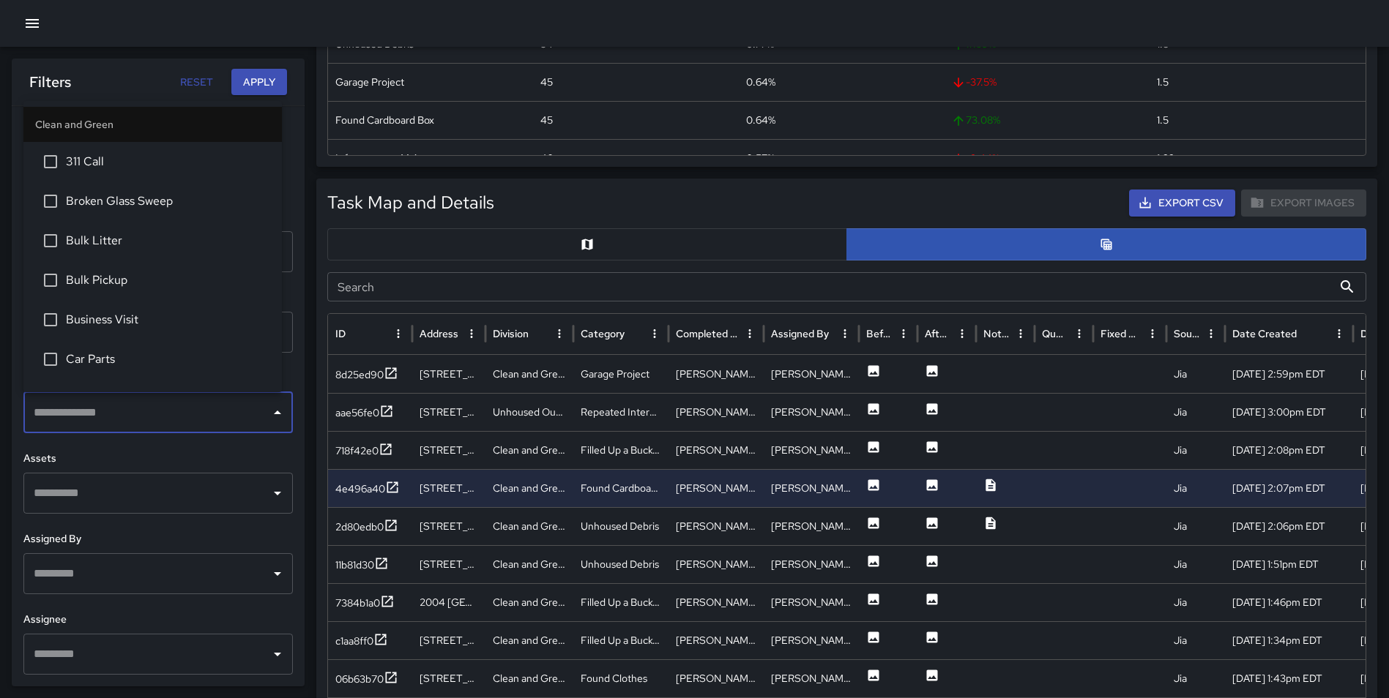
click at [132, 456] on h6 "Assets" at bounding box center [157, 459] width 269 height 16
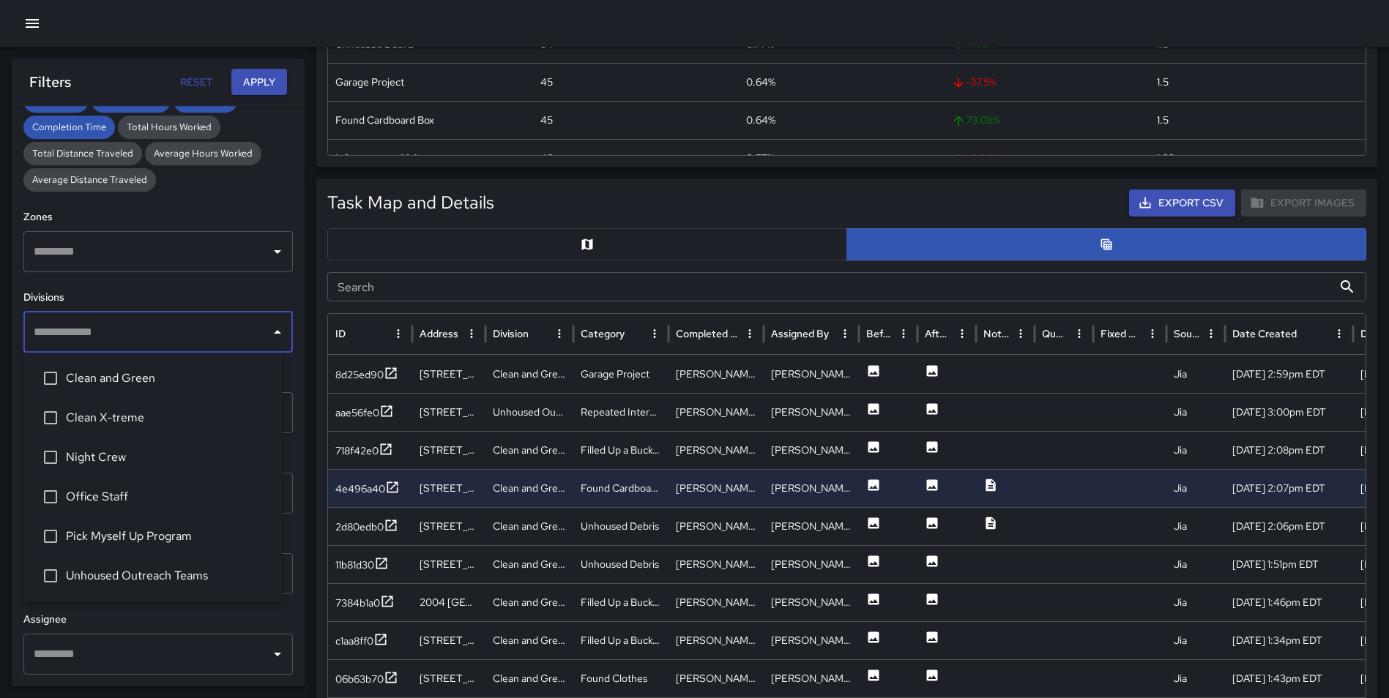
click at [88, 342] on input "text" at bounding box center [147, 332] width 234 height 28
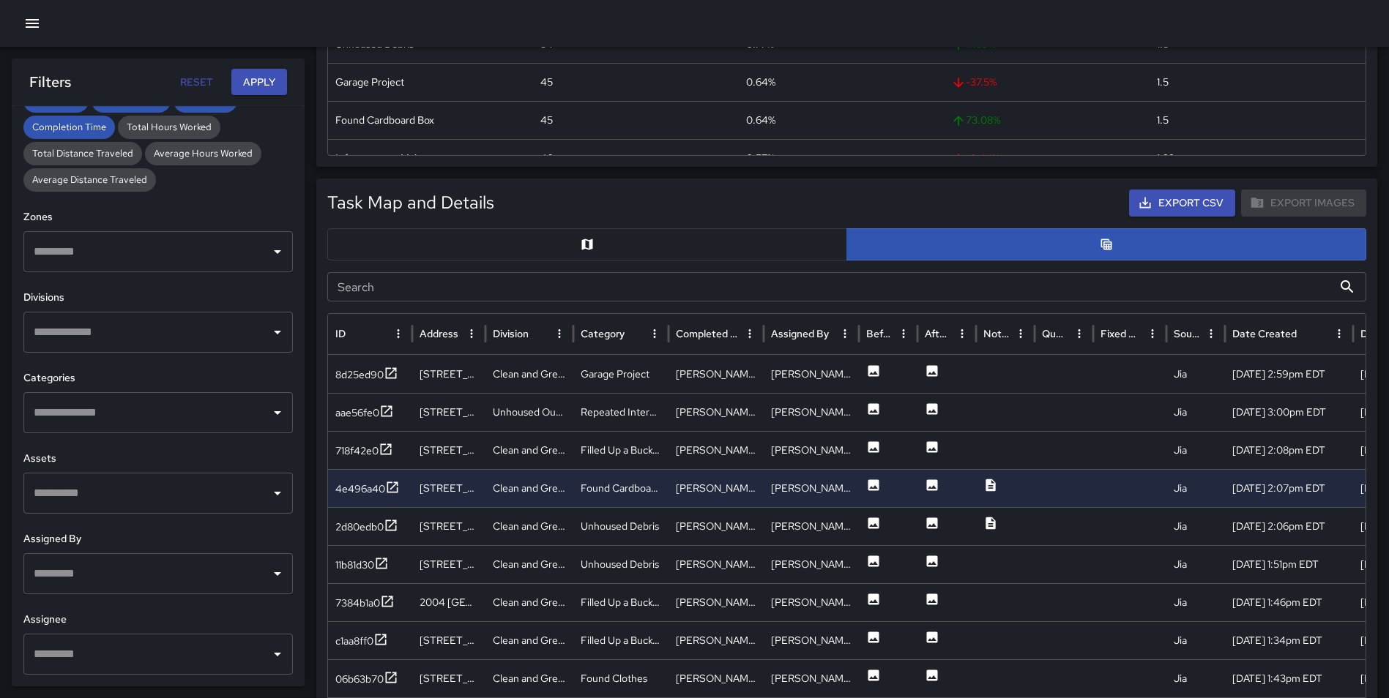
click at [292, 430] on div "**********" at bounding box center [158, 396] width 293 height 581
click at [78, 415] on input "text" at bounding box center [147, 413] width 234 height 28
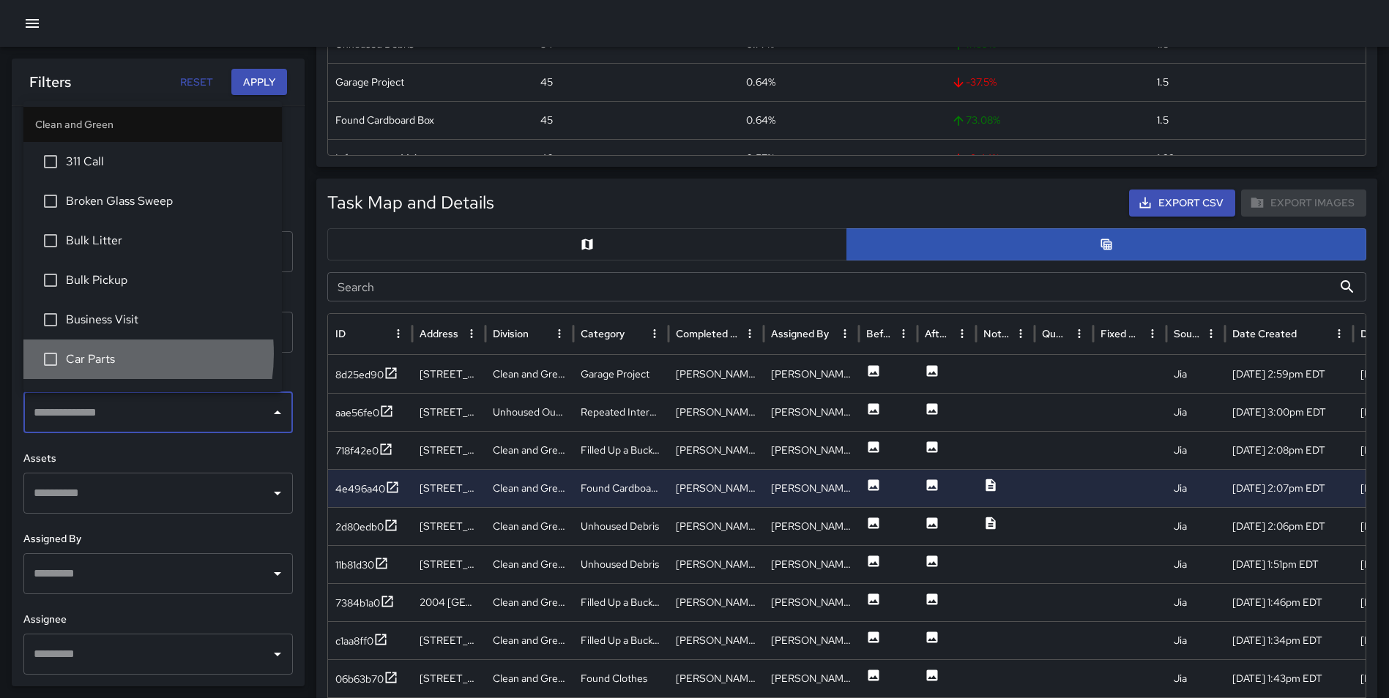
click at [86, 354] on span "Car Parts" at bounding box center [168, 360] width 204 height 18
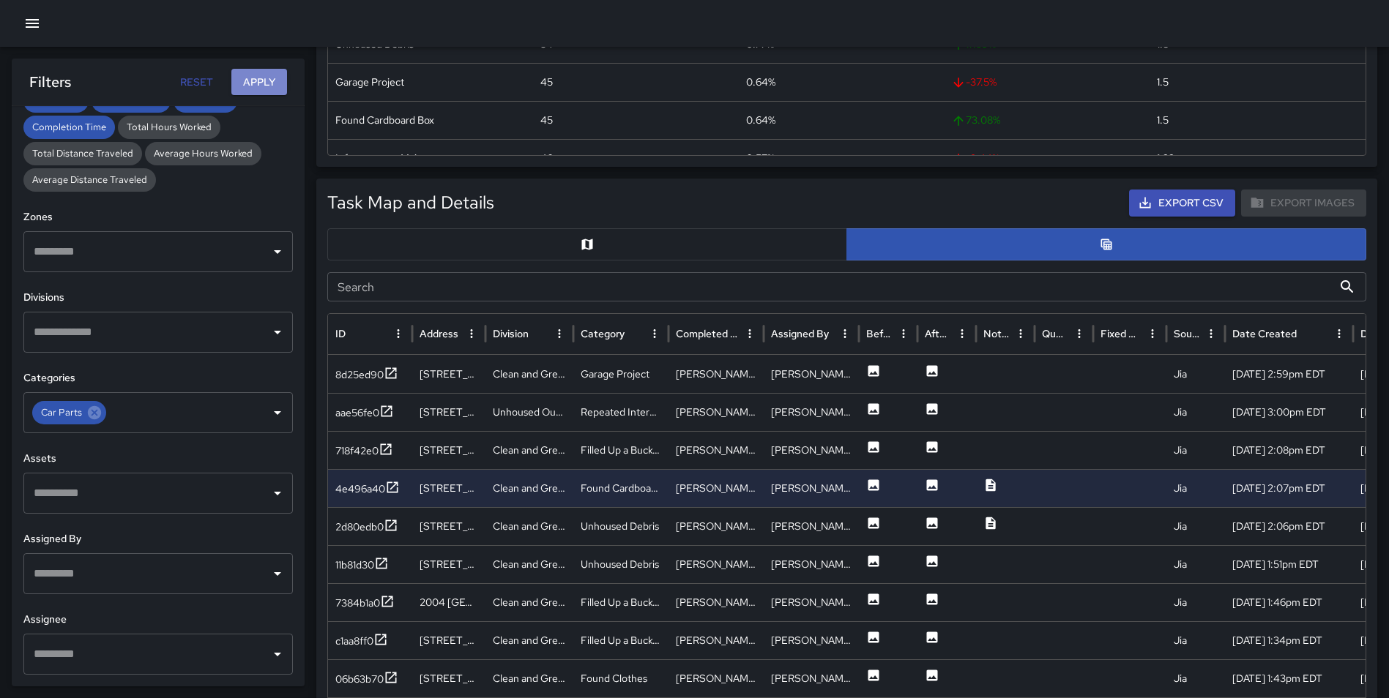
click at [253, 73] on button "Apply" at bounding box center [259, 82] width 56 height 27
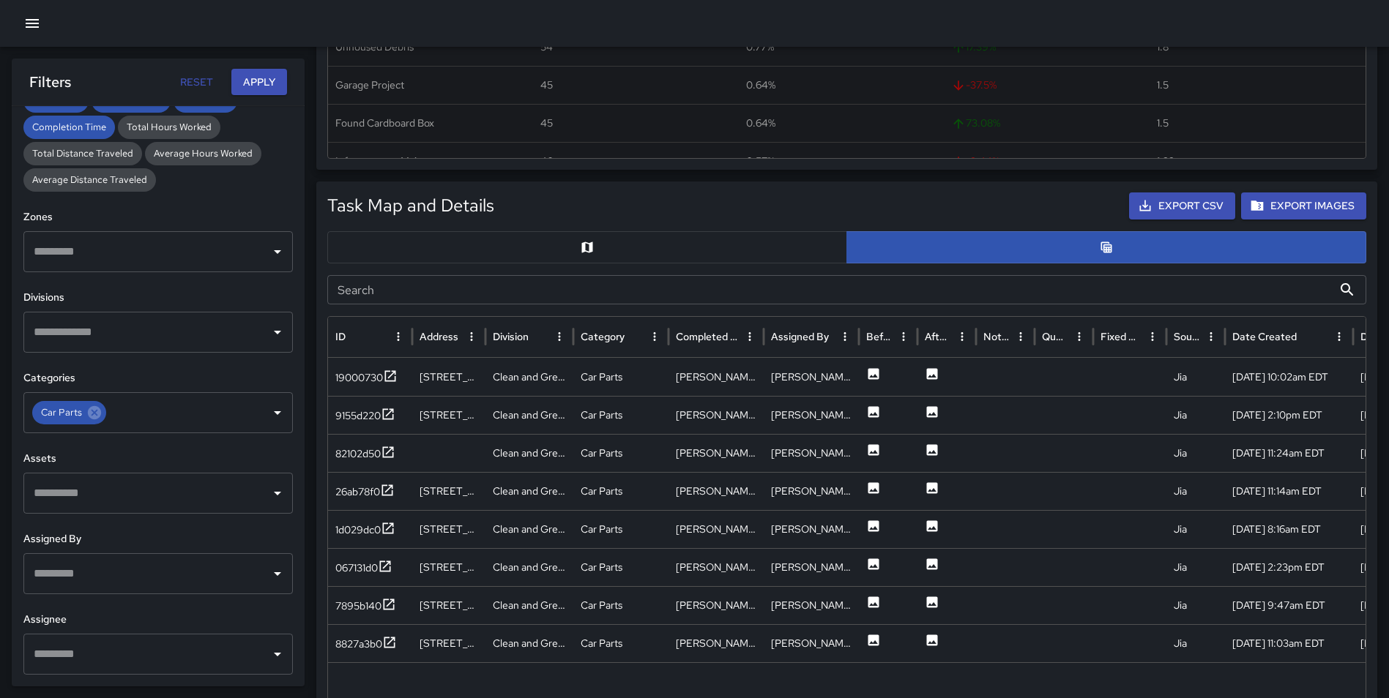
scroll to position [567, 0]
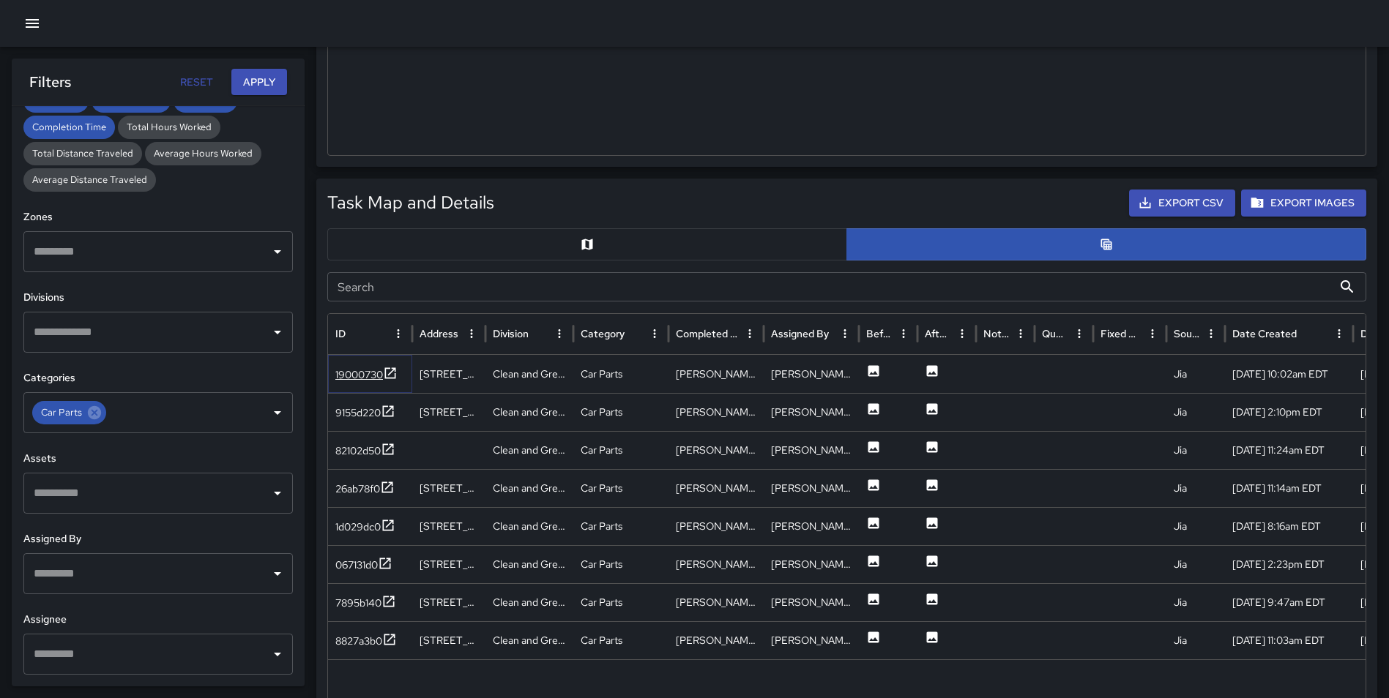
click at [387, 369] on icon at bounding box center [390, 373] width 15 height 15
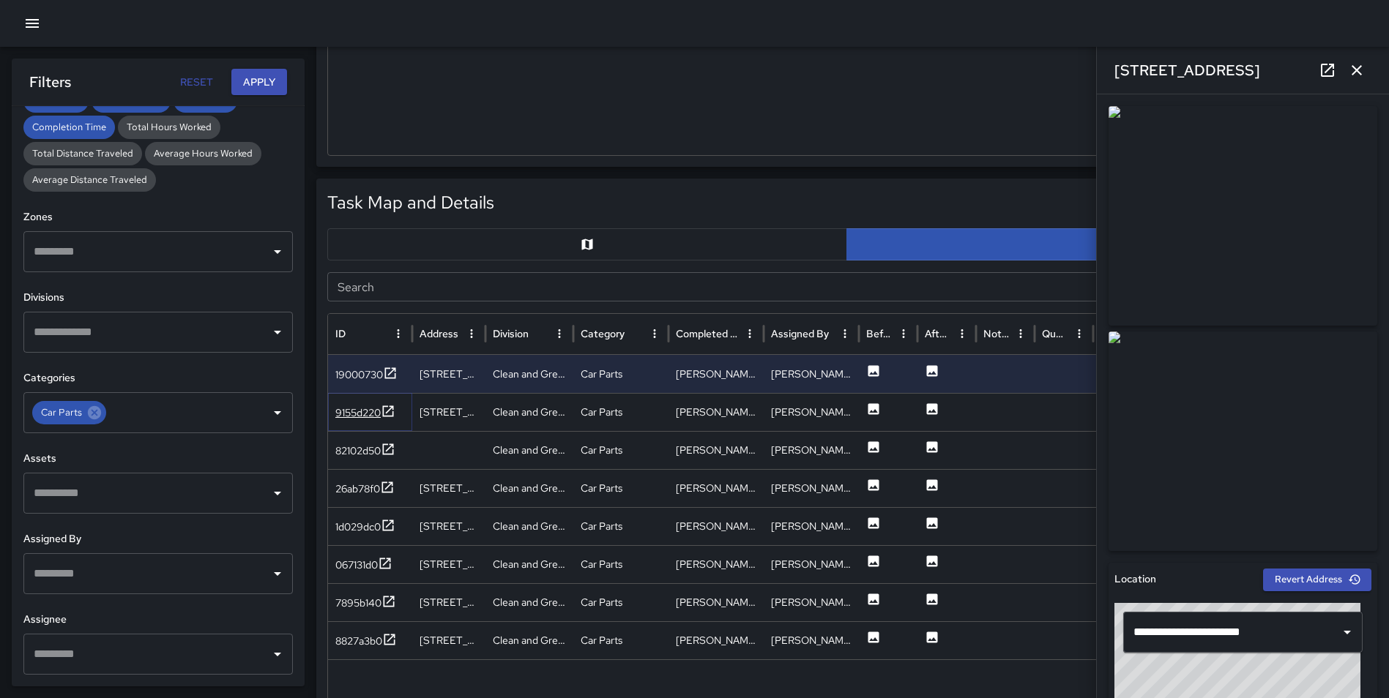
click at [392, 407] on icon at bounding box center [388, 411] width 15 height 15
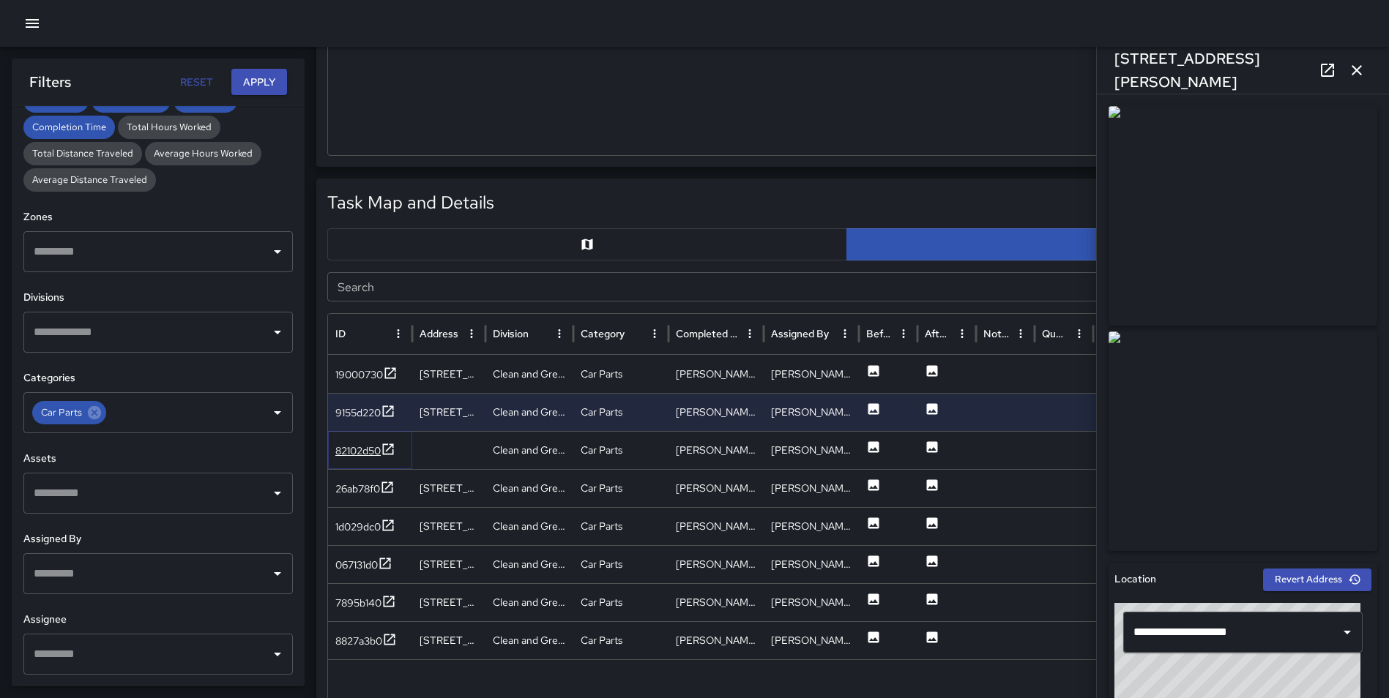
click at [391, 449] on icon at bounding box center [388, 449] width 15 height 15
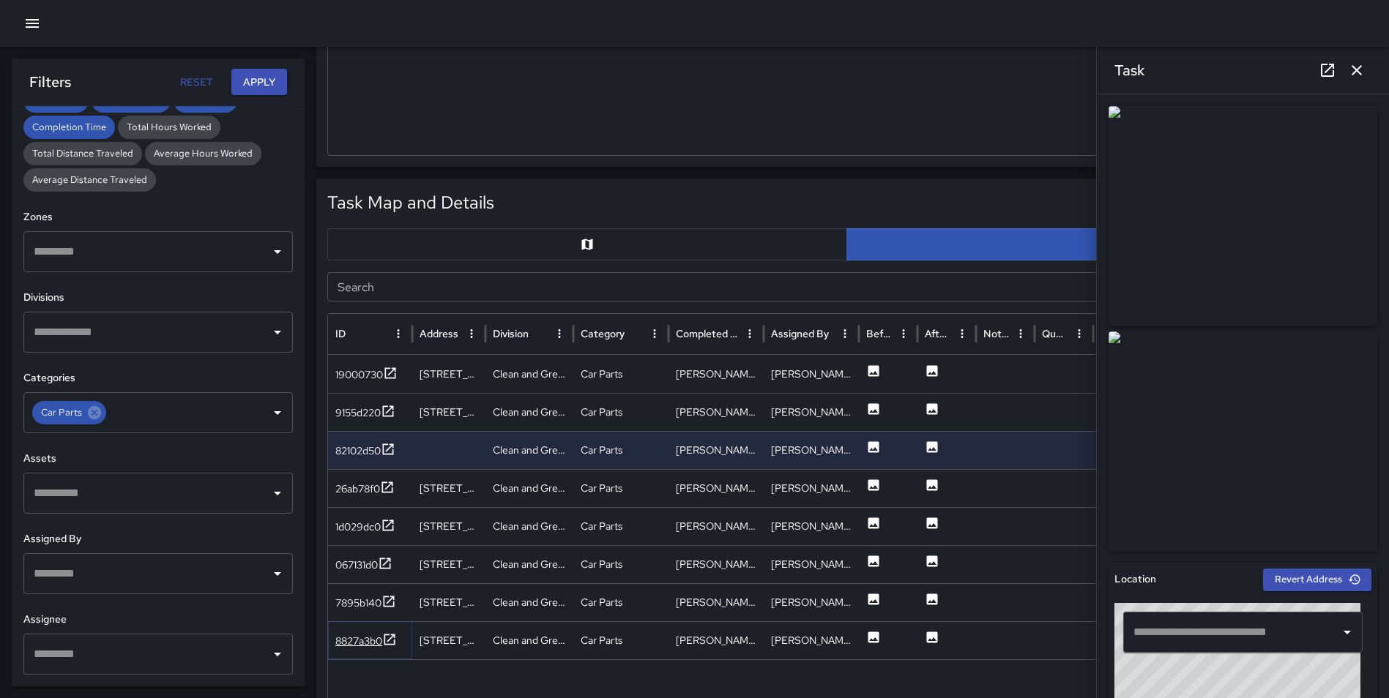
click at [397, 643] on icon at bounding box center [389, 640] width 15 height 15
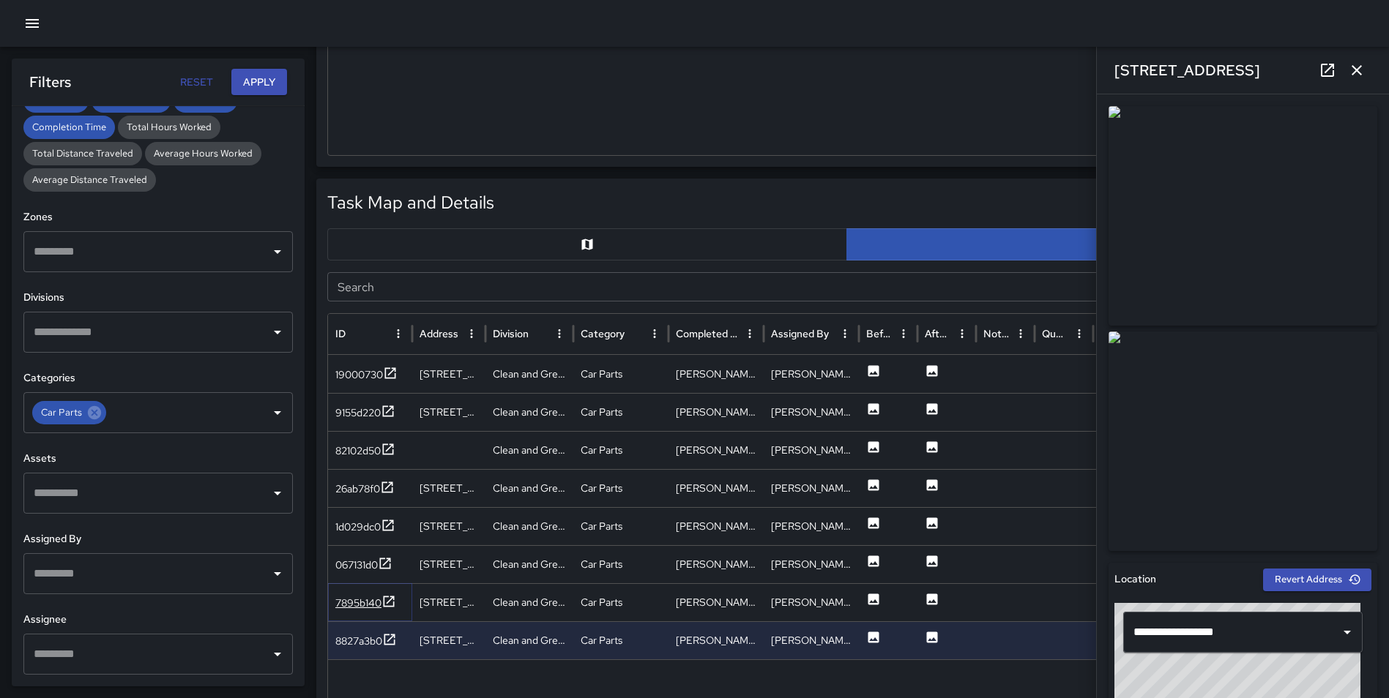
click at [382, 597] on icon at bounding box center [388, 601] width 15 height 15
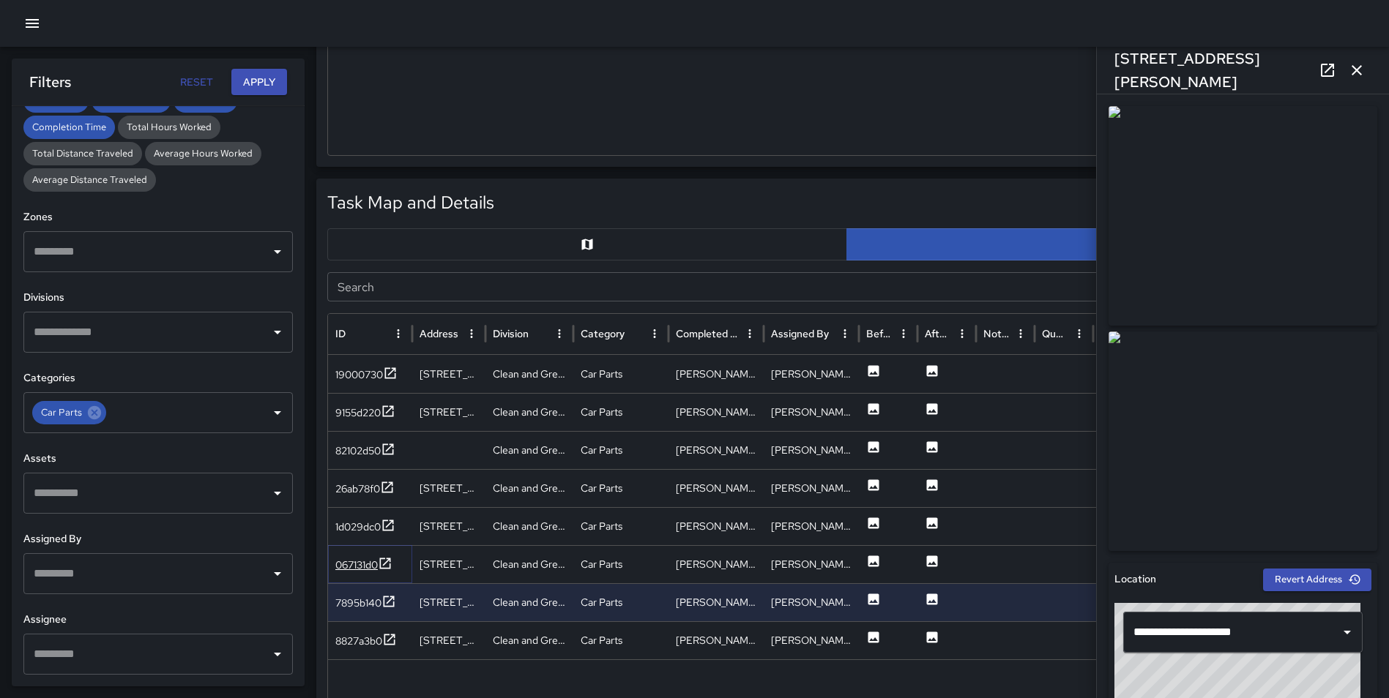
click at [390, 562] on icon at bounding box center [385, 563] width 15 height 15
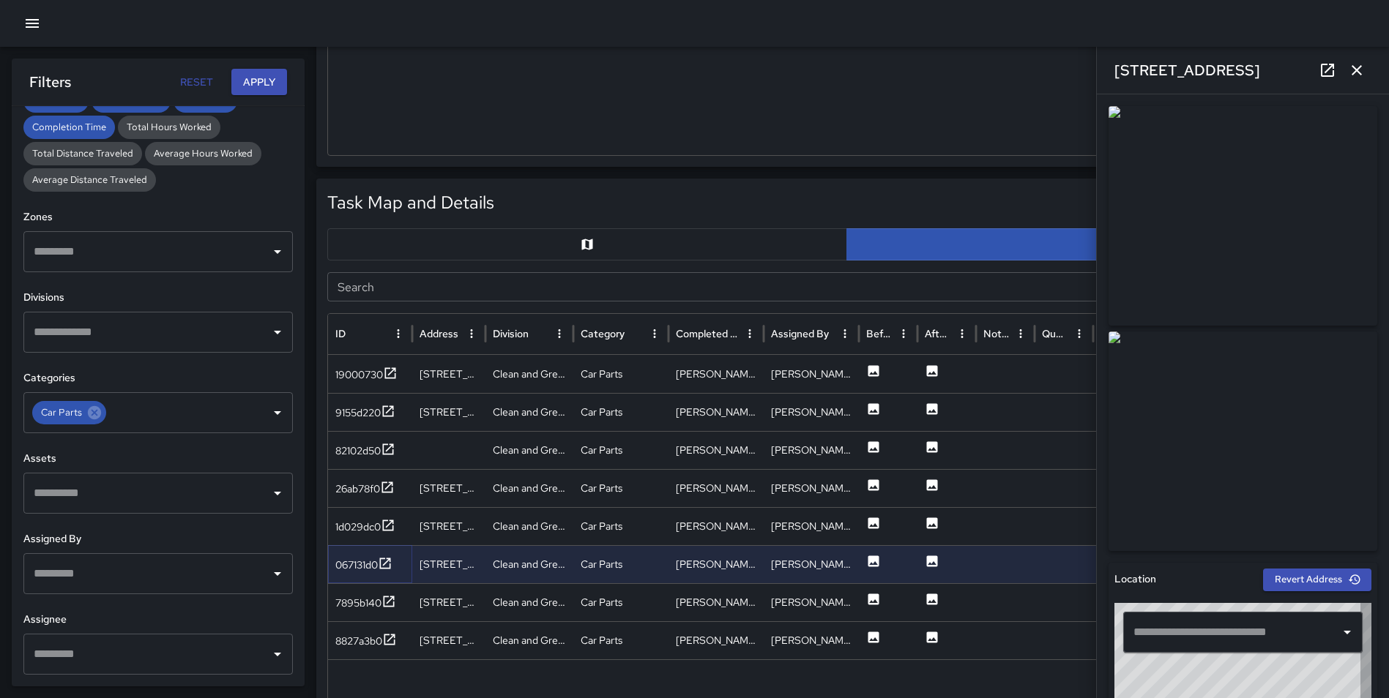
type input "**********"
click at [384, 530] on icon at bounding box center [388, 525] width 11 height 11
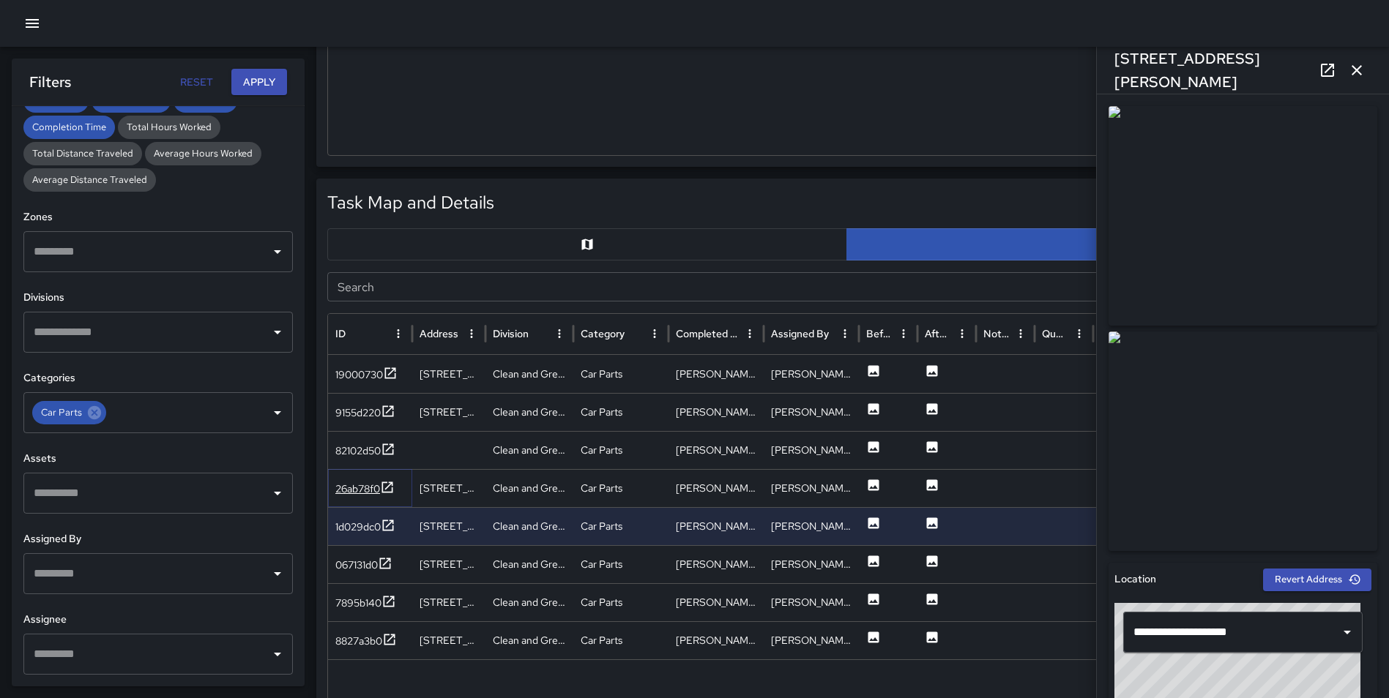
click at [389, 480] on icon at bounding box center [387, 487] width 15 height 15
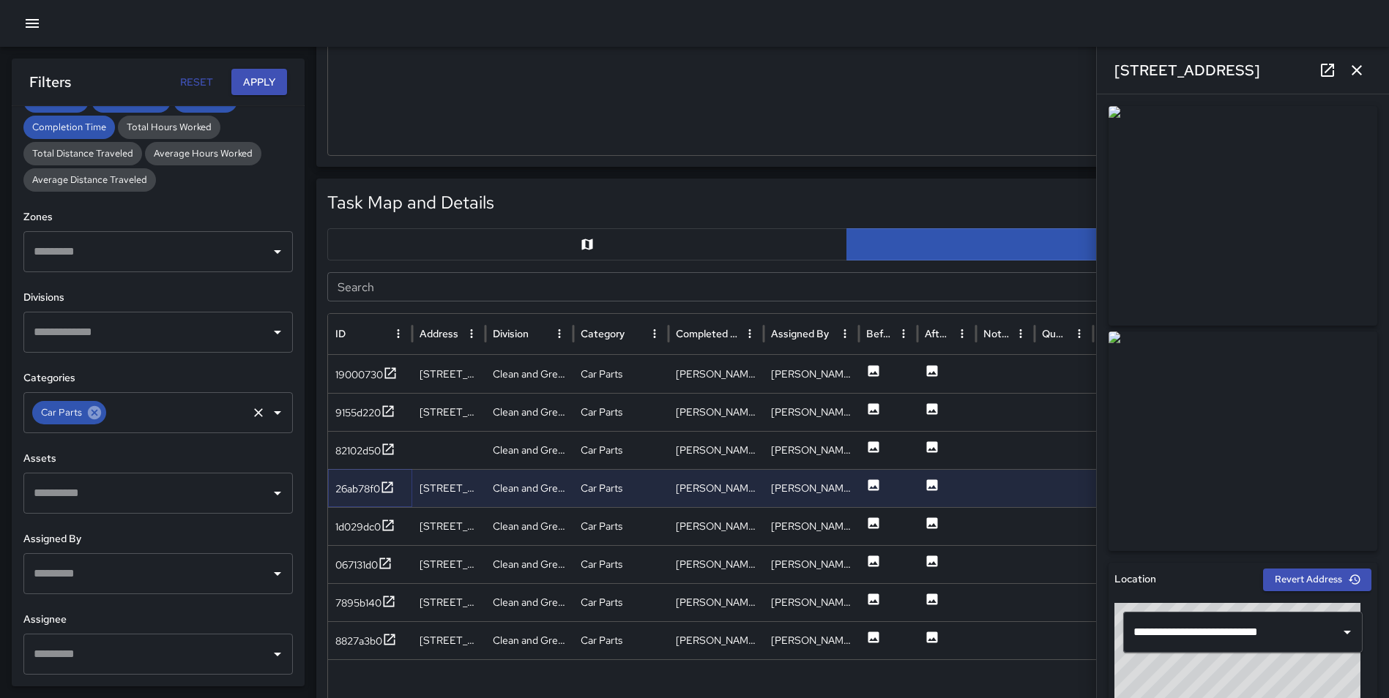
click at [90, 417] on icon at bounding box center [94, 412] width 13 height 13
click at [103, 412] on input "text" at bounding box center [147, 413] width 234 height 28
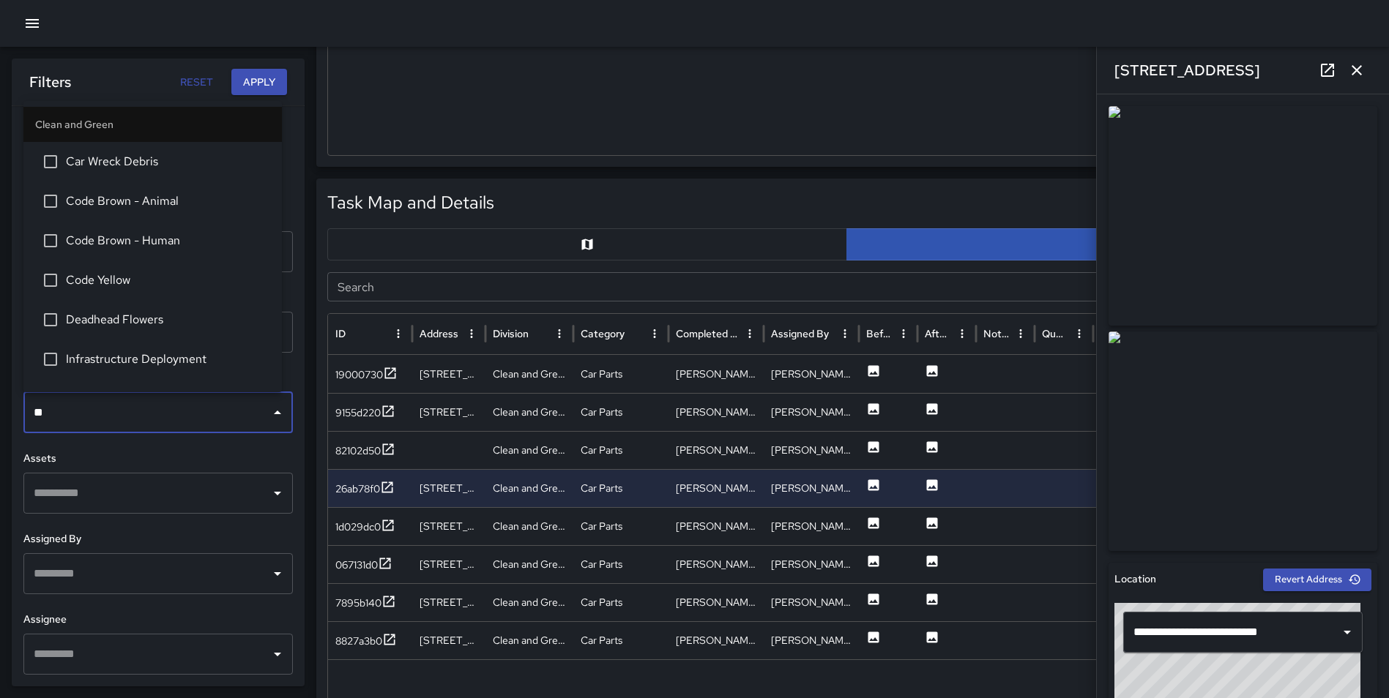
type input "*"
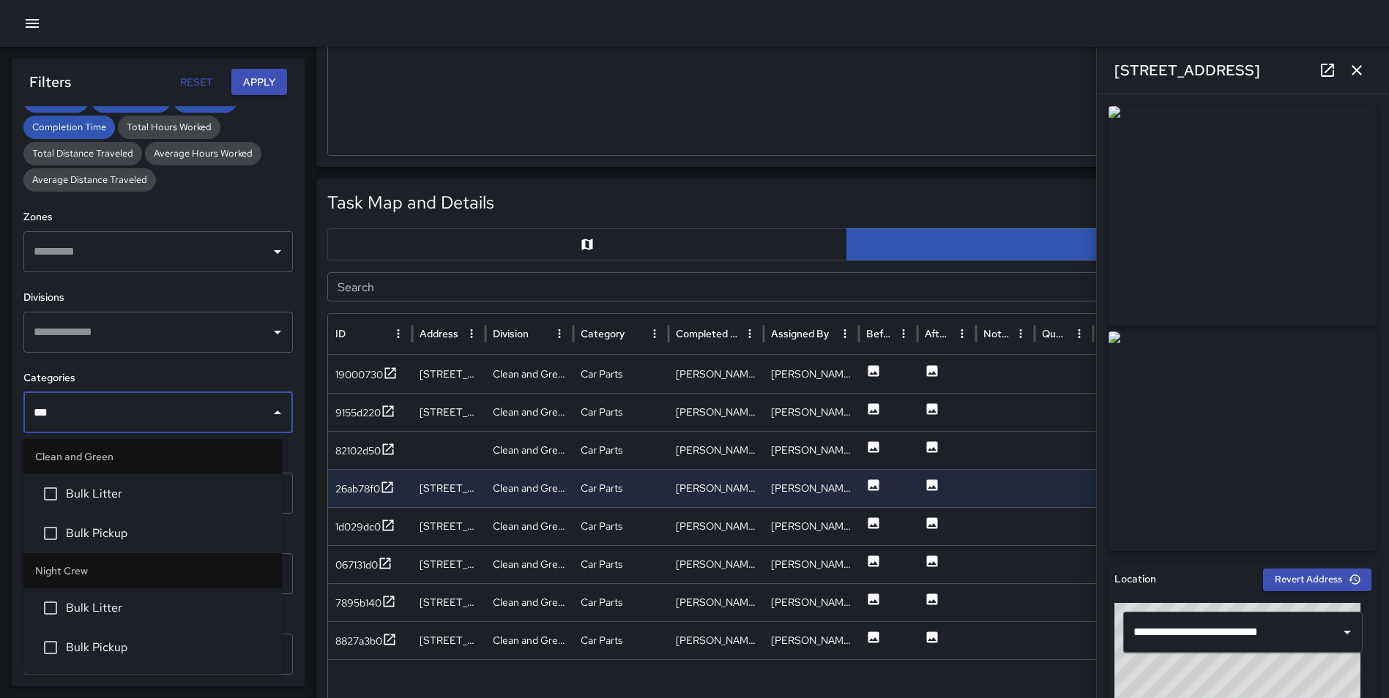
type input "****"
click at [135, 527] on span "Bulk Pickup" at bounding box center [168, 534] width 204 height 18
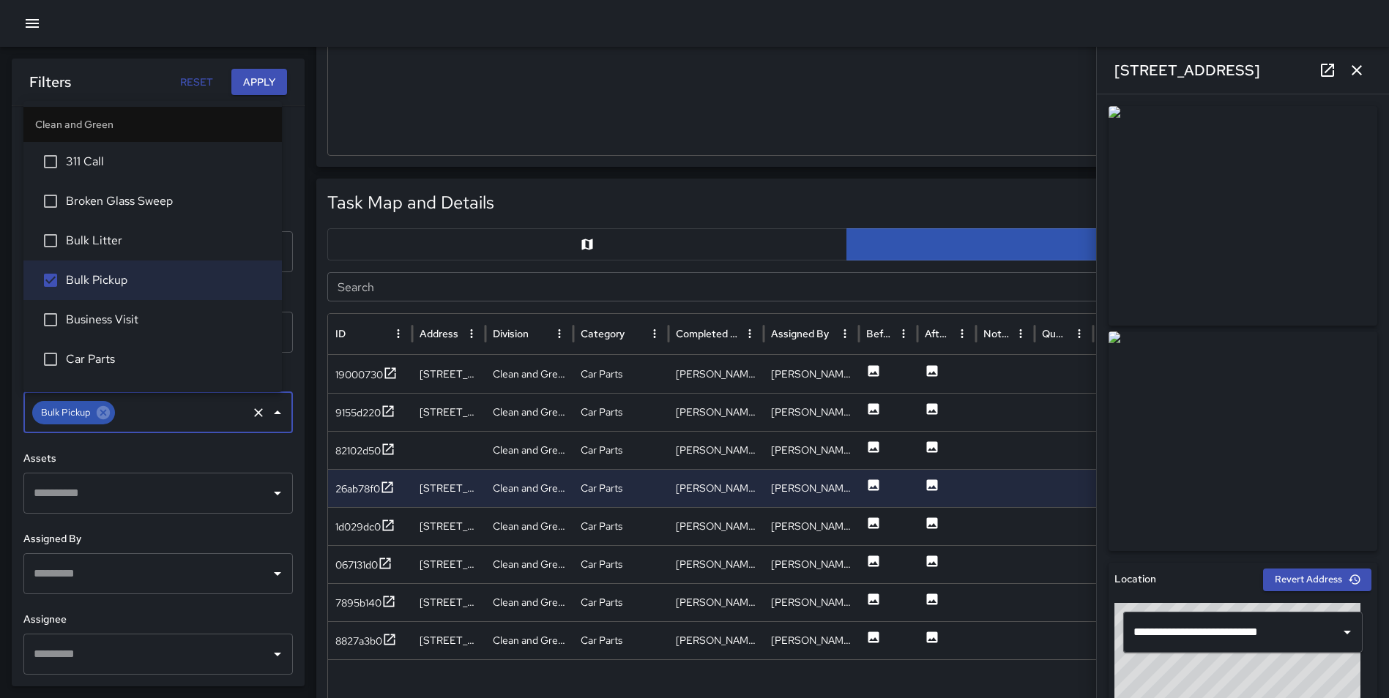
click at [259, 73] on button "Apply" at bounding box center [259, 82] width 56 height 27
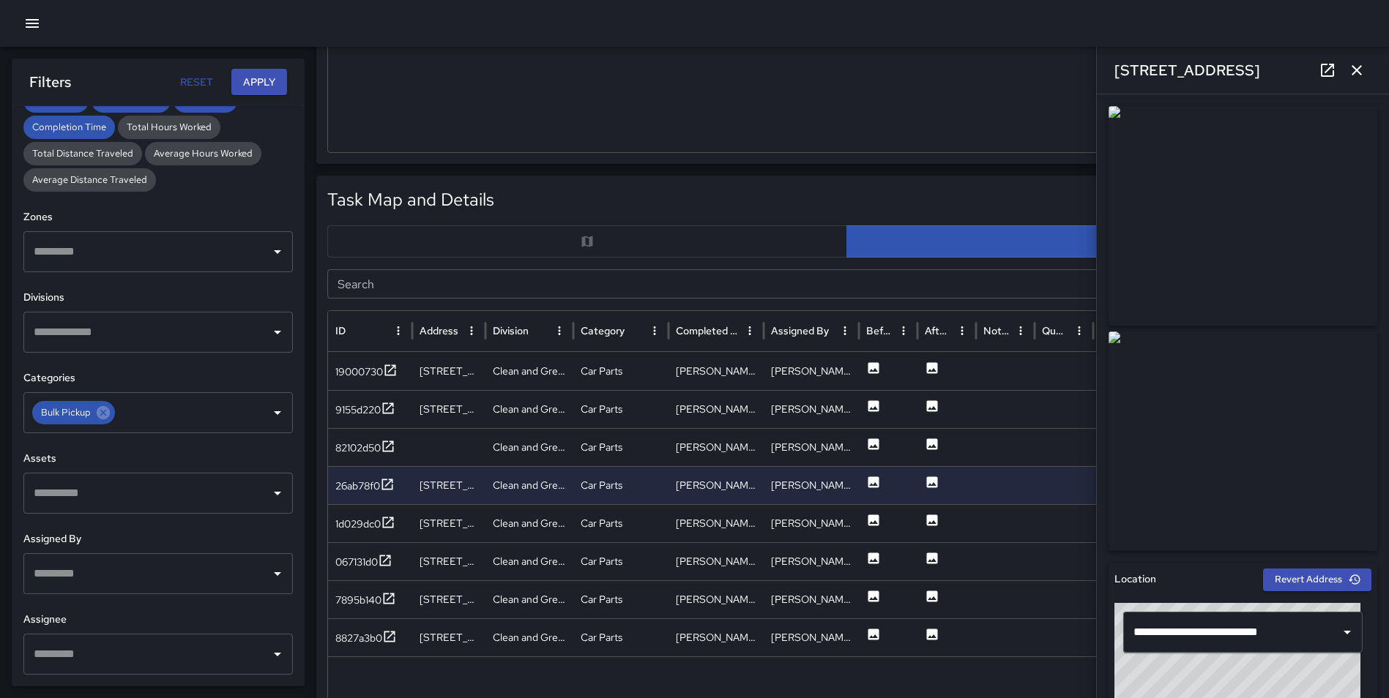
scroll to position [564, 0]
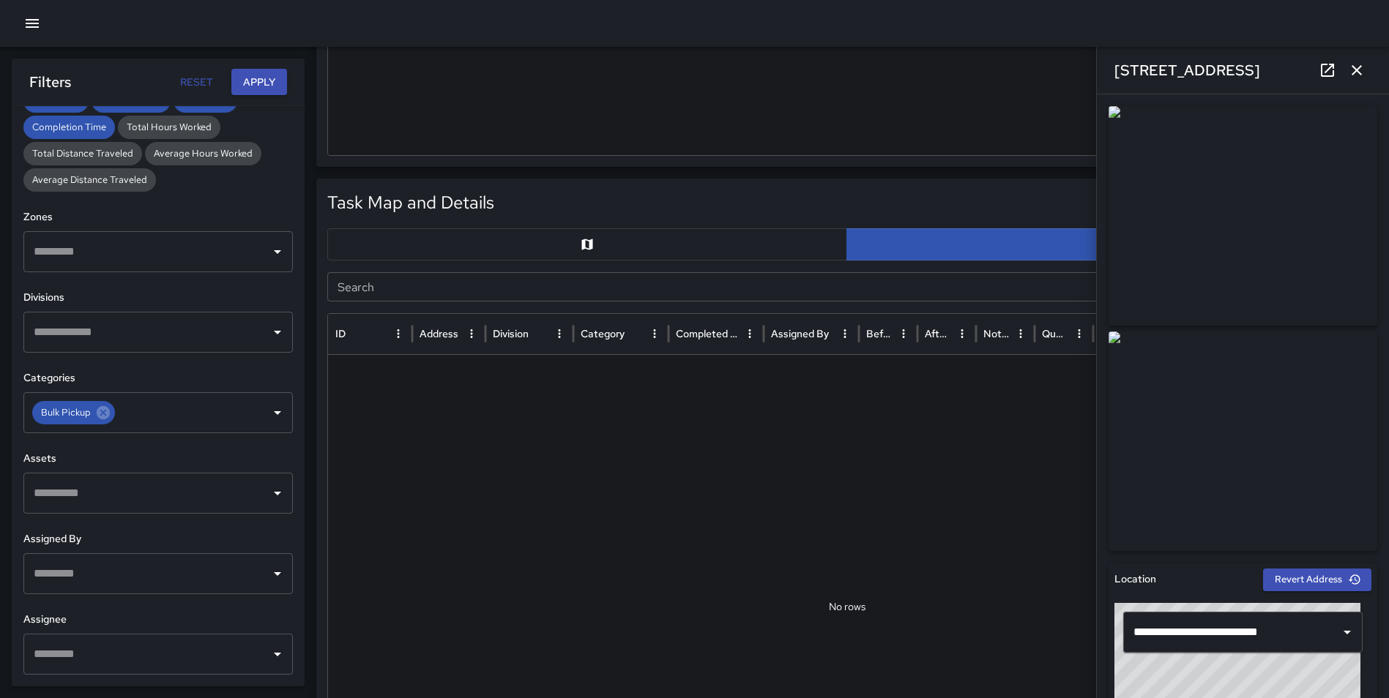
click at [1360, 73] on icon "button" at bounding box center [1356, 70] width 10 height 10
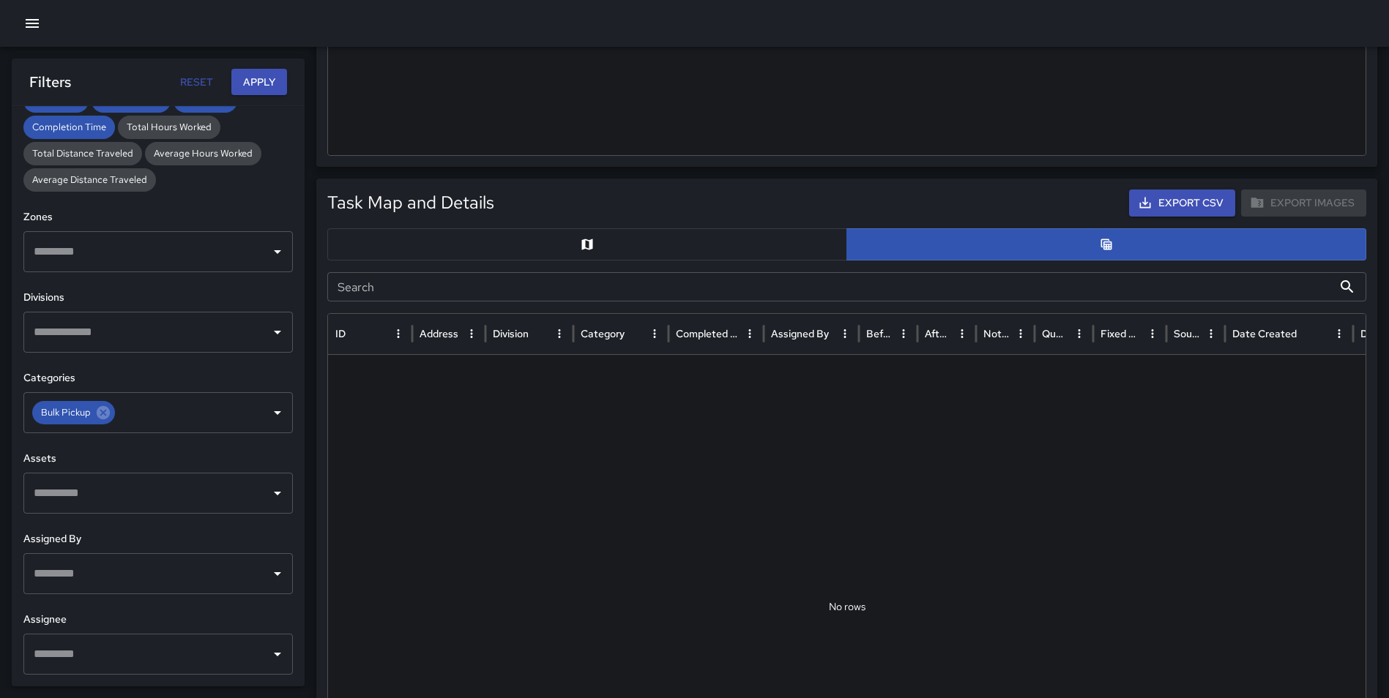
scroll to position [567, 0]
click at [103, 417] on icon at bounding box center [103, 412] width 13 height 13
click at [100, 417] on input "text" at bounding box center [147, 413] width 234 height 28
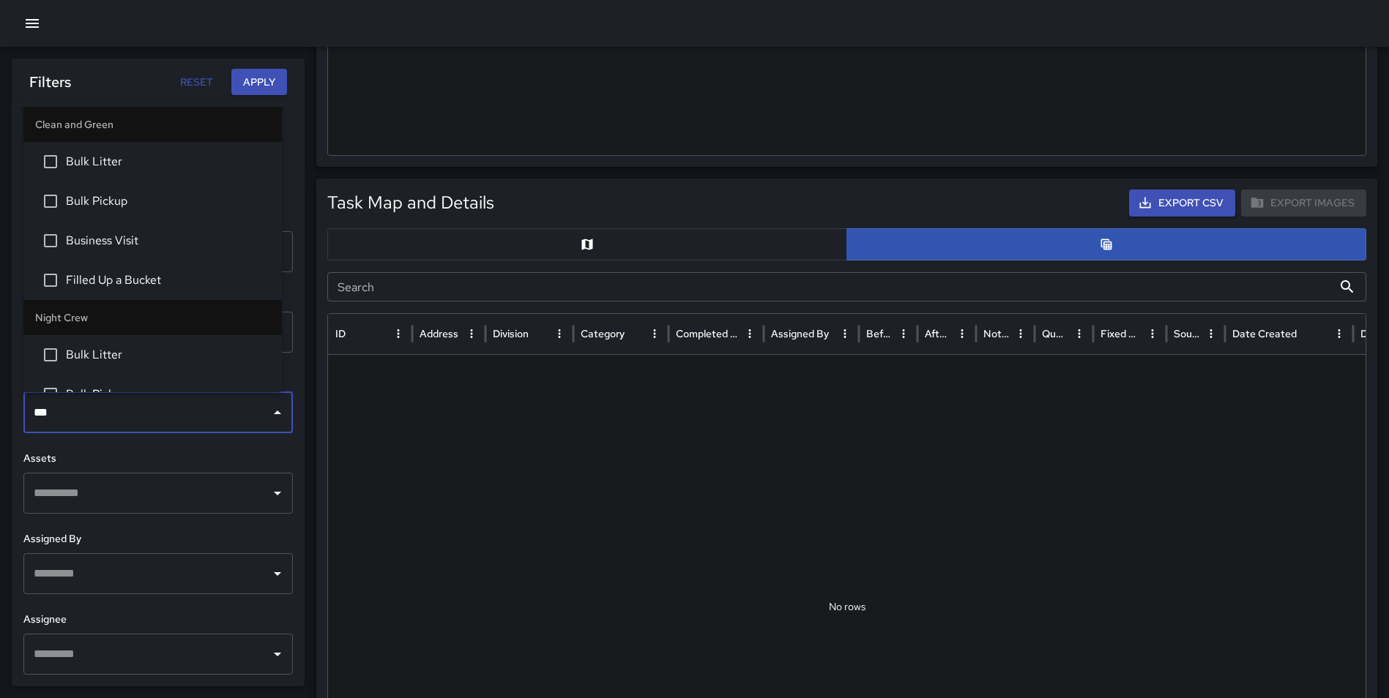
type input "****"
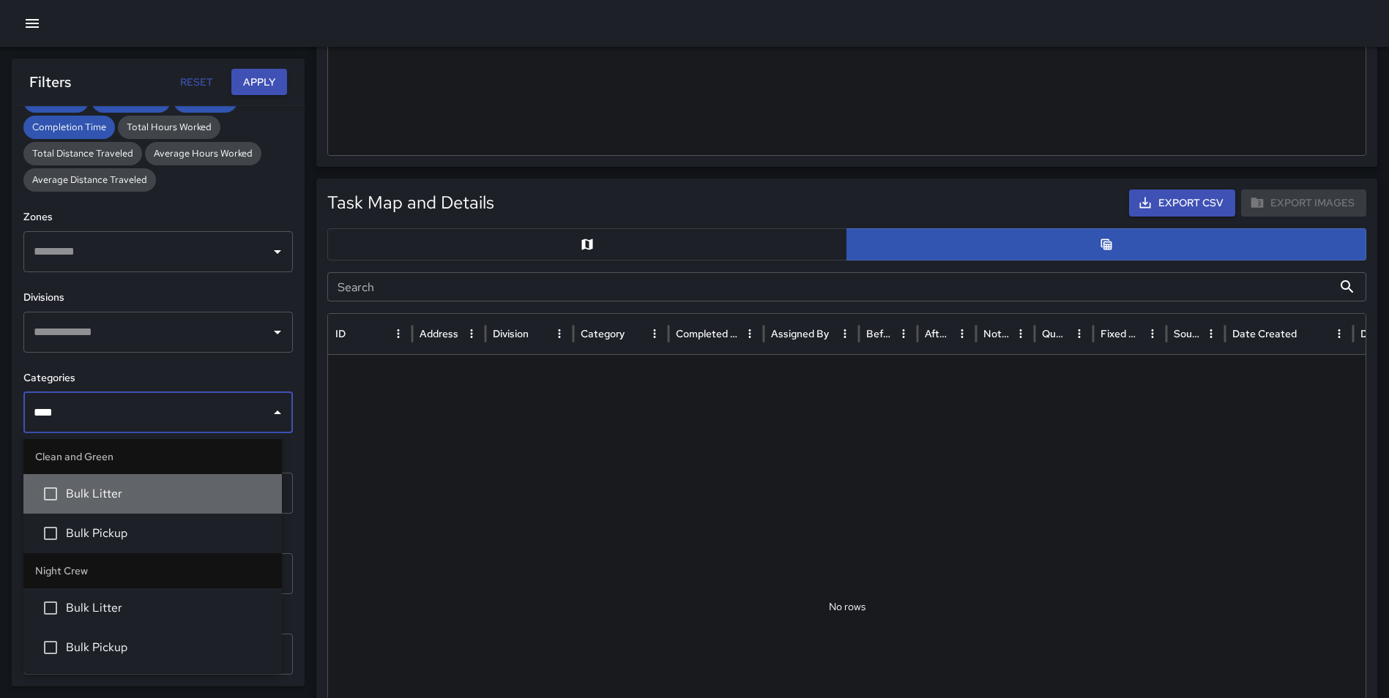
click at [104, 485] on li "Bulk Litter" at bounding box center [152, 494] width 258 height 40
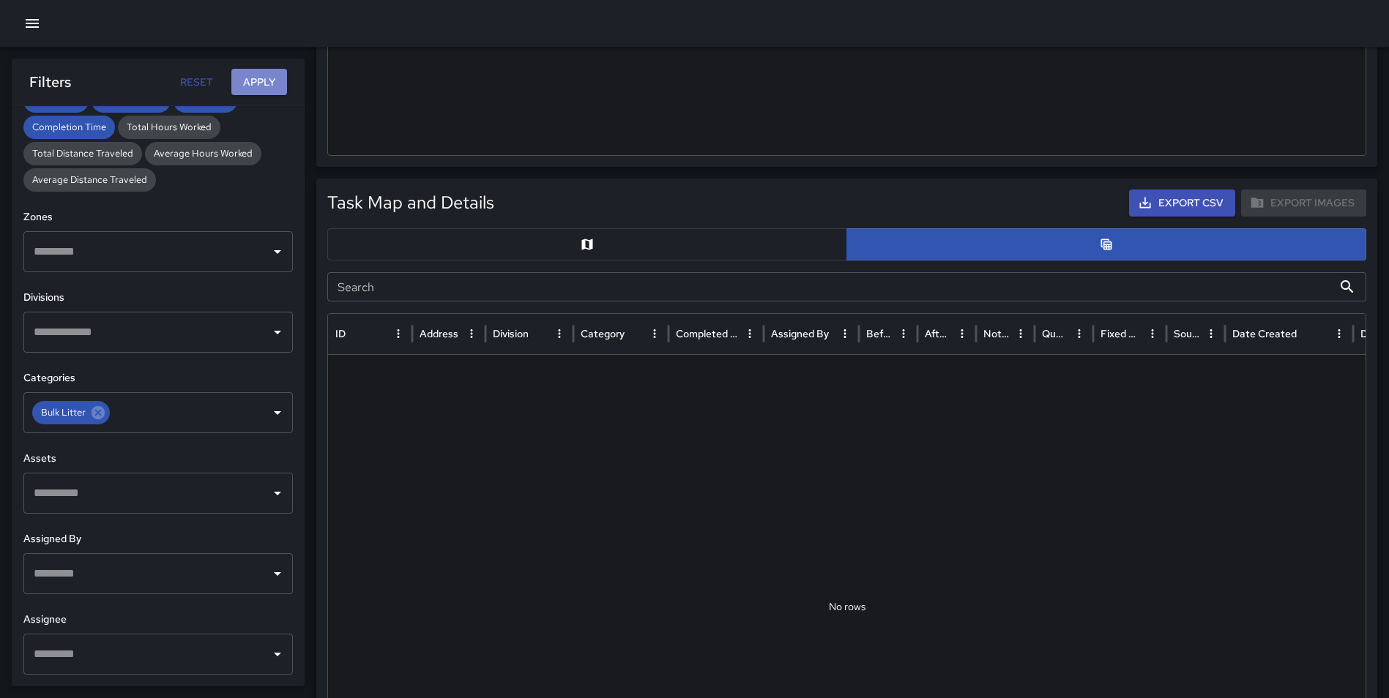
click at [239, 88] on button "Apply" at bounding box center [259, 82] width 56 height 27
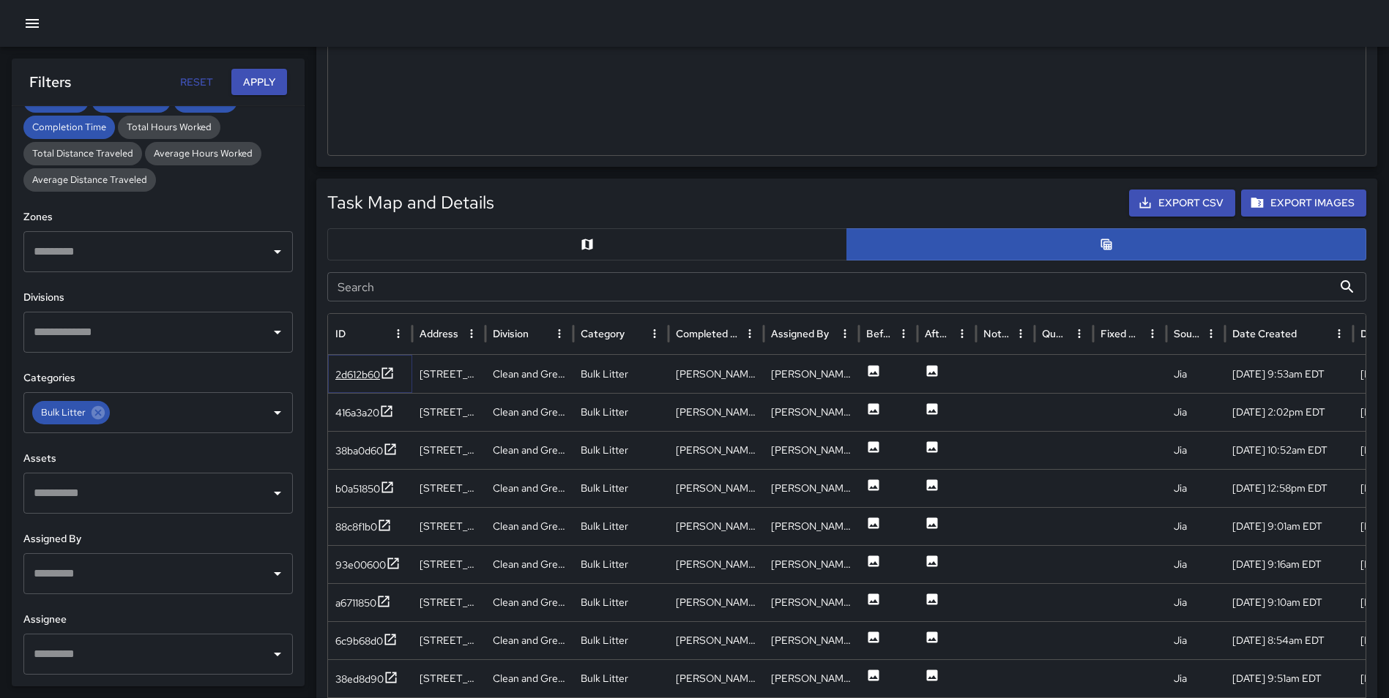
click at [384, 370] on icon at bounding box center [387, 372] width 11 height 11
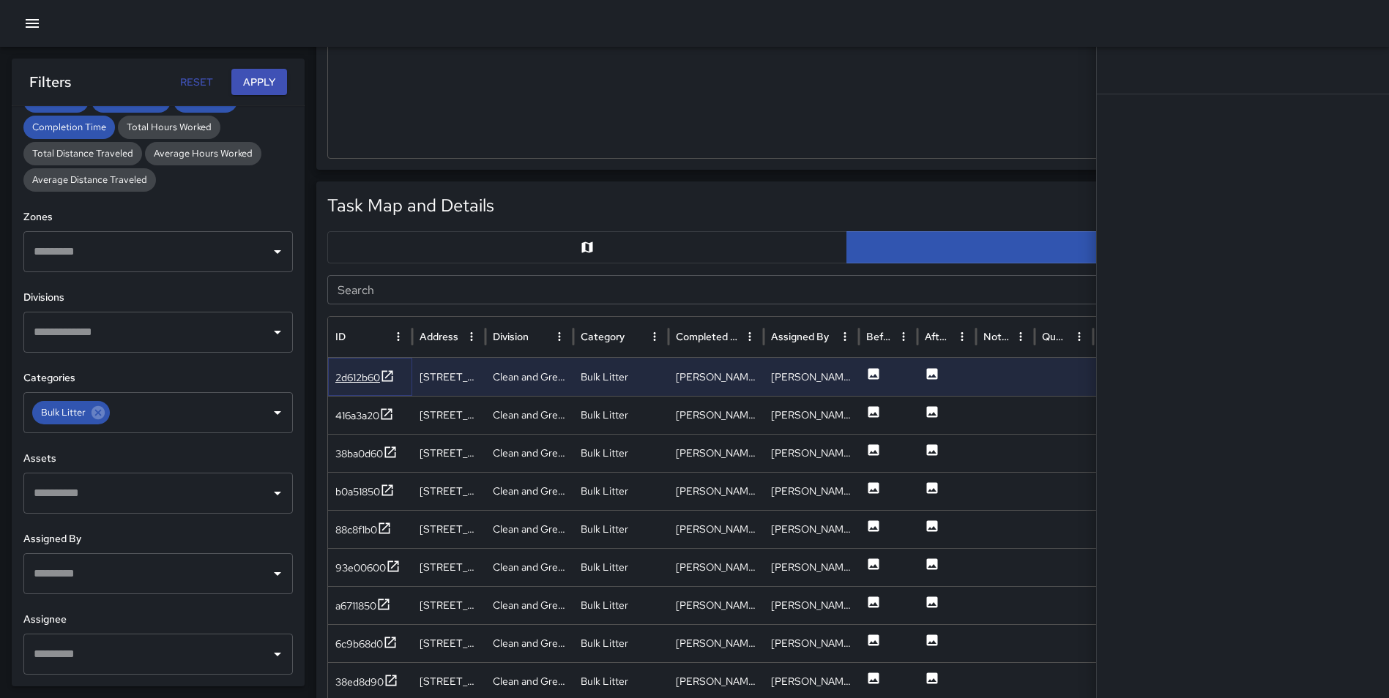
scroll to position [567, 0]
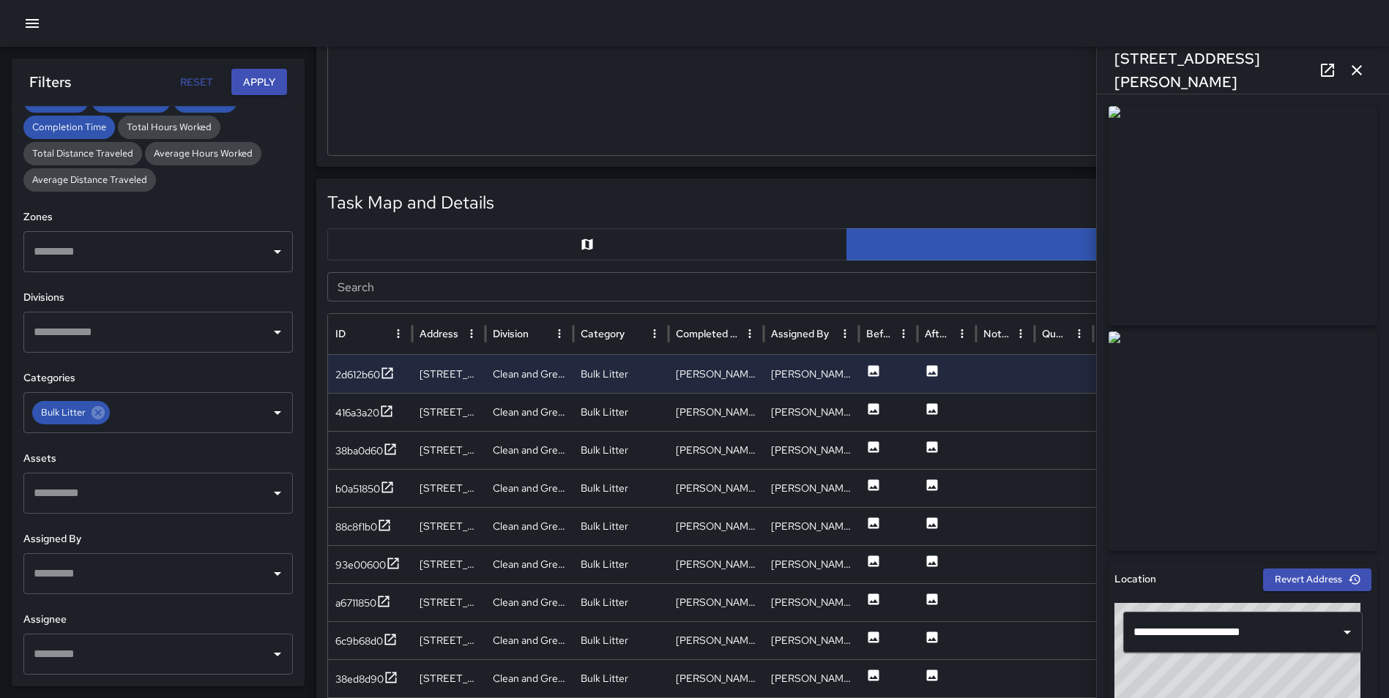
drag, startPoint x: 1360, startPoint y: 70, endPoint x: 1278, endPoint y: 75, distance: 82.1
click at [1360, 70] on icon "button" at bounding box center [1357, 70] width 18 height 18
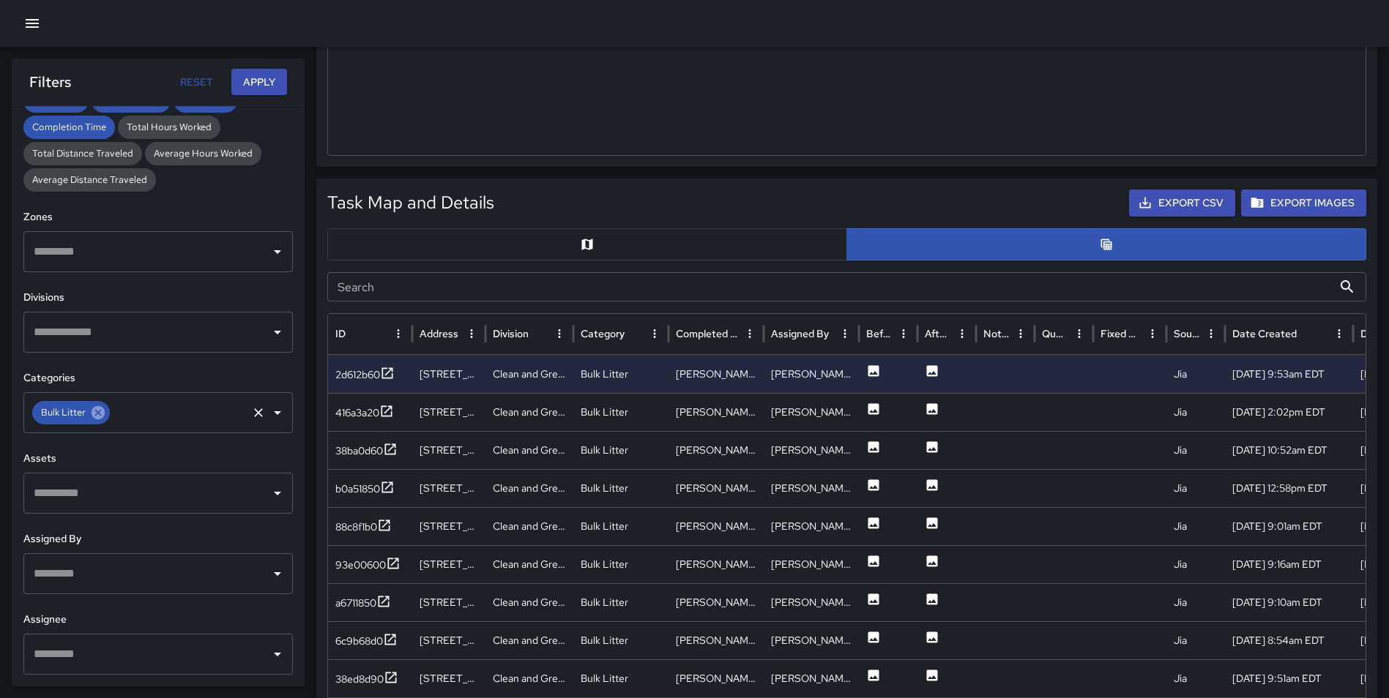
click at [102, 412] on icon at bounding box center [98, 412] width 13 height 13
click at [89, 332] on input "text" at bounding box center [147, 332] width 234 height 28
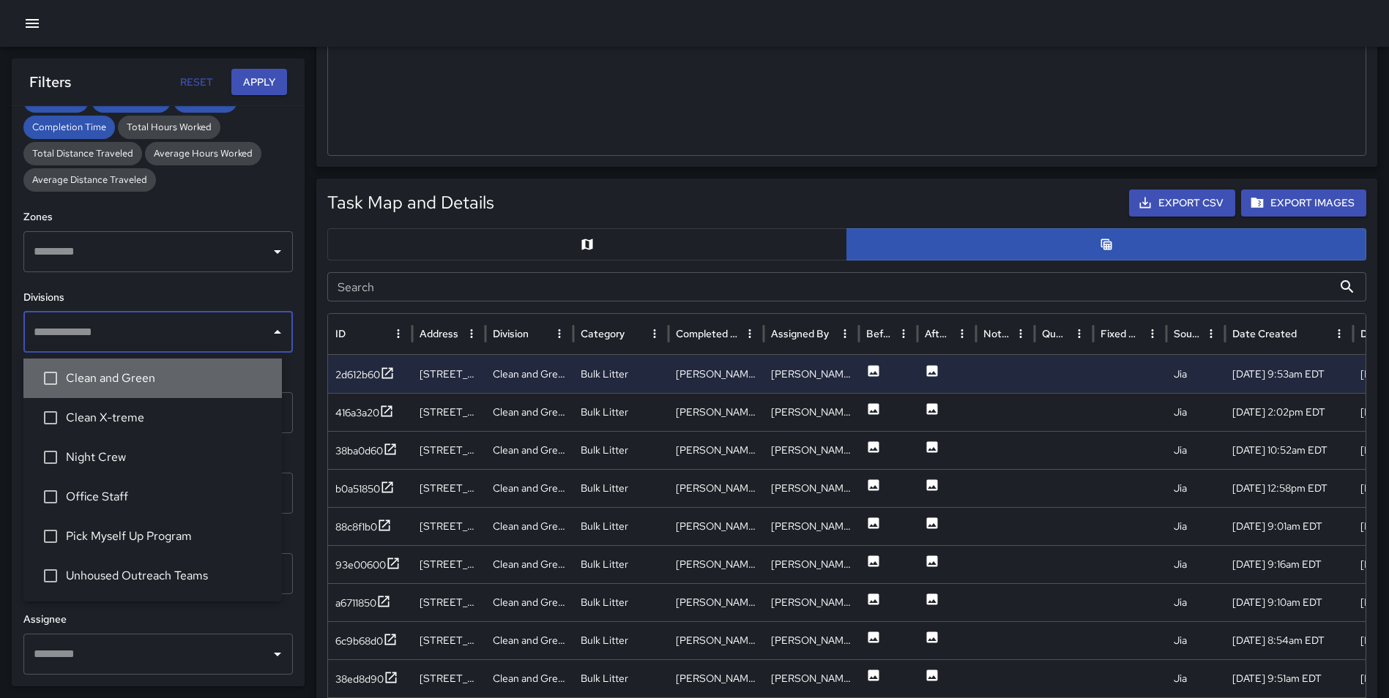
click at [110, 377] on span "Clean and Green" at bounding box center [168, 379] width 204 height 18
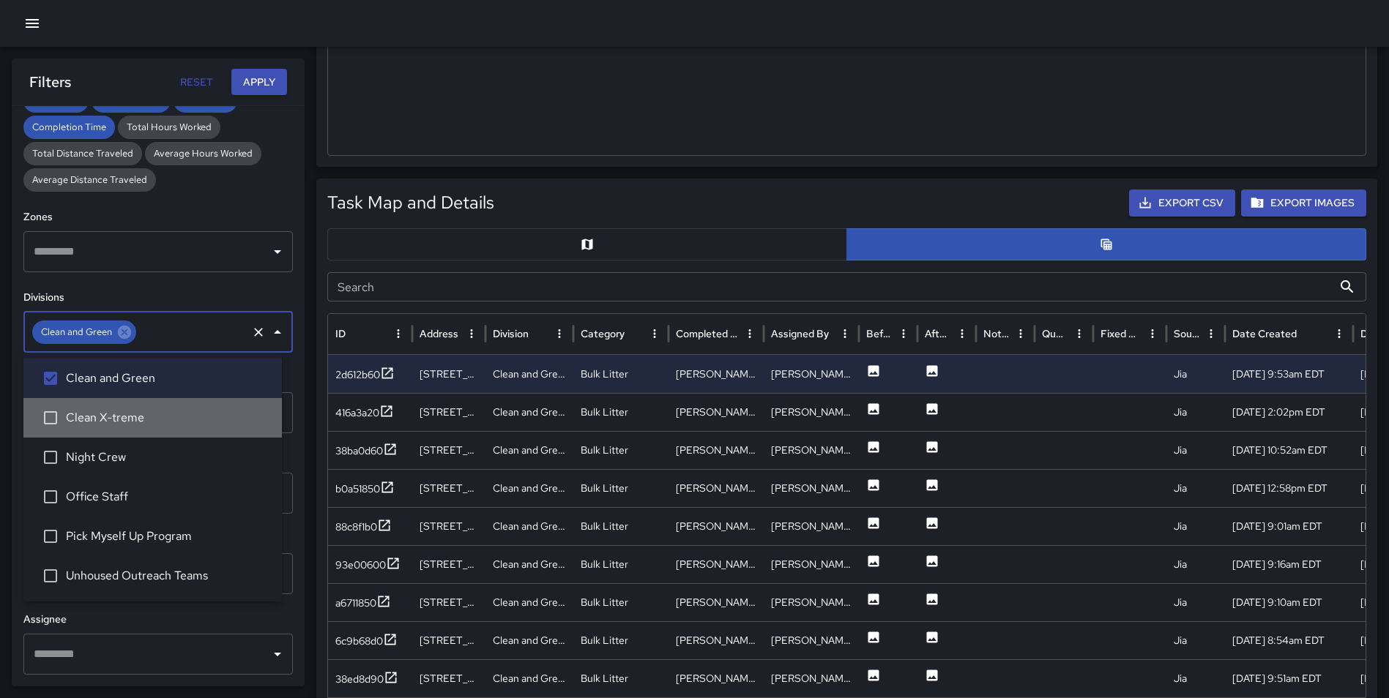
click at [122, 411] on span "Clean X-treme" at bounding box center [168, 418] width 204 height 18
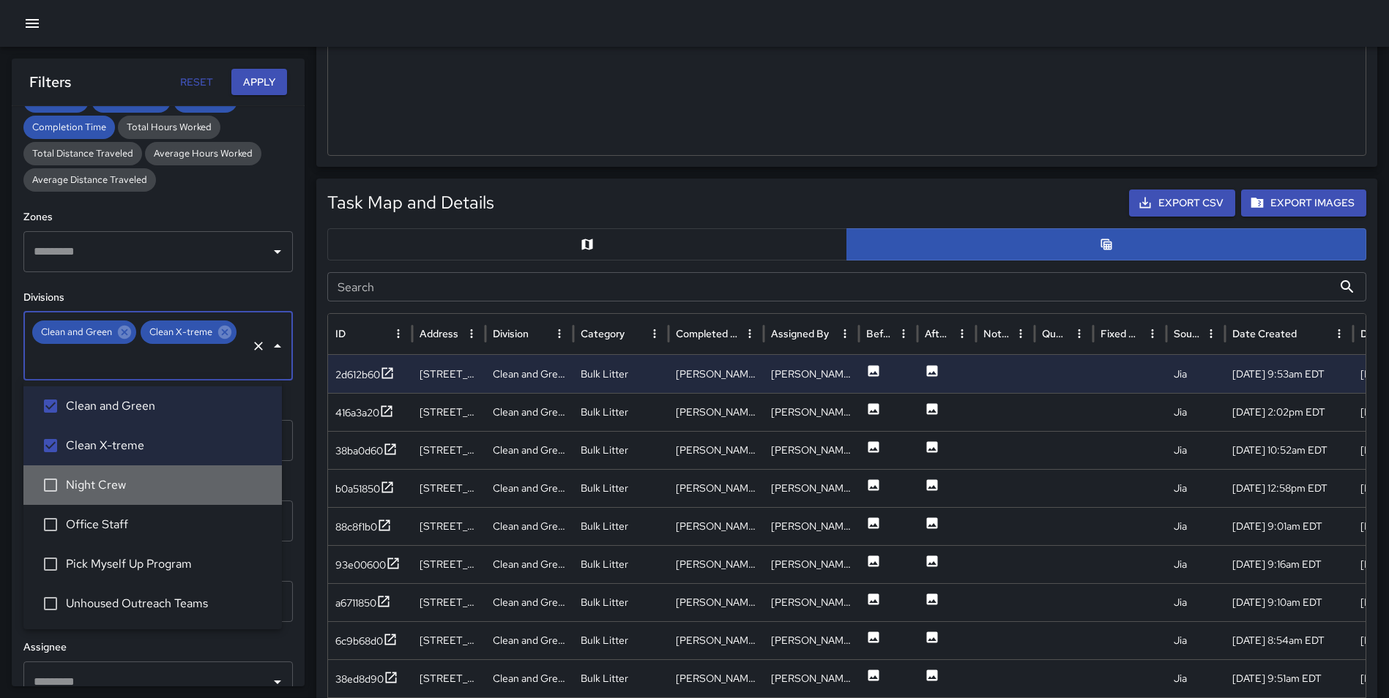
click at [135, 492] on span "Night Crew" at bounding box center [168, 486] width 204 height 18
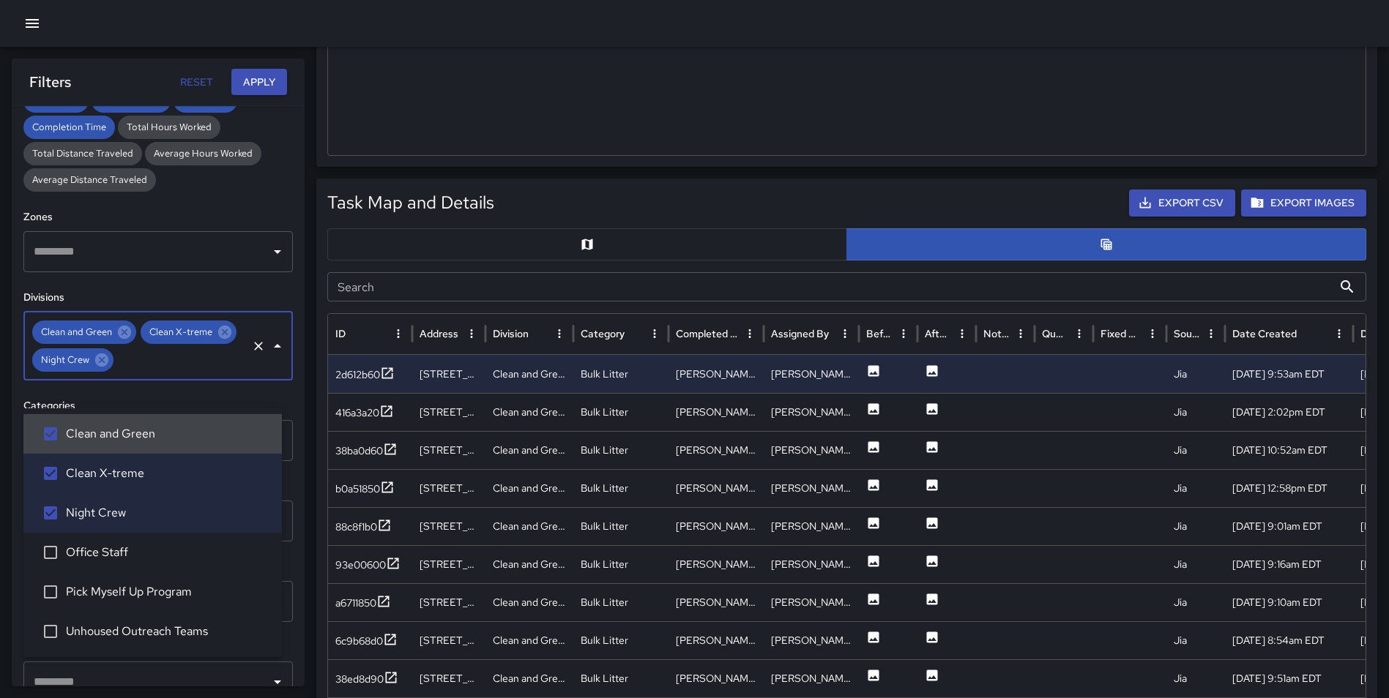
click at [247, 88] on button "Apply" at bounding box center [259, 82] width 56 height 27
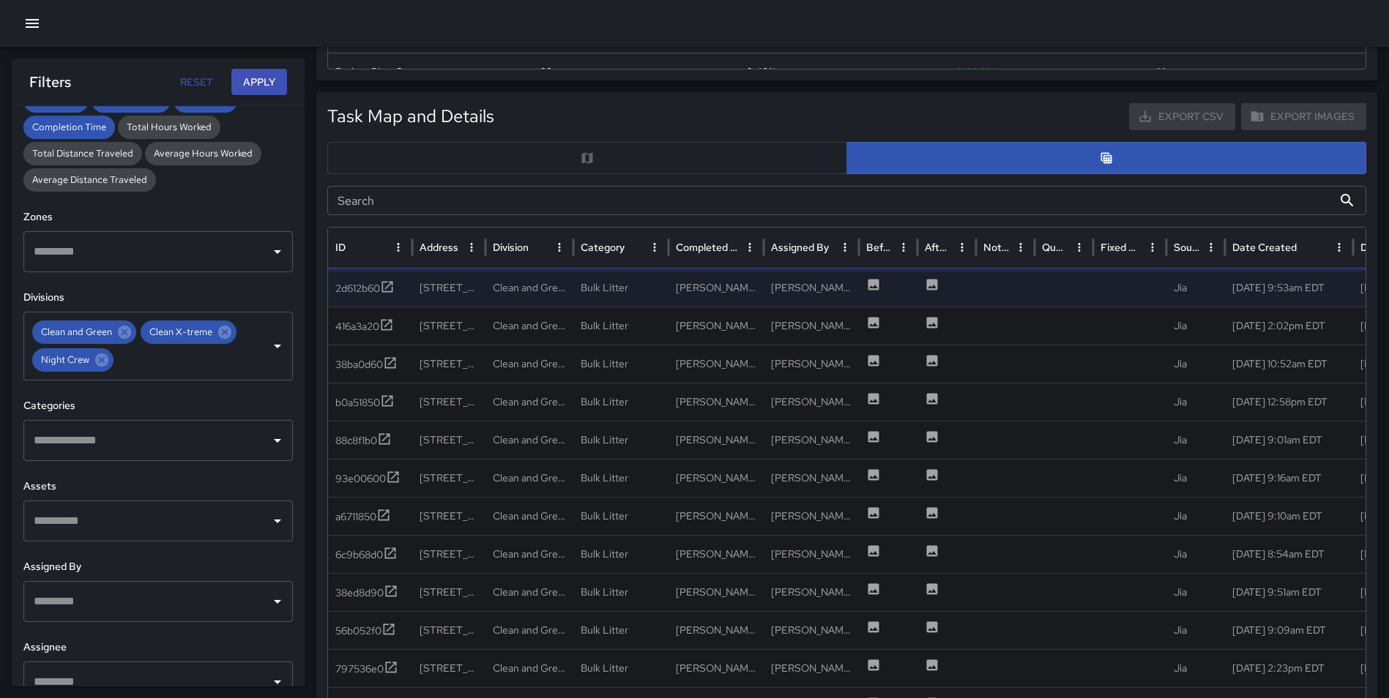
scroll to position [656, 0]
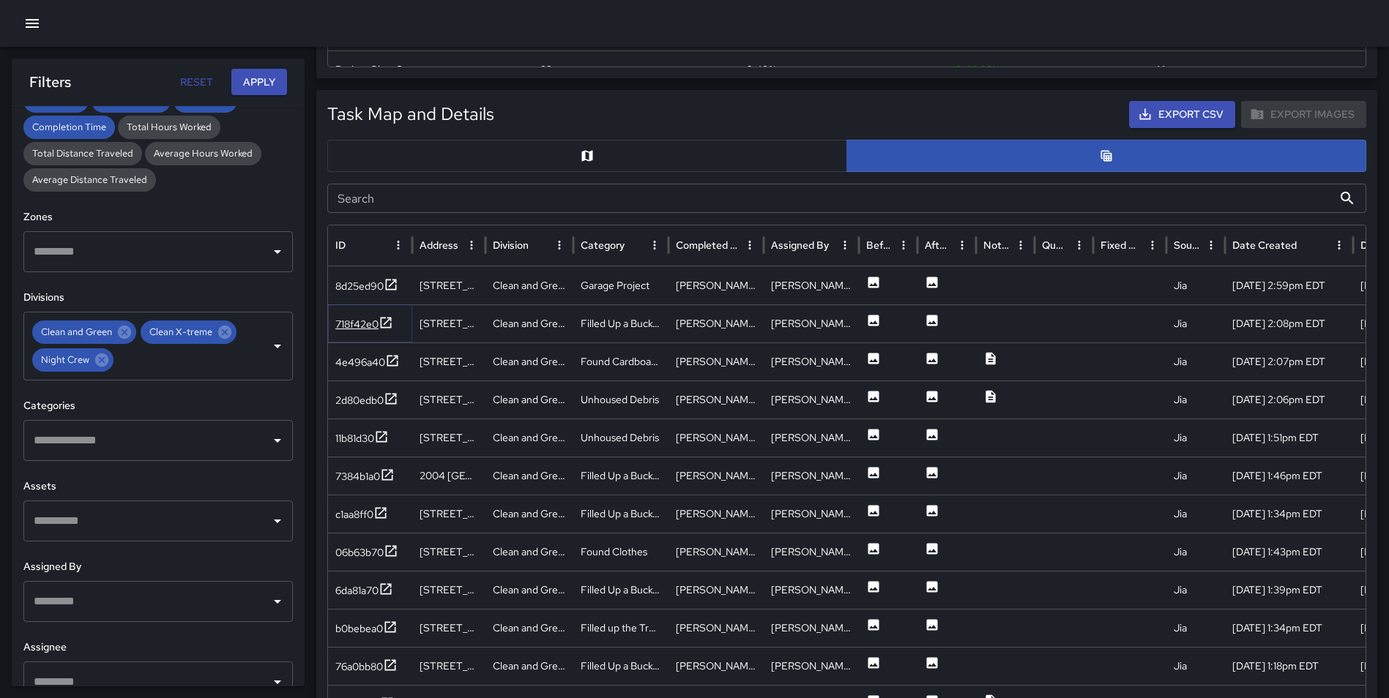
click at [388, 325] on icon at bounding box center [385, 323] width 15 height 15
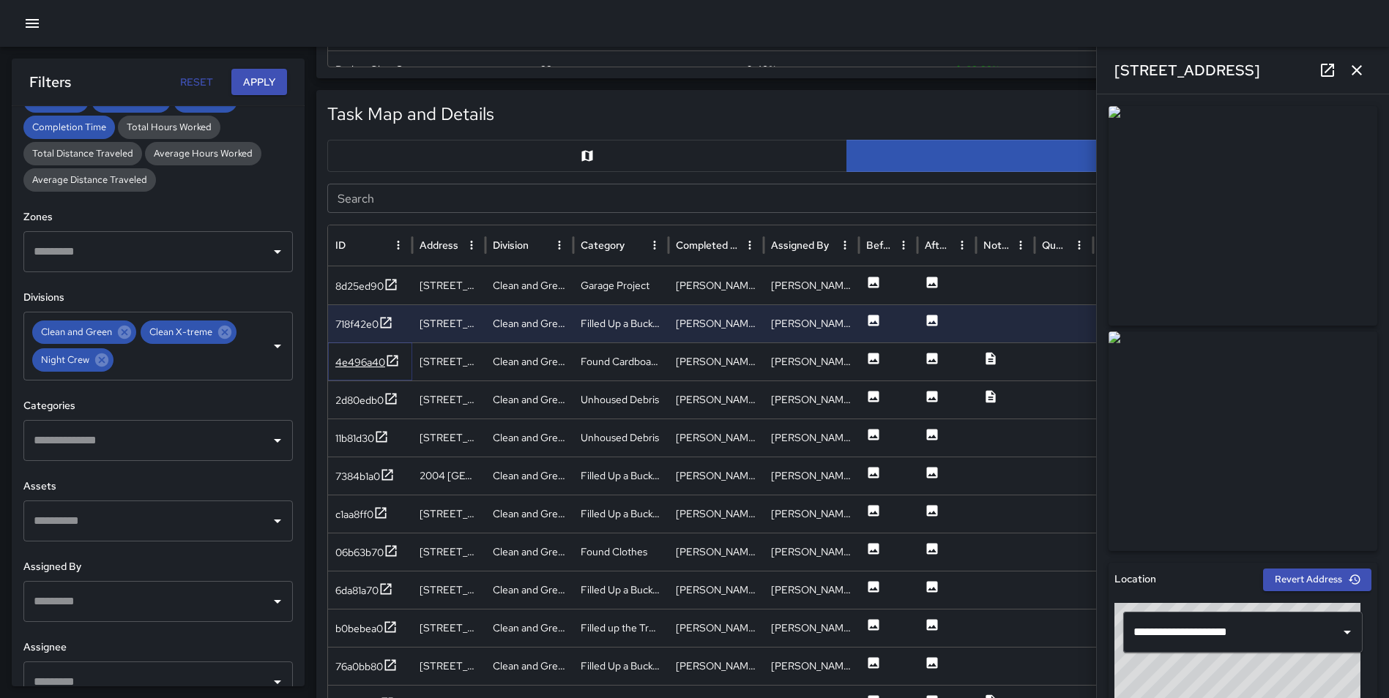
click at [385, 360] on icon at bounding box center [392, 361] width 15 height 15
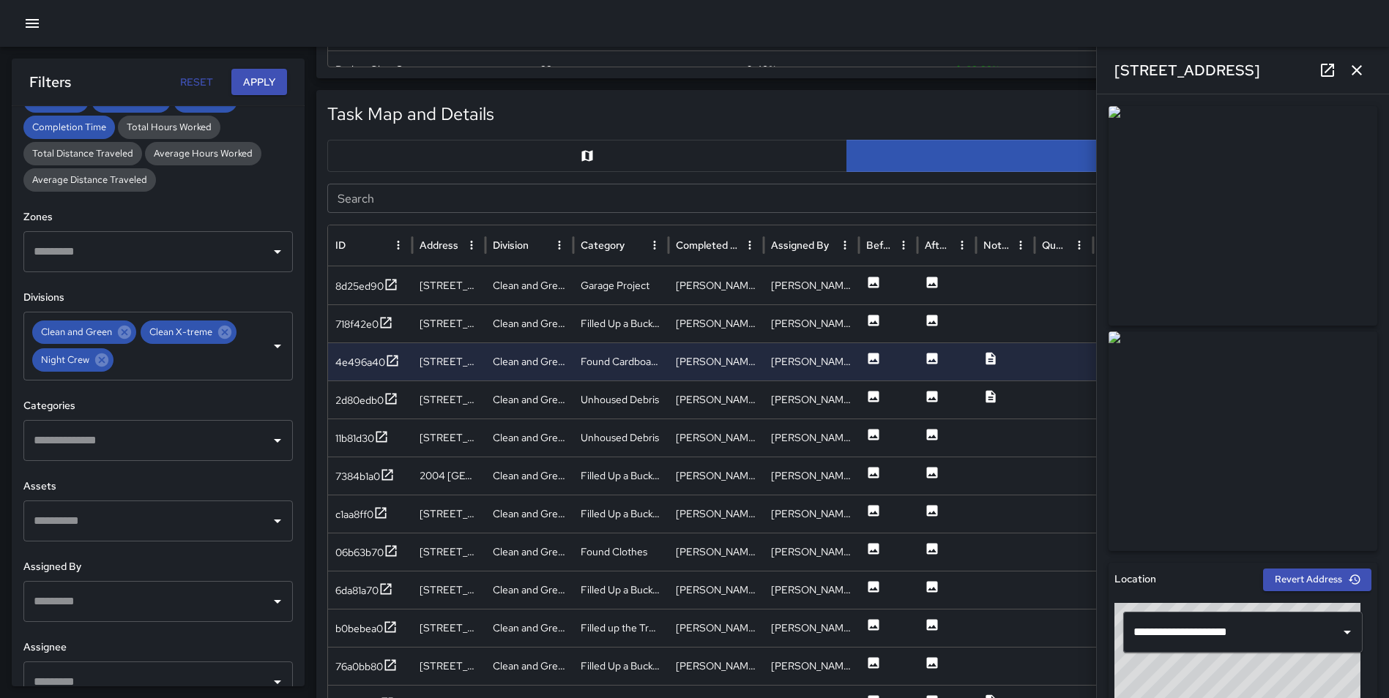
click at [1357, 76] on icon "button" at bounding box center [1357, 70] width 18 height 18
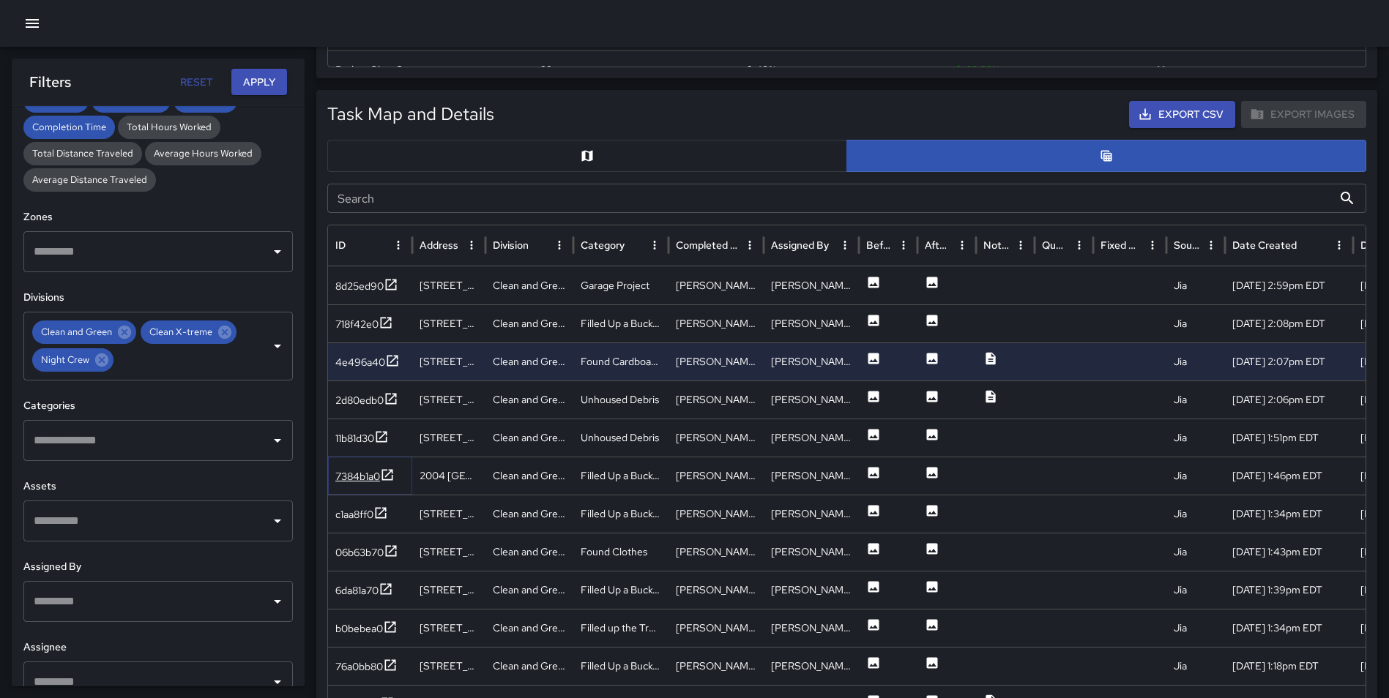
click at [392, 471] on icon at bounding box center [387, 475] width 15 height 15
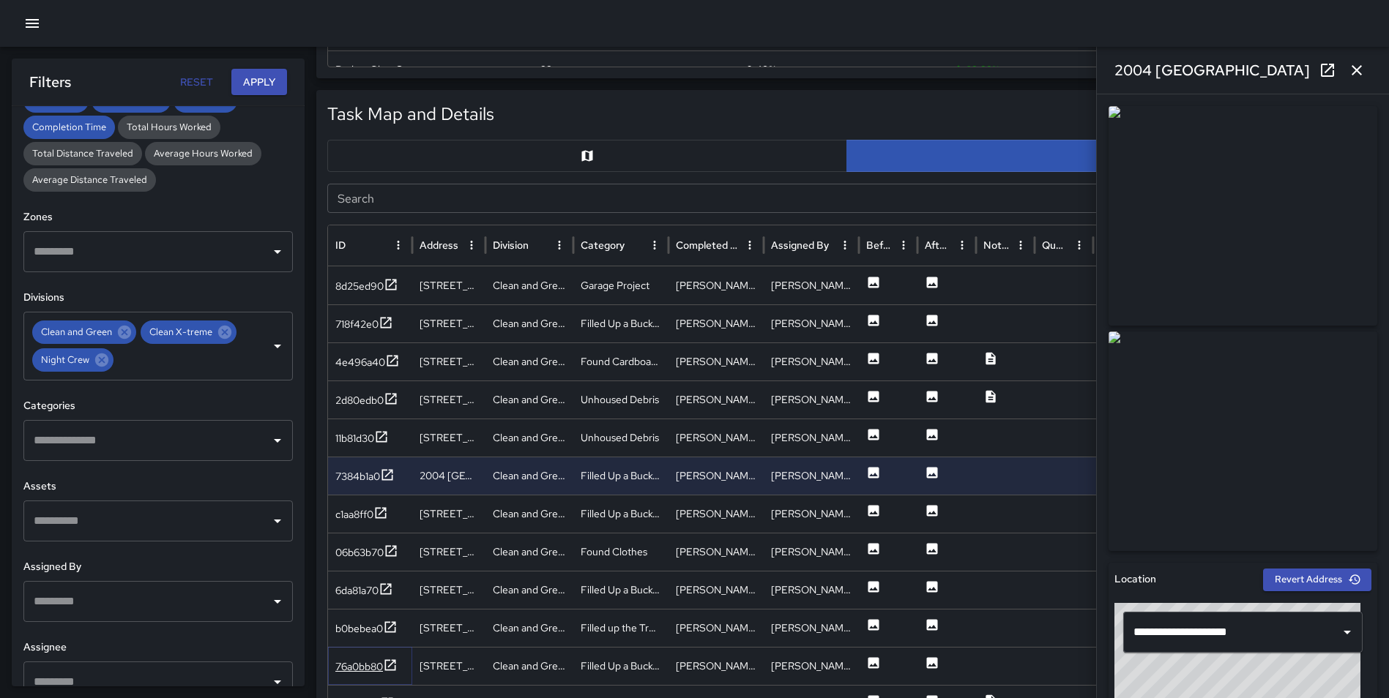
click at [389, 665] on icon at bounding box center [390, 665] width 15 height 15
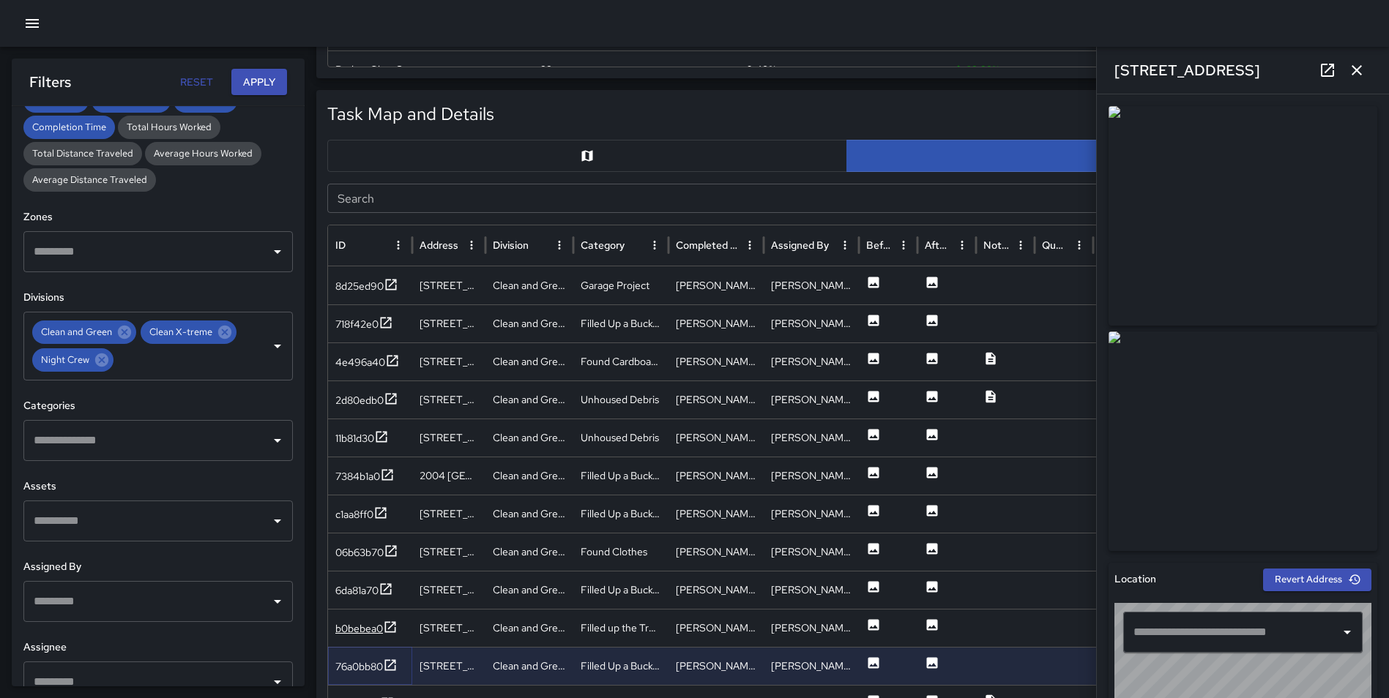
type input "**********"
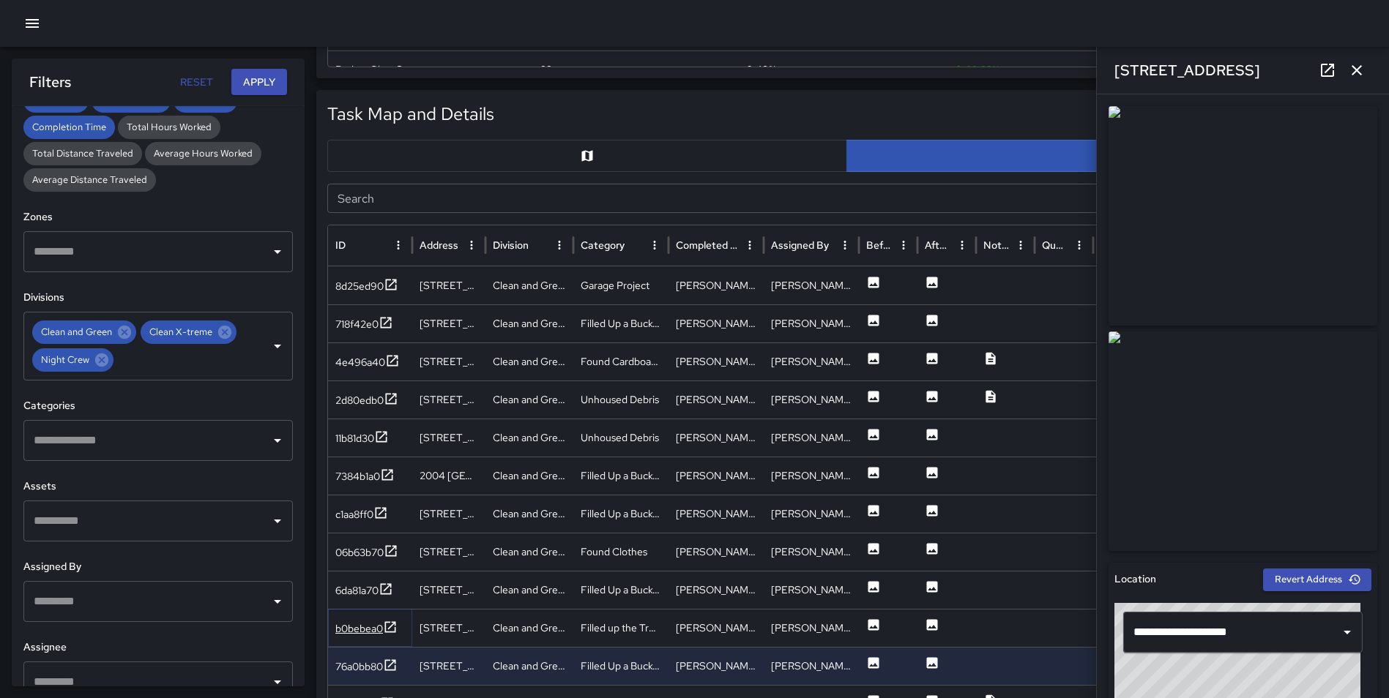
click at [392, 622] on icon at bounding box center [390, 627] width 15 height 15
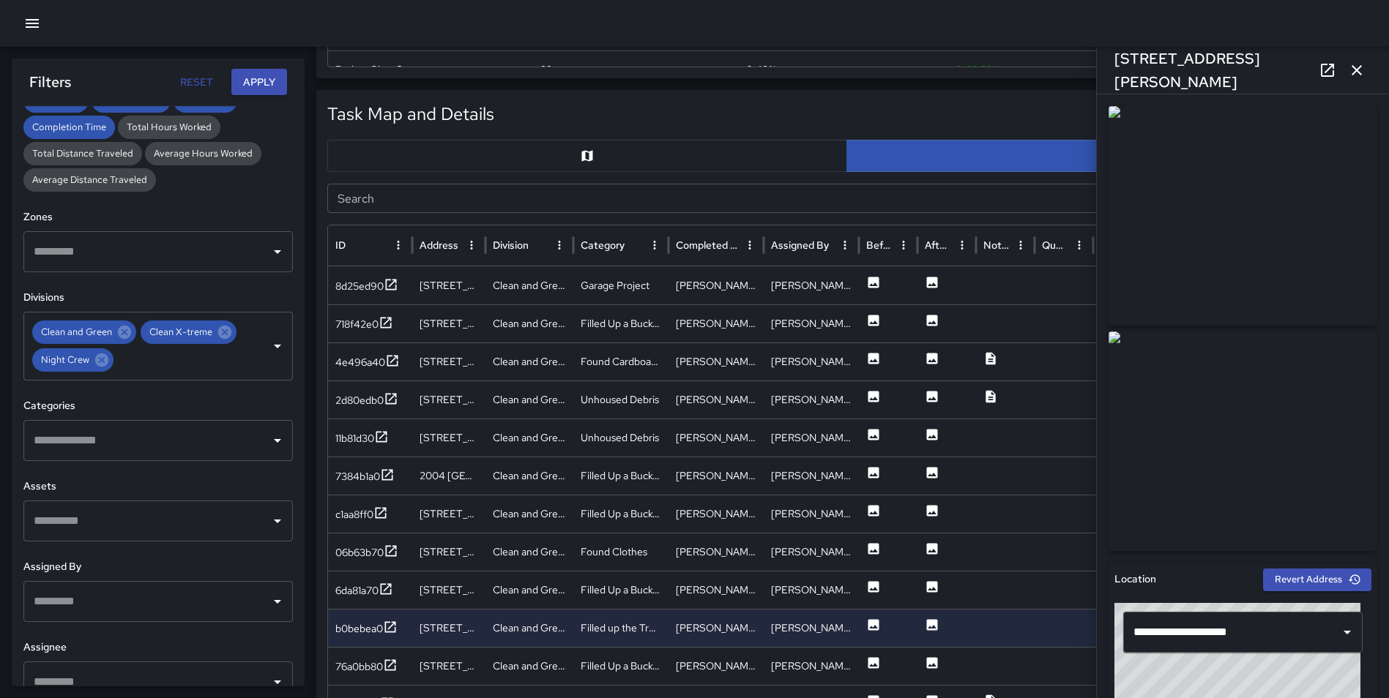
scroll to position [3054, 0]
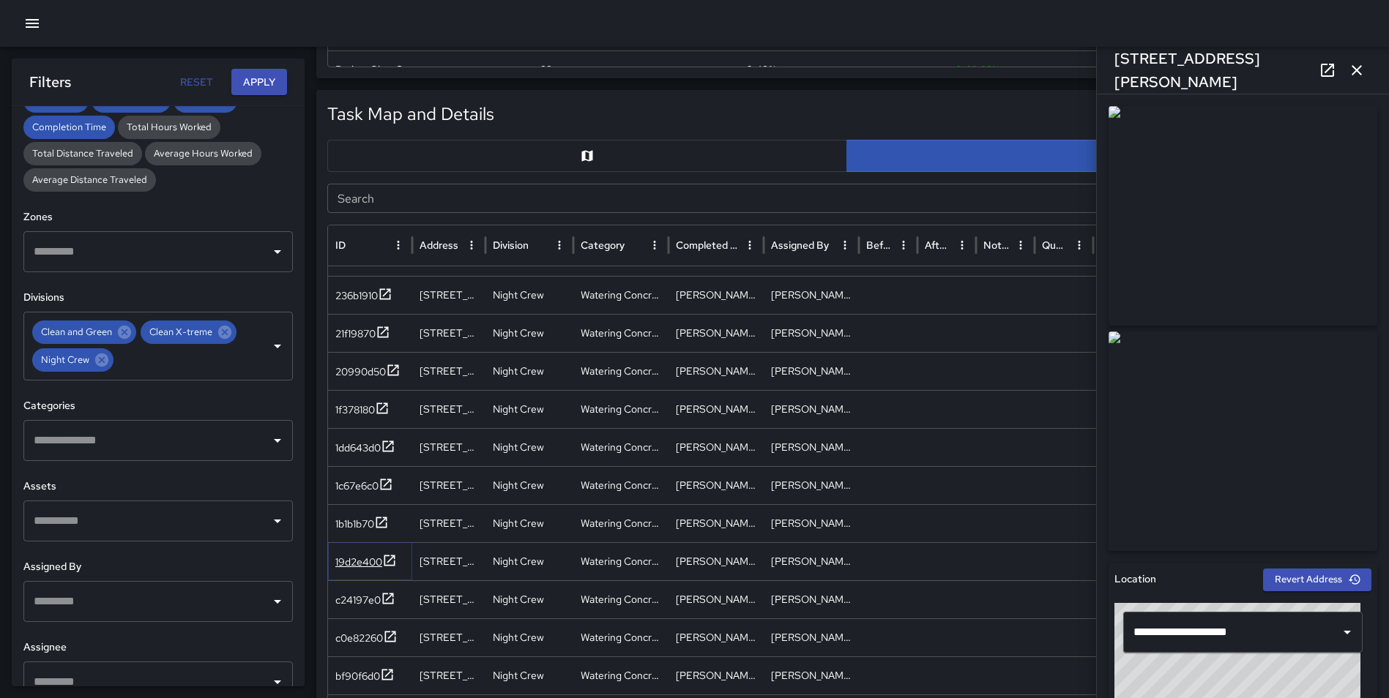
click at [389, 558] on icon at bounding box center [389, 560] width 15 height 15
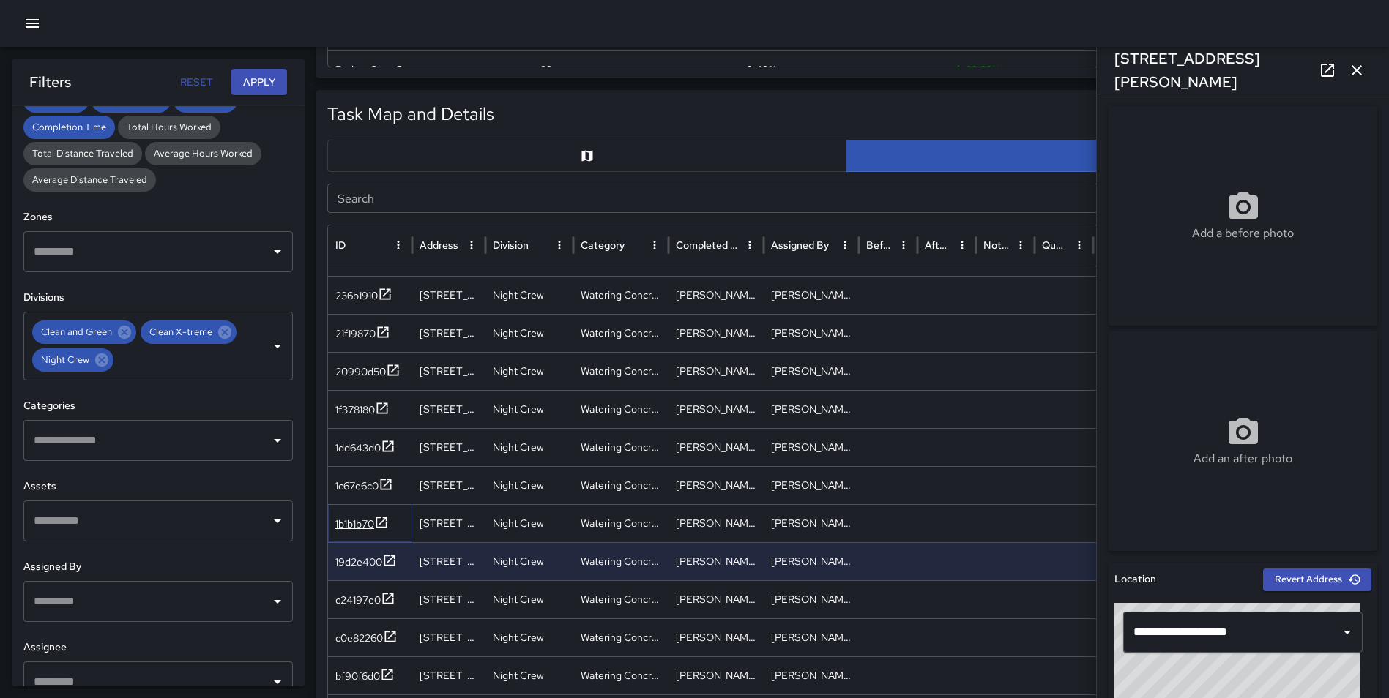
click at [384, 516] on icon at bounding box center [381, 522] width 15 height 15
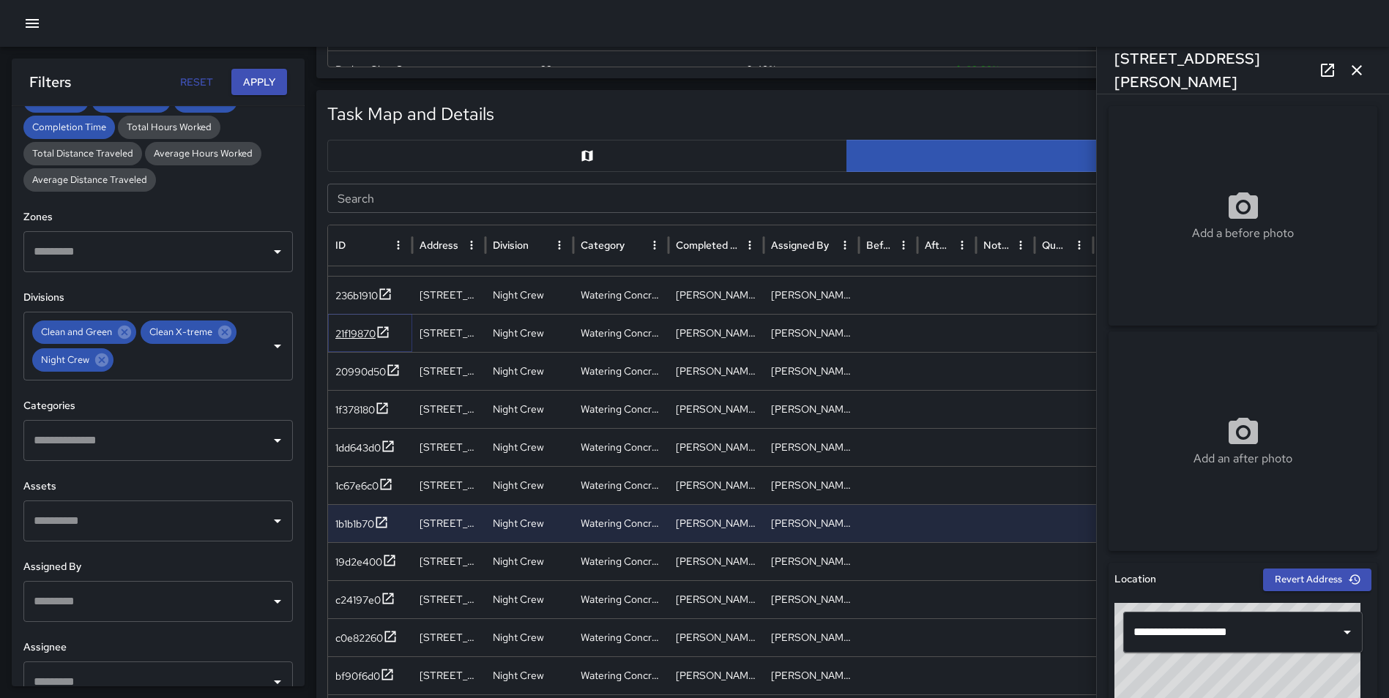
click at [381, 329] on icon at bounding box center [383, 332] width 15 height 15
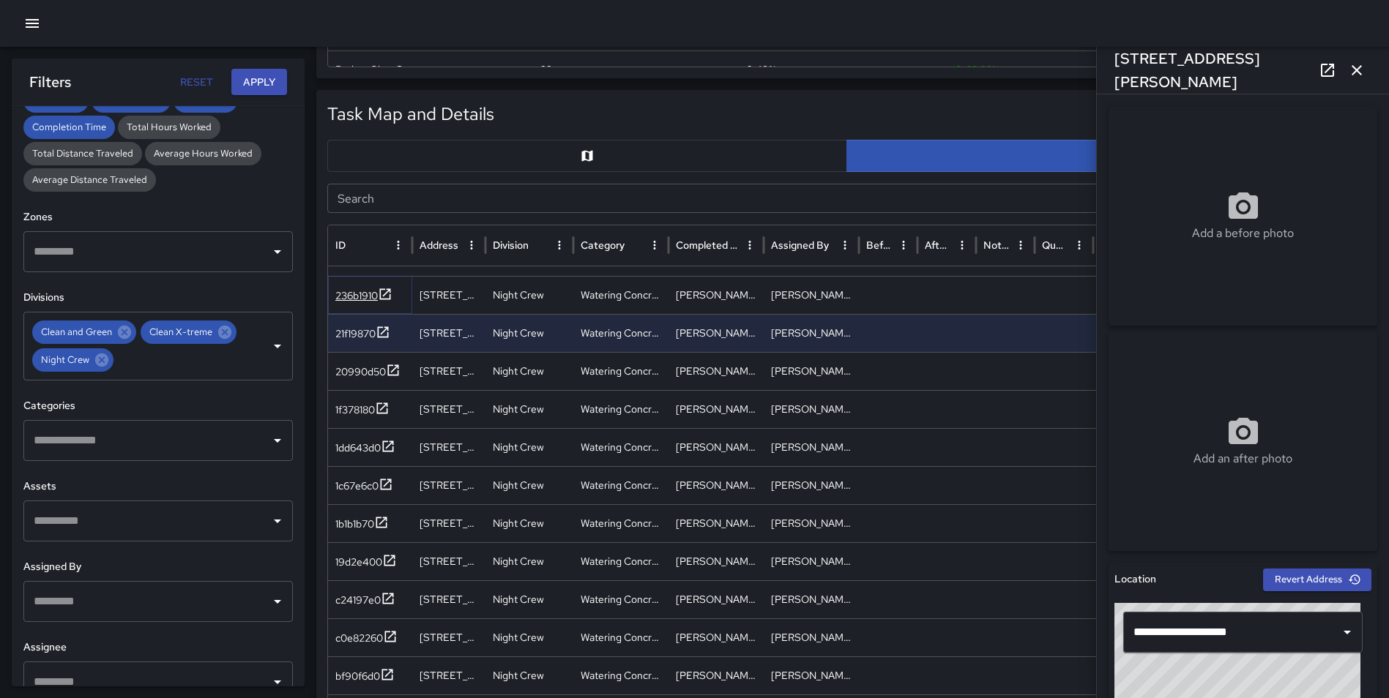
click at [388, 290] on icon at bounding box center [385, 294] width 15 height 15
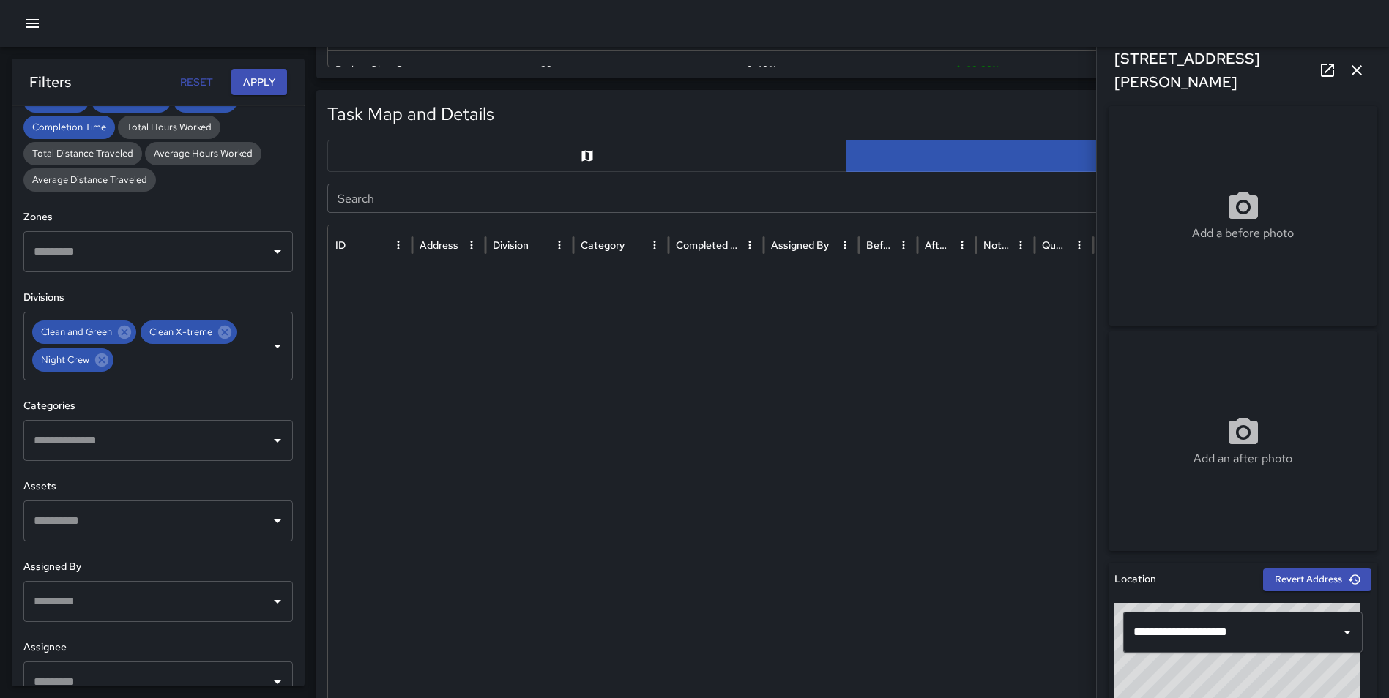
scroll to position [0, 0]
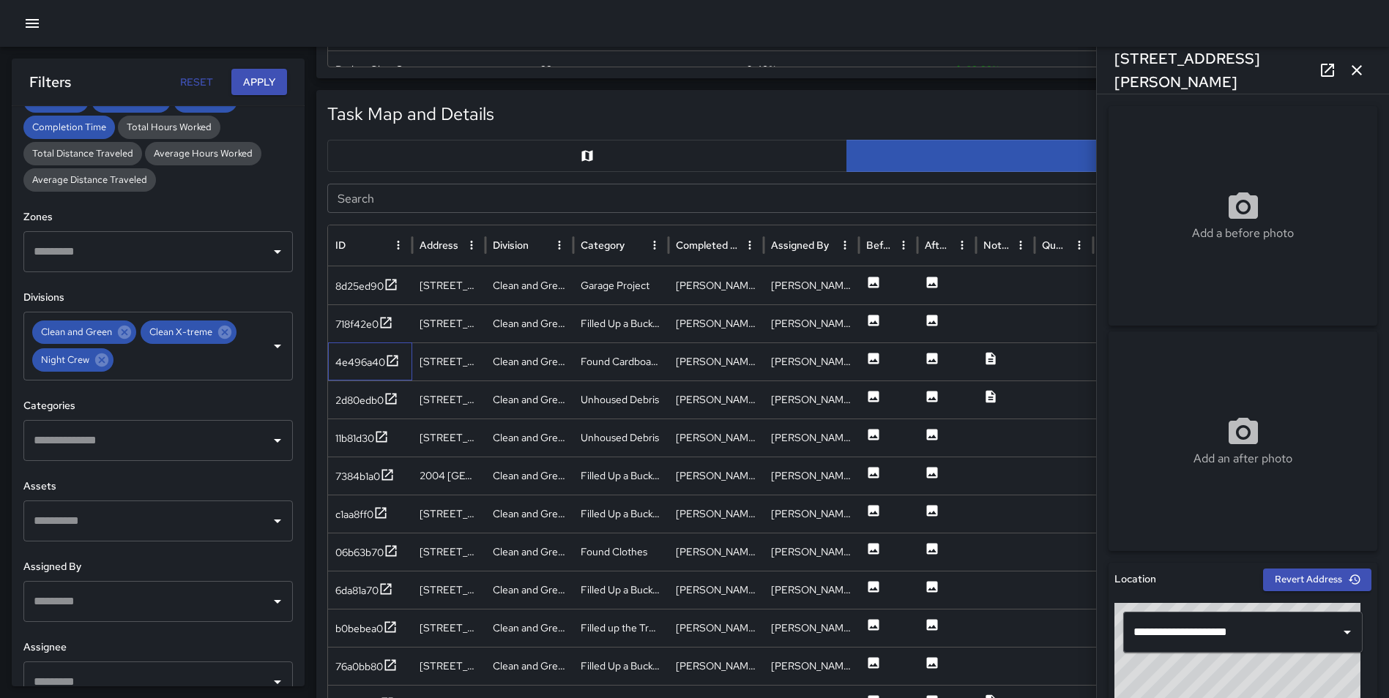
click at [392, 352] on div "4e496a40" at bounding box center [370, 362] width 84 height 38
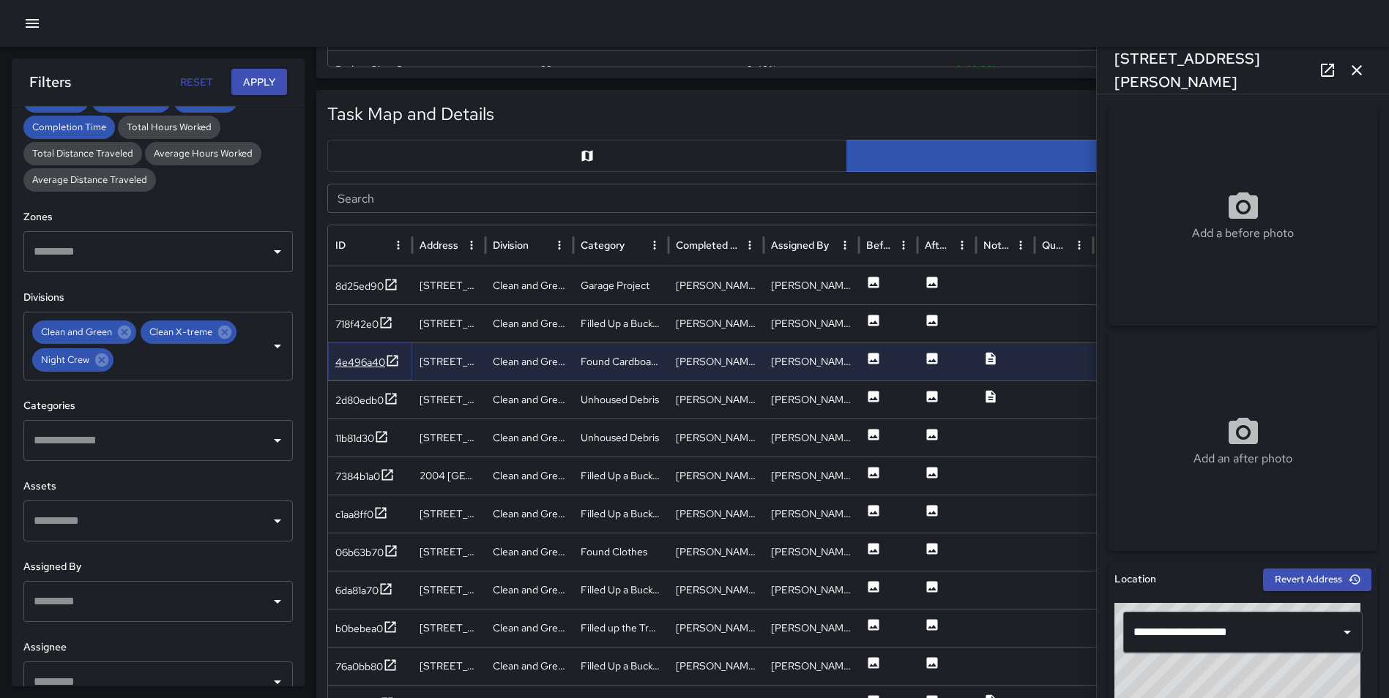
click at [395, 356] on icon at bounding box center [392, 360] width 11 height 11
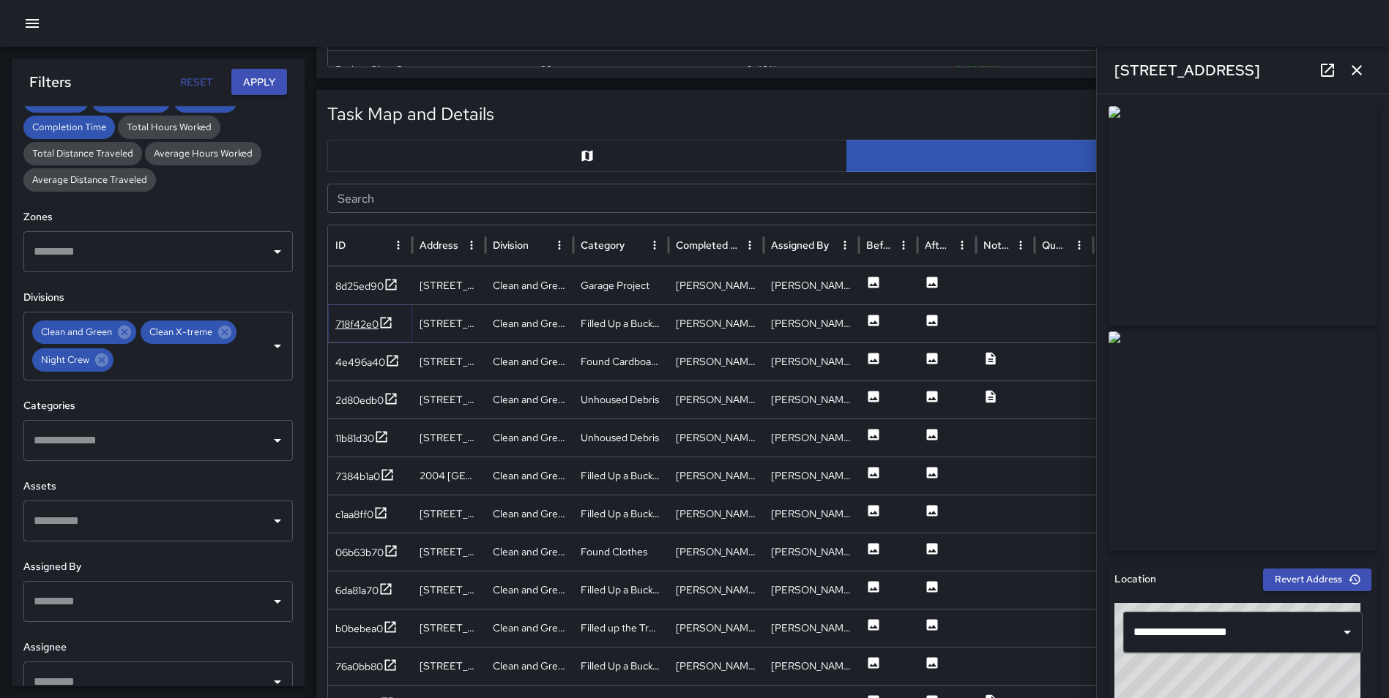
click at [386, 320] on icon at bounding box center [385, 323] width 15 height 15
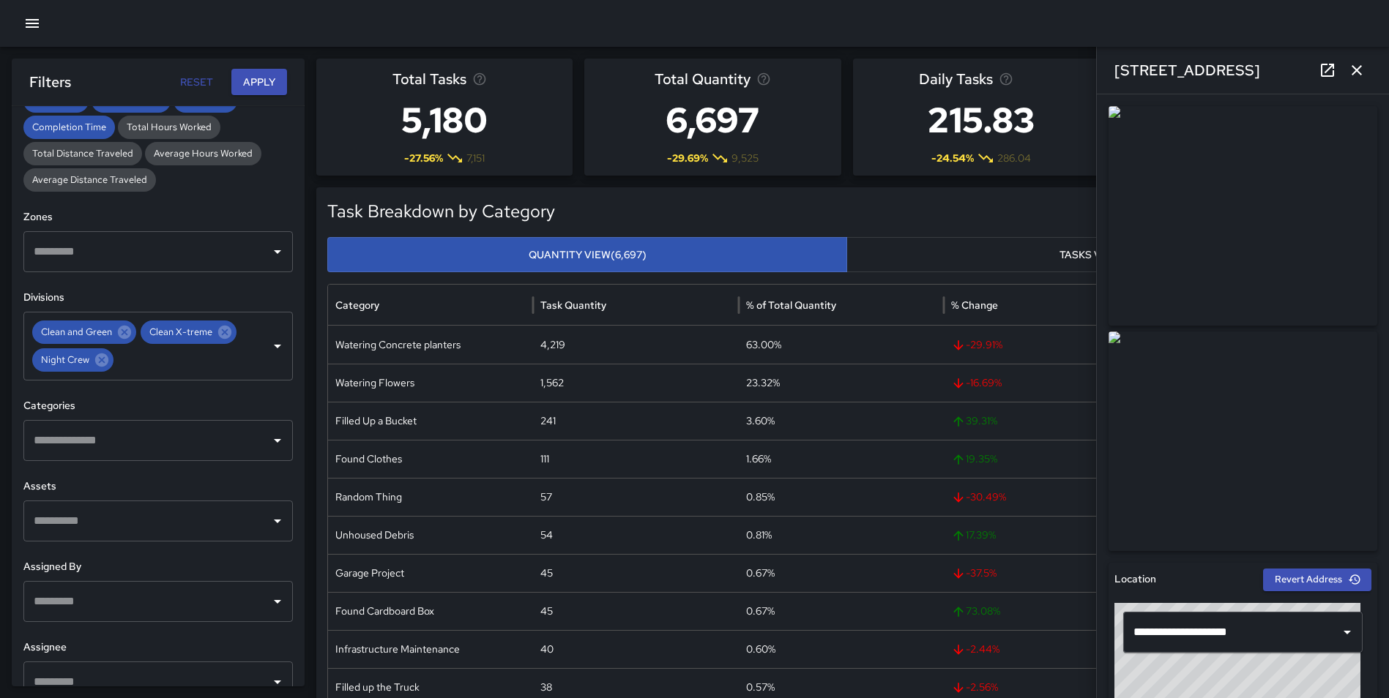
click at [1362, 69] on icon "button" at bounding box center [1357, 70] width 18 height 18
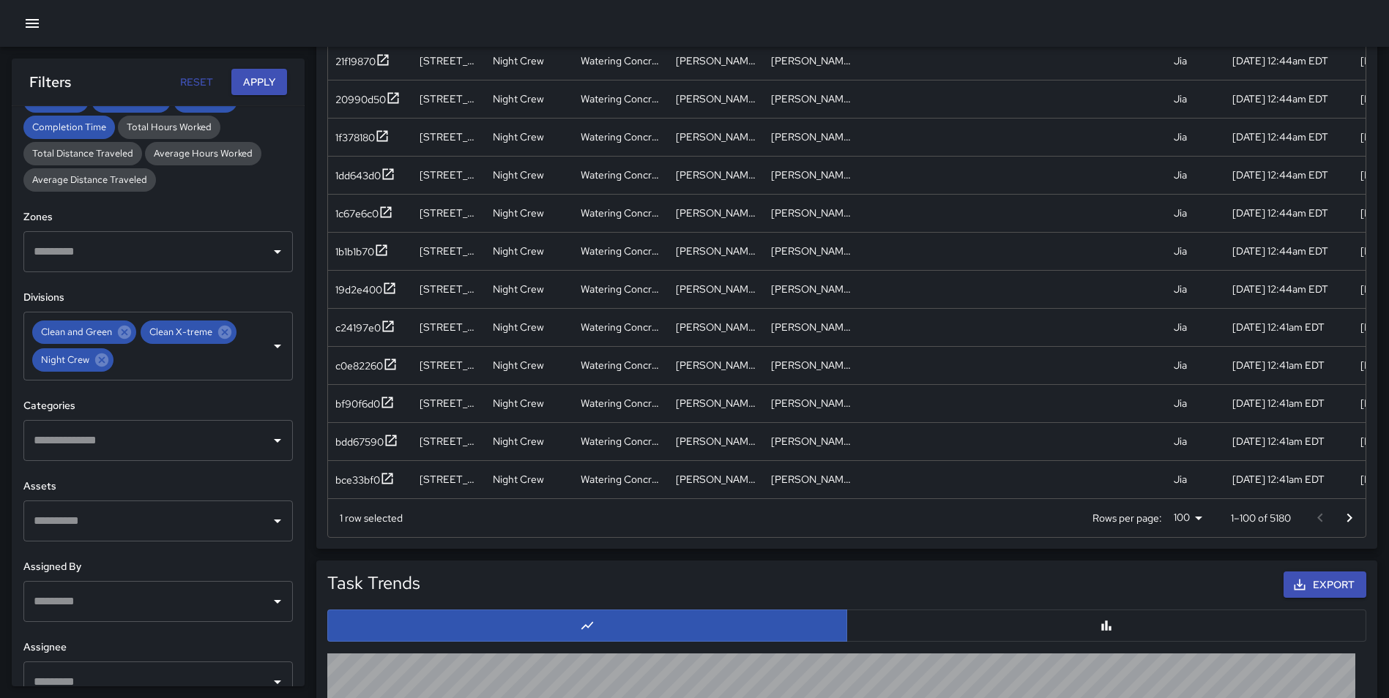
scroll to position [863, 0]
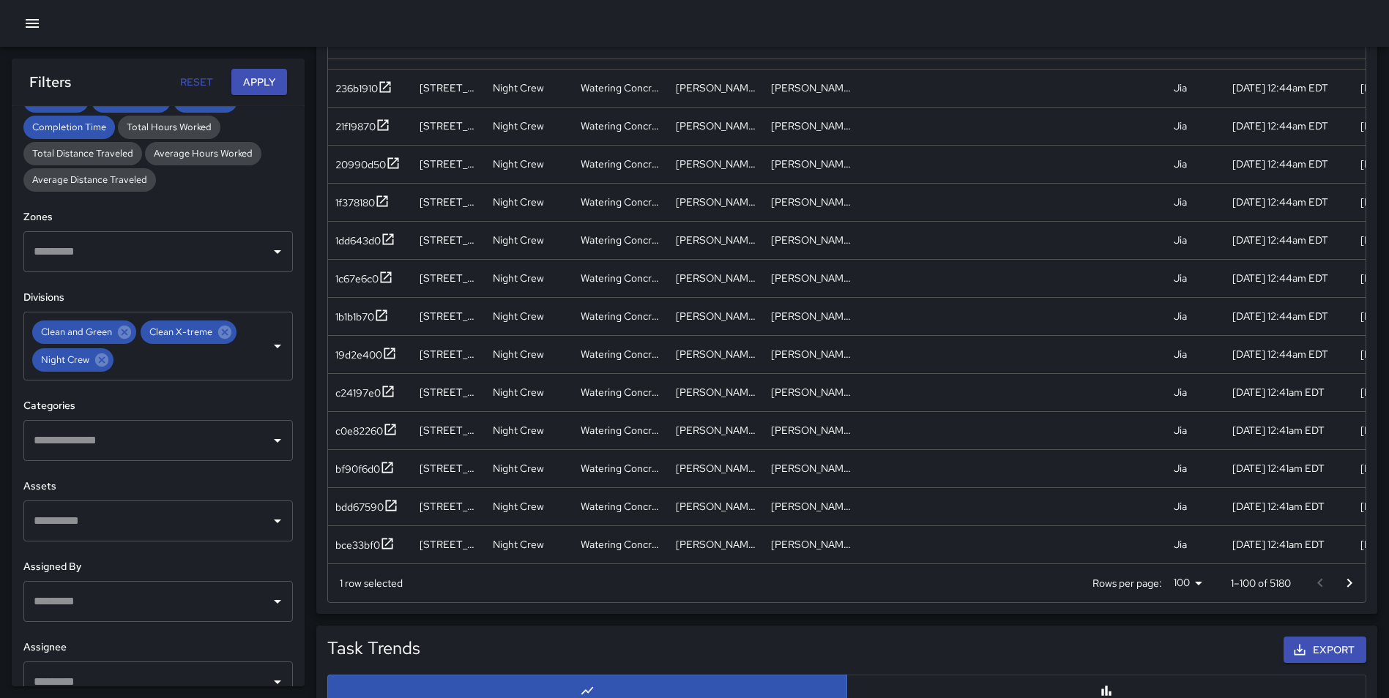
click at [1348, 580] on icon "Go to next page" at bounding box center [1349, 582] width 5 height 9
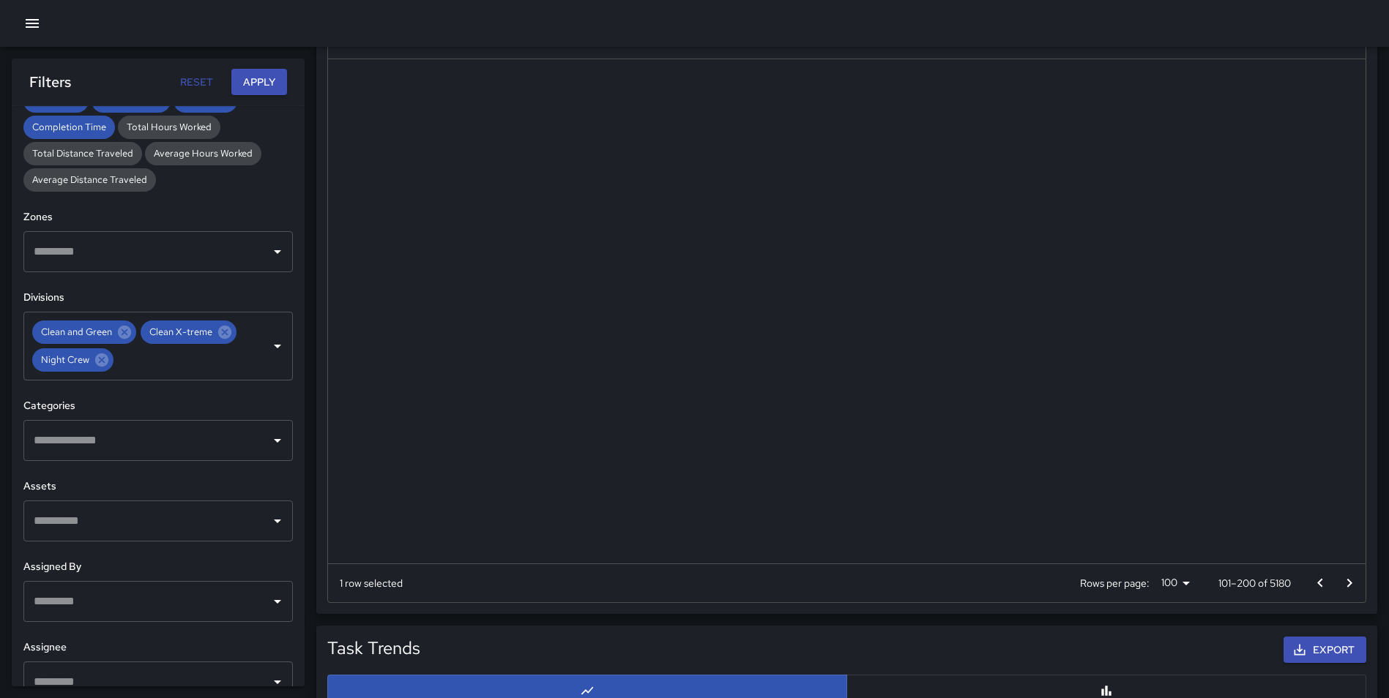
scroll to position [0, 0]
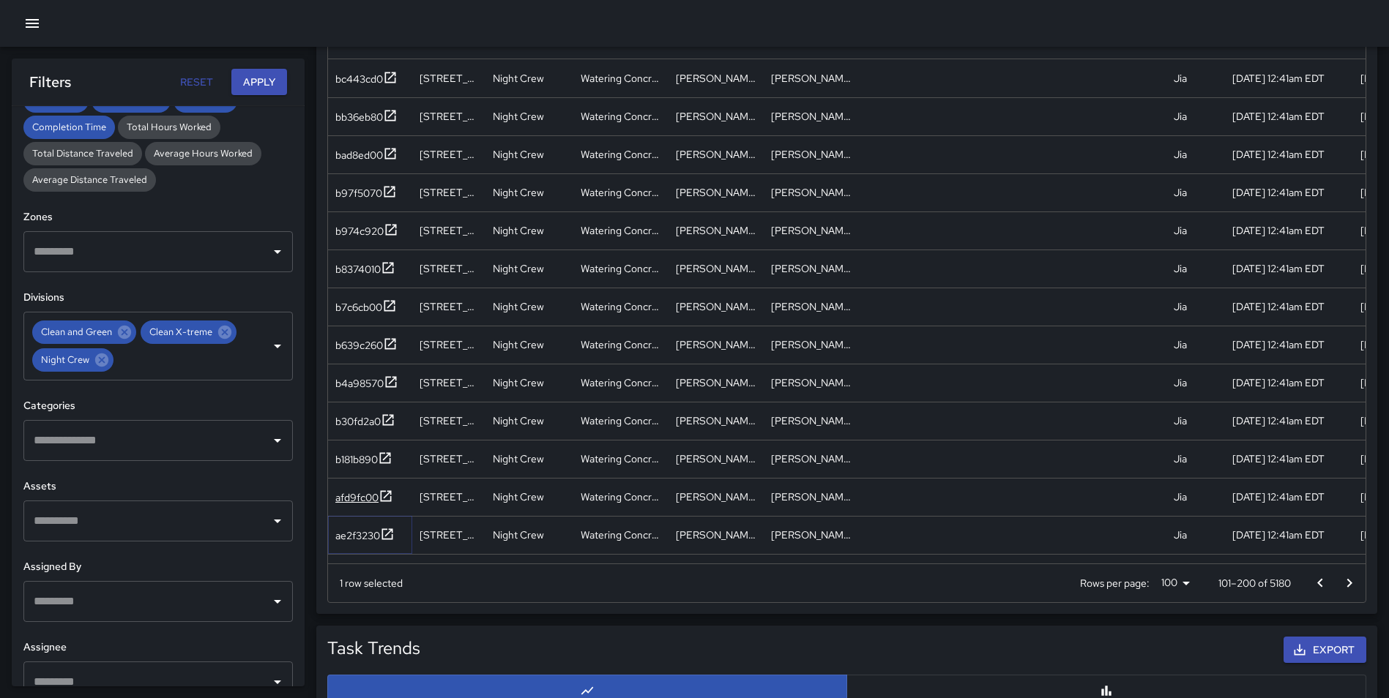
drag, startPoint x: 383, startPoint y: 534, endPoint x: 376, endPoint y: 506, distance: 29.3
click at [382, 534] on icon at bounding box center [387, 534] width 15 height 15
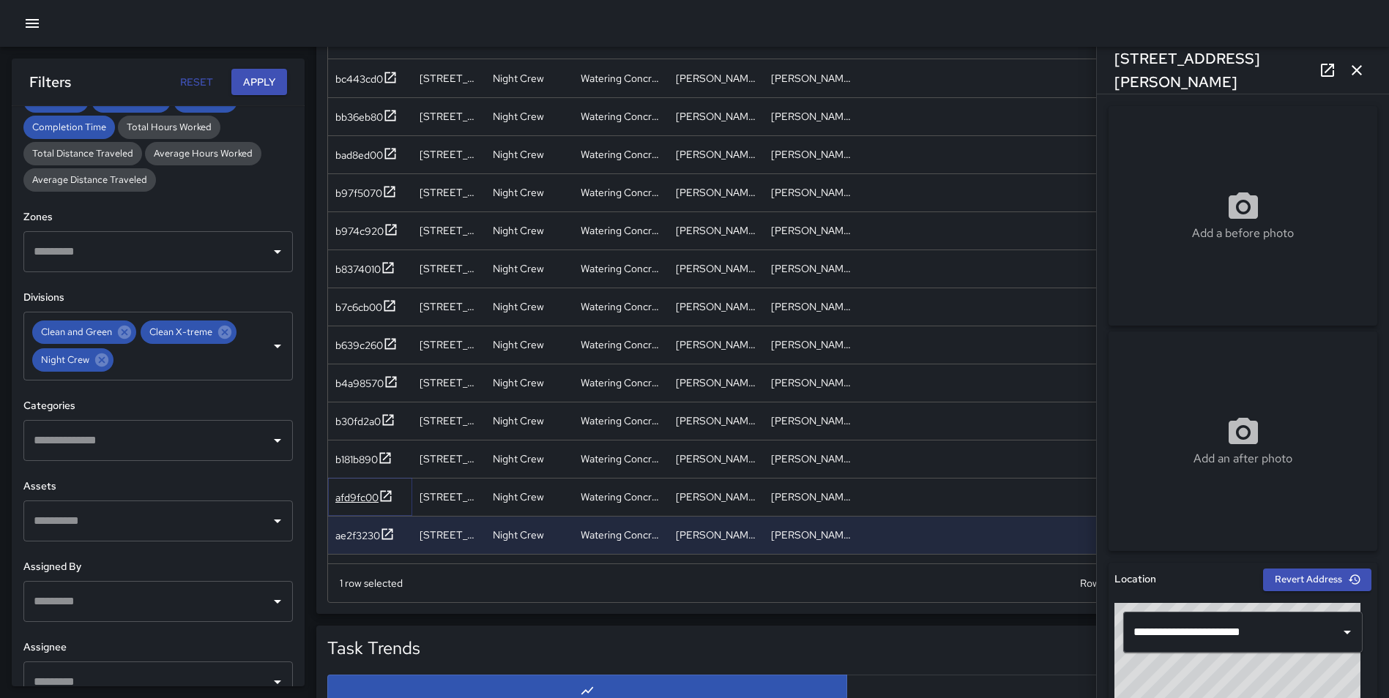
click at [384, 495] on icon at bounding box center [385, 496] width 15 height 15
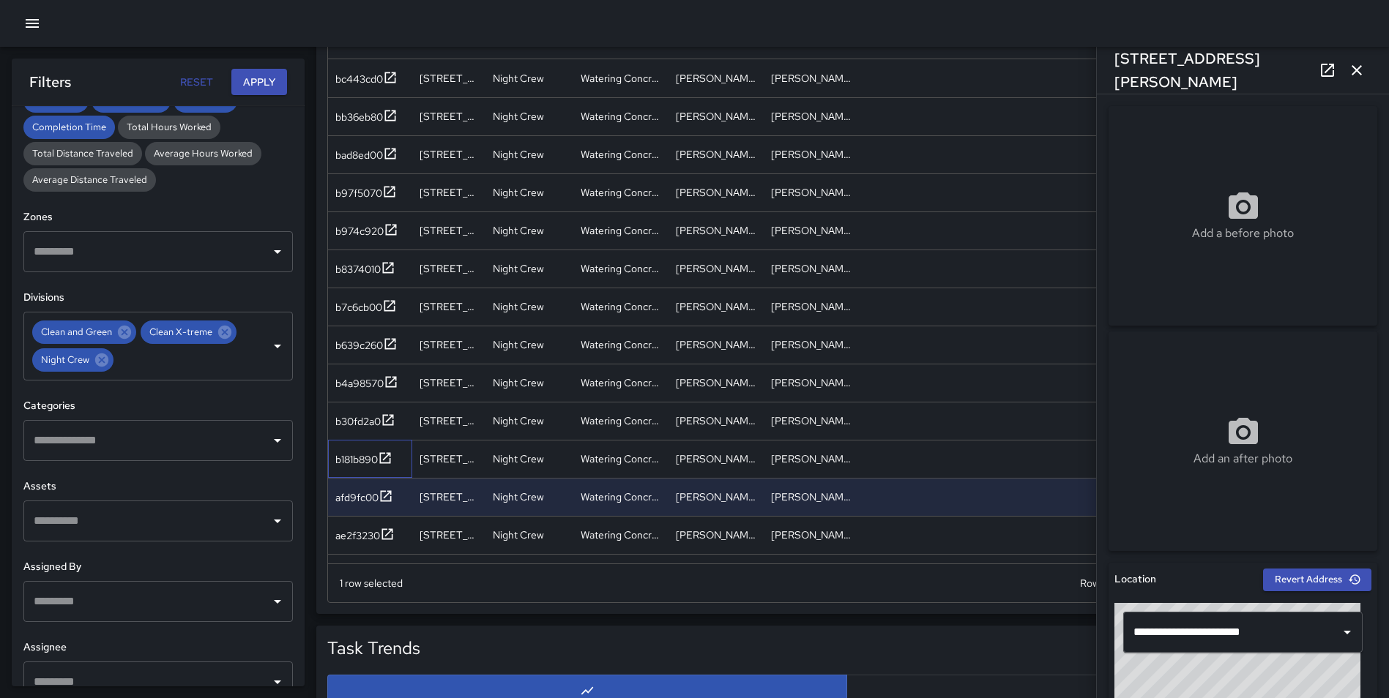
click at [386, 472] on div "b181b890" at bounding box center [370, 459] width 84 height 38
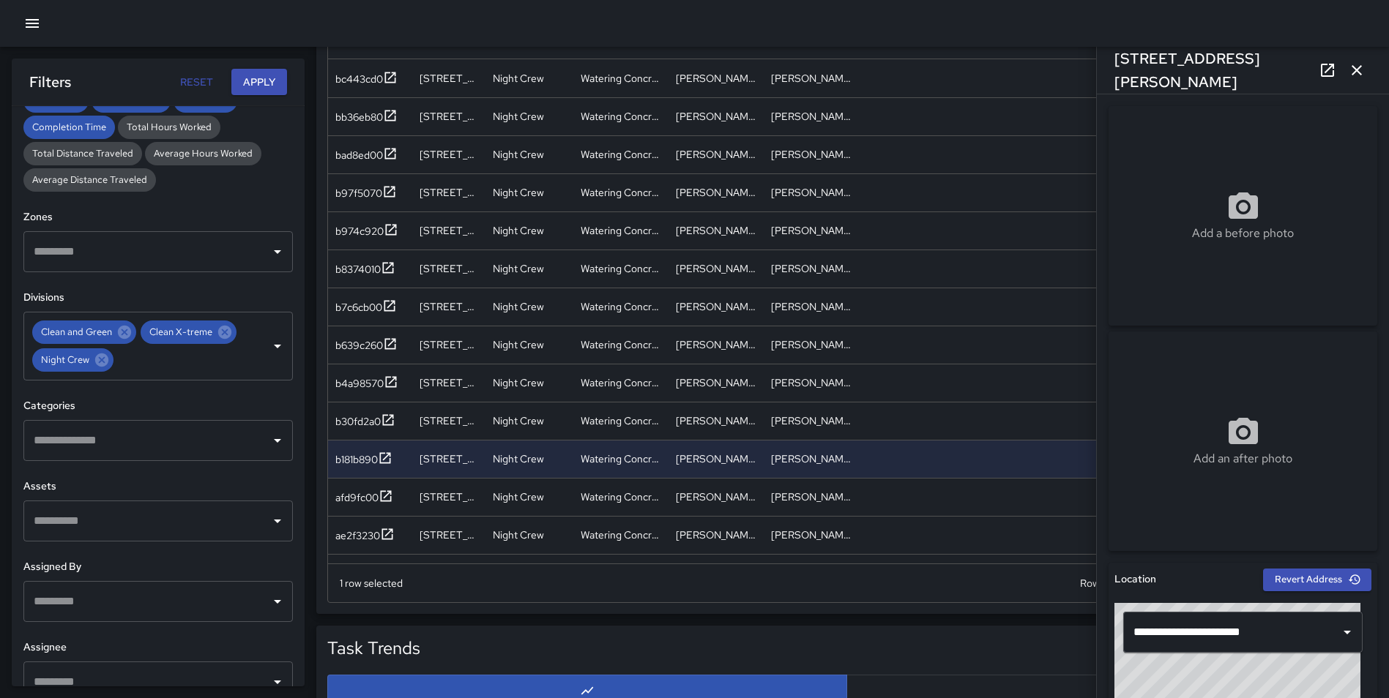
click at [1357, 65] on icon "button" at bounding box center [1357, 70] width 18 height 18
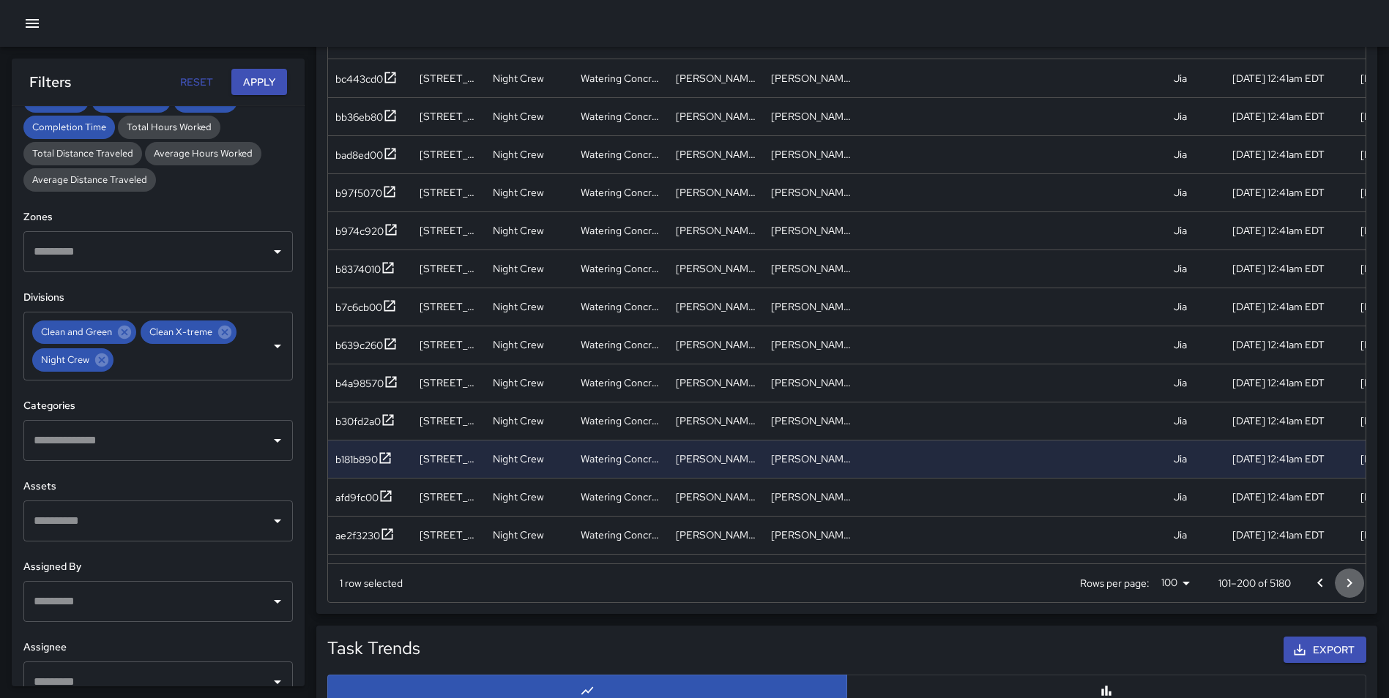
click at [1348, 575] on icon "Go to next page" at bounding box center [1349, 584] width 18 height 18
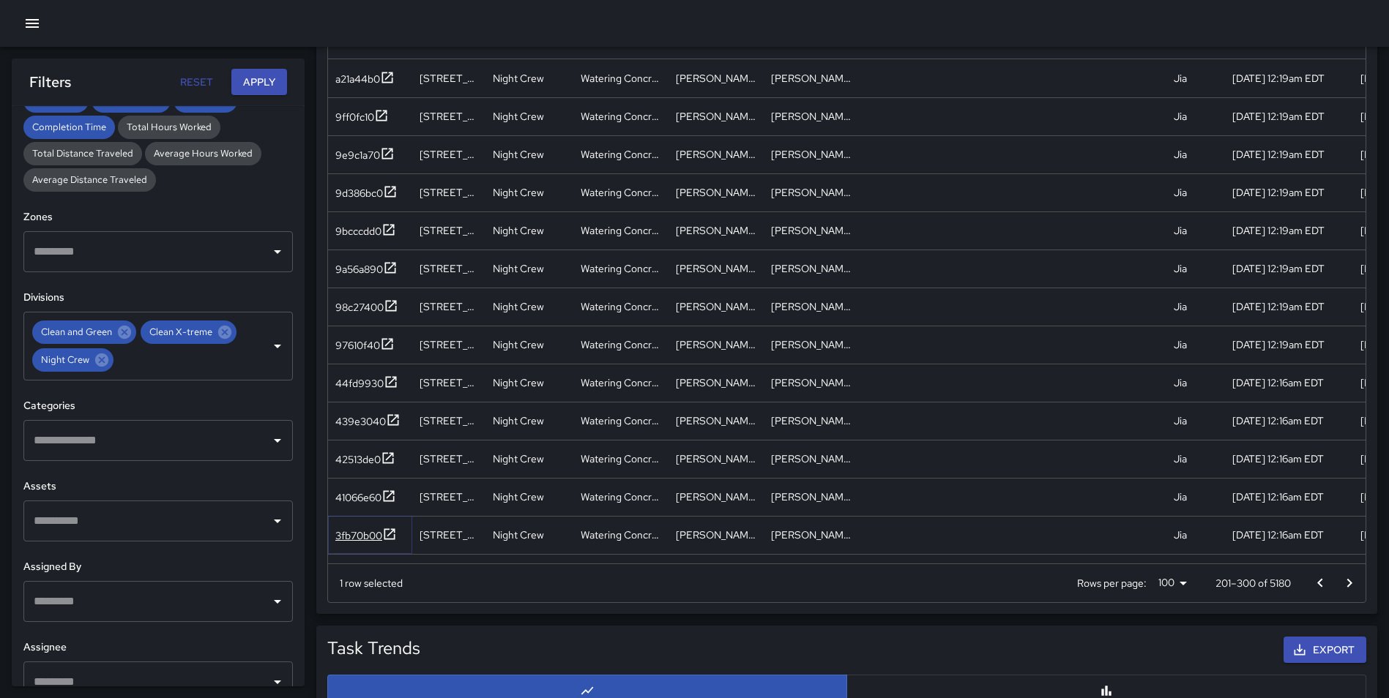
click at [391, 535] on icon at bounding box center [389, 534] width 15 height 15
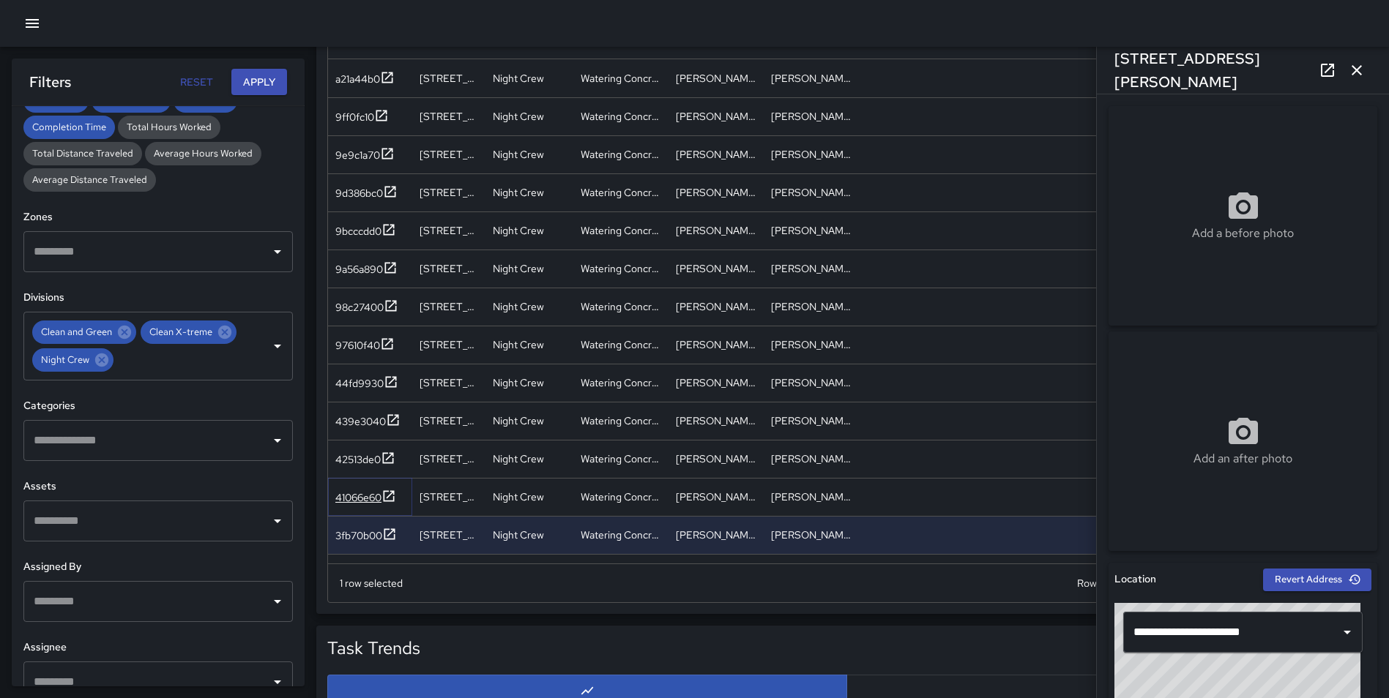
click at [383, 499] on icon at bounding box center [388, 496] width 15 height 15
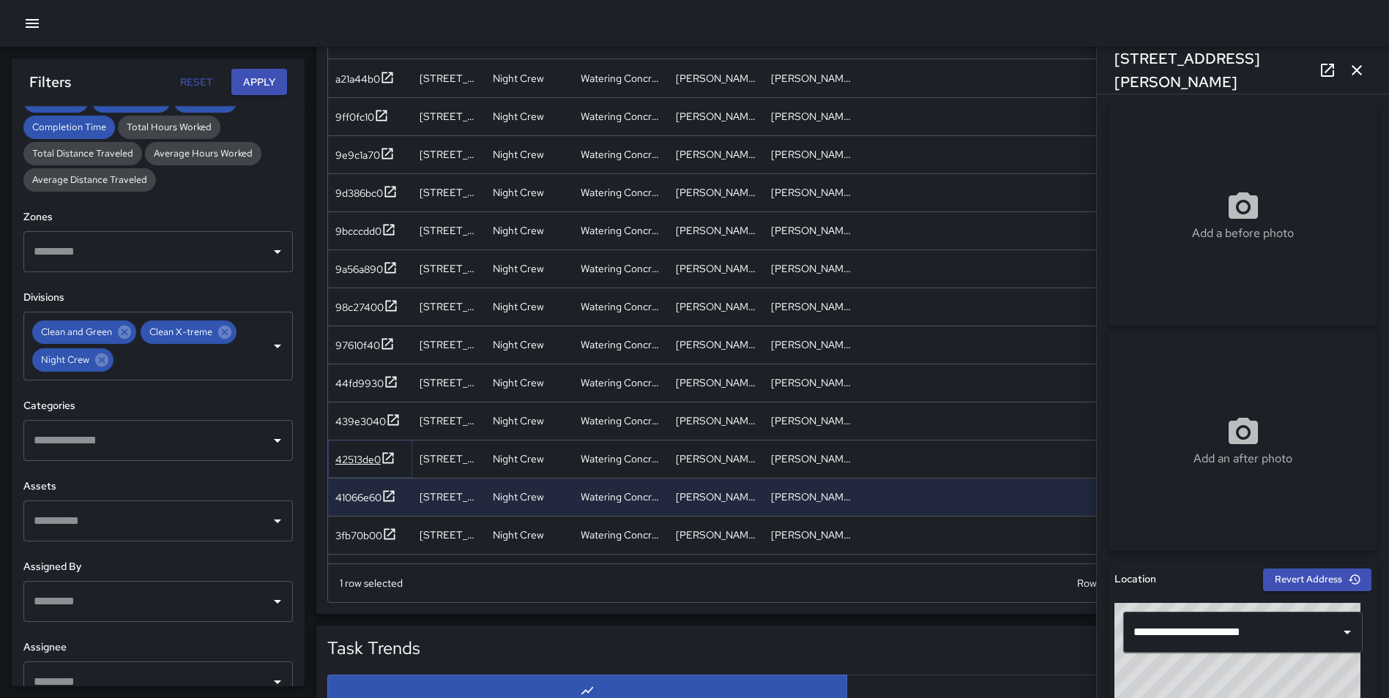
click at [388, 466] on div at bounding box center [388, 460] width 15 height 18
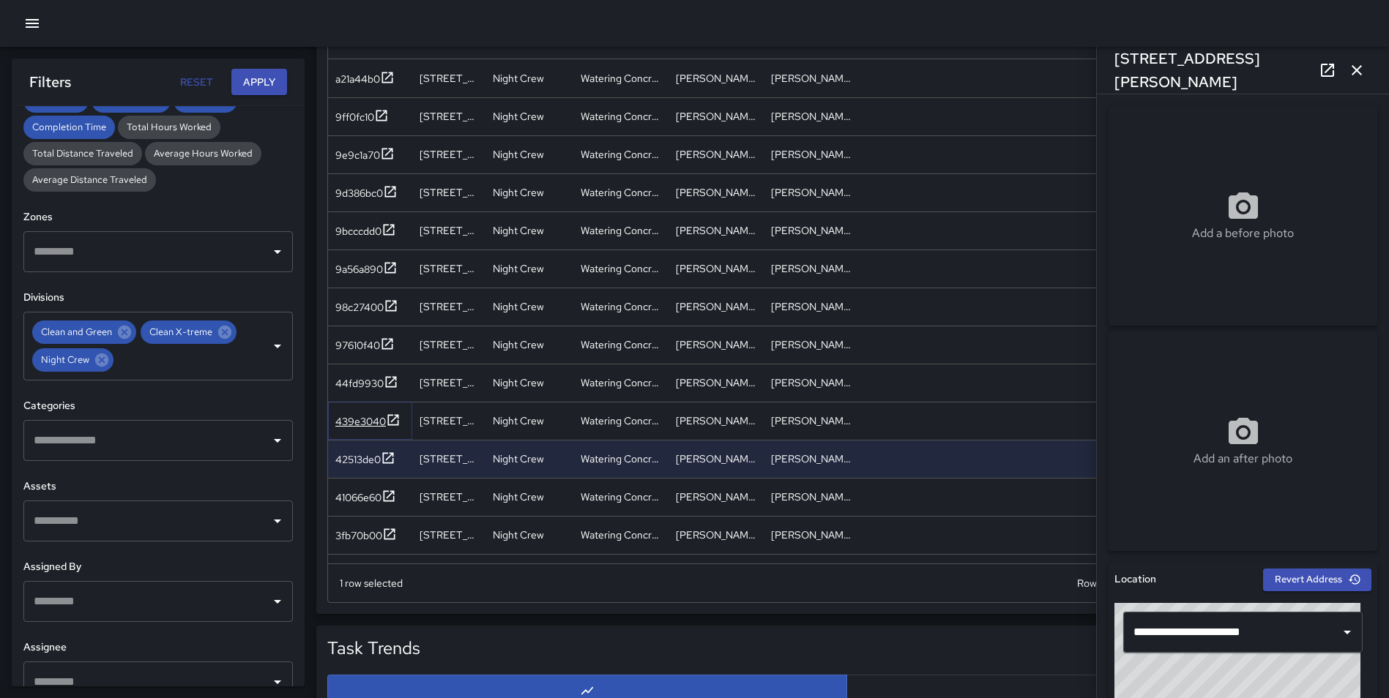
click at [388, 417] on icon at bounding box center [393, 419] width 11 height 11
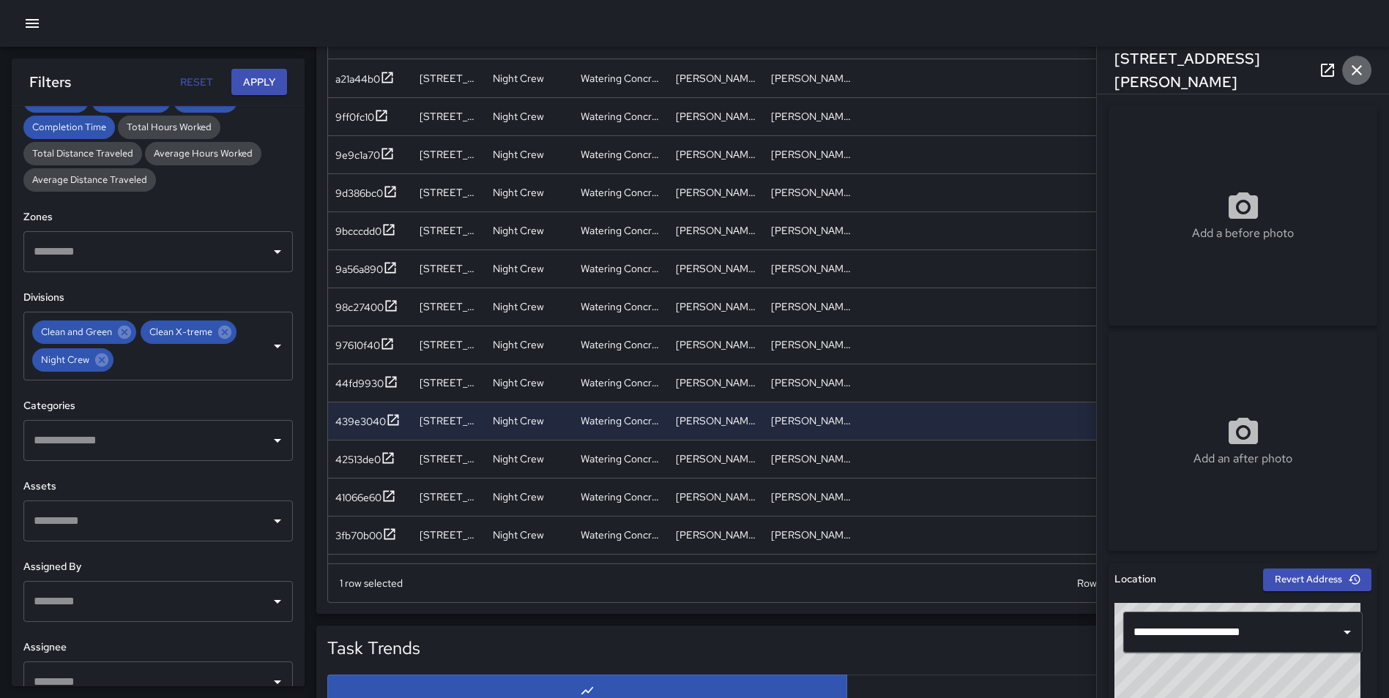
click at [1360, 68] on icon "button" at bounding box center [1357, 70] width 18 height 18
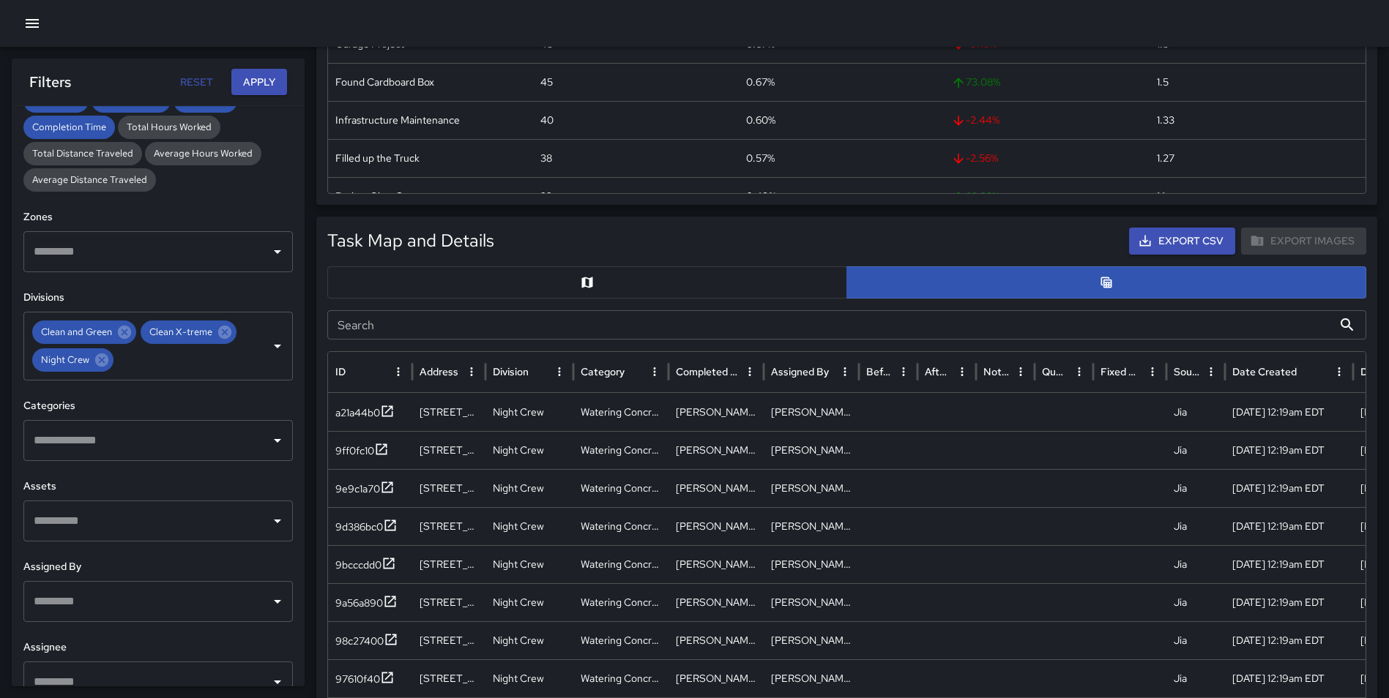
scroll to position [511, 0]
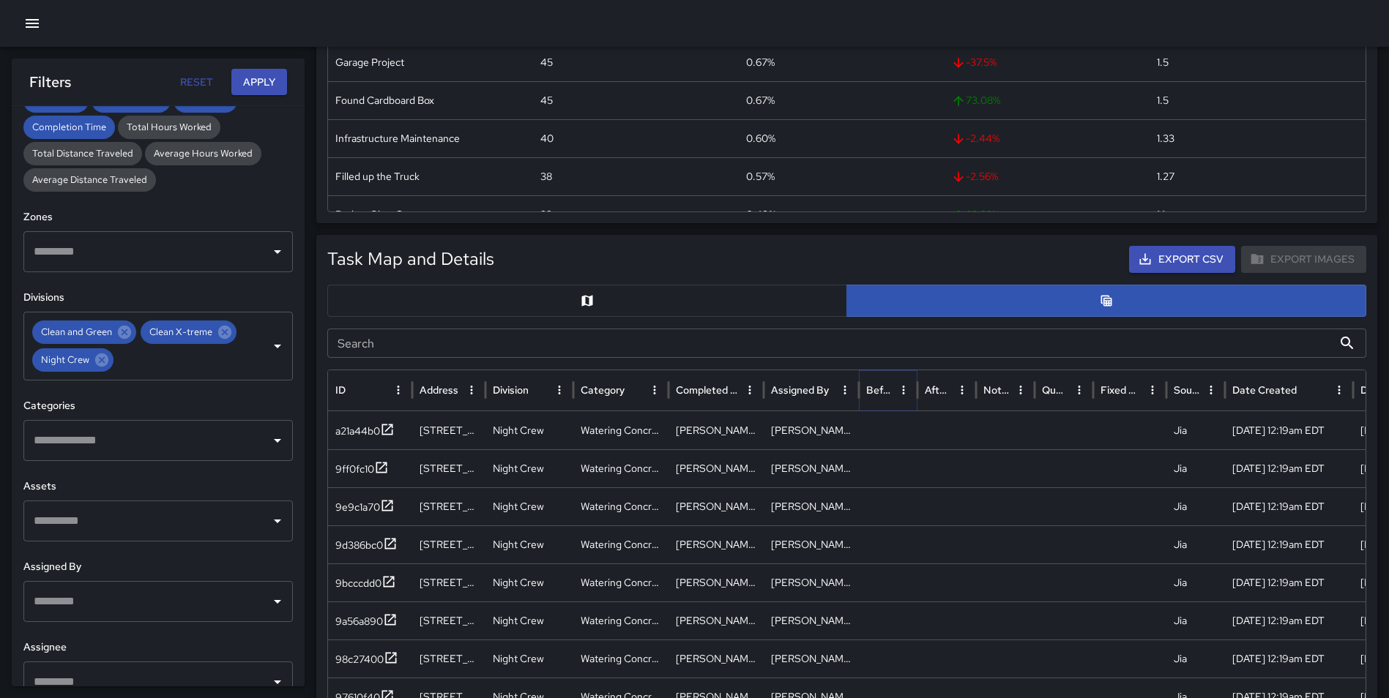
click at [897, 394] on icon "Sort" at bounding box center [903, 390] width 13 height 13
click at [884, 394] on icon "Sort" at bounding box center [882, 390] width 13 height 13
click at [387, 429] on icon at bounding box center [386, 429] width 15 height 15
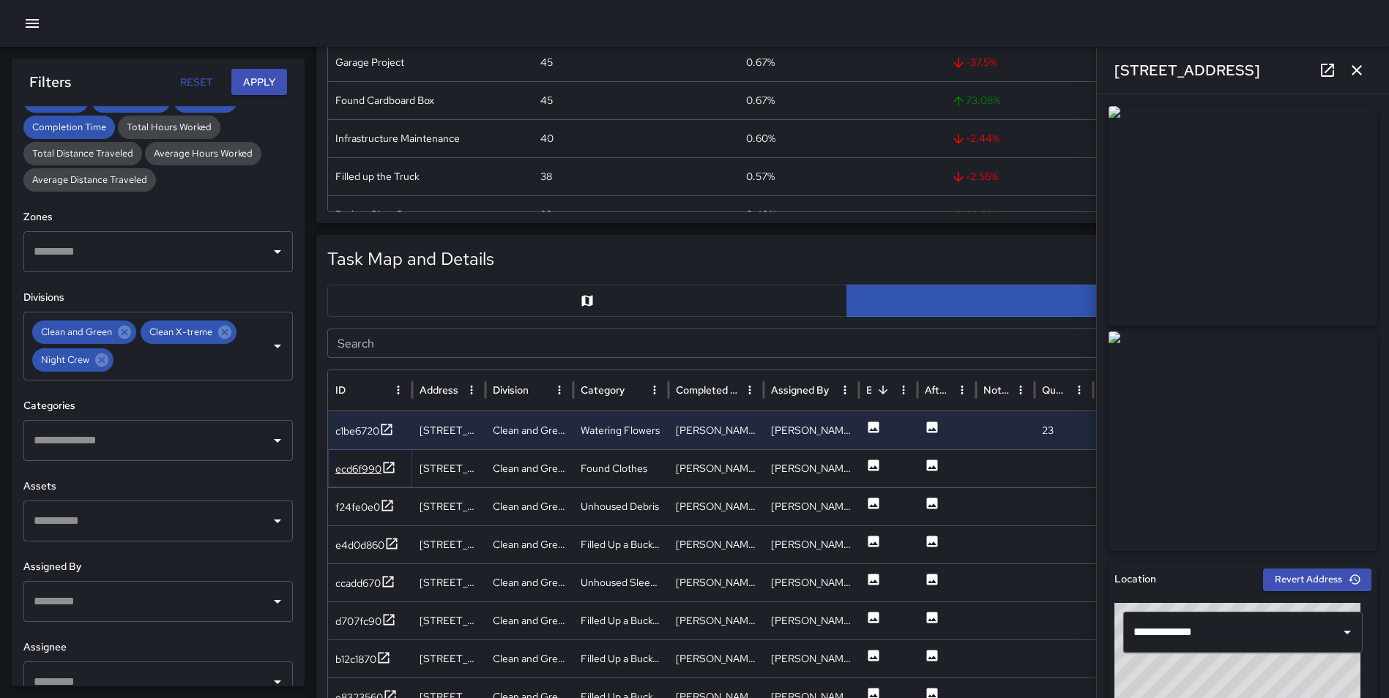
click at [387, 467] on icon at bounding box center [388, 467] width 15 height 15
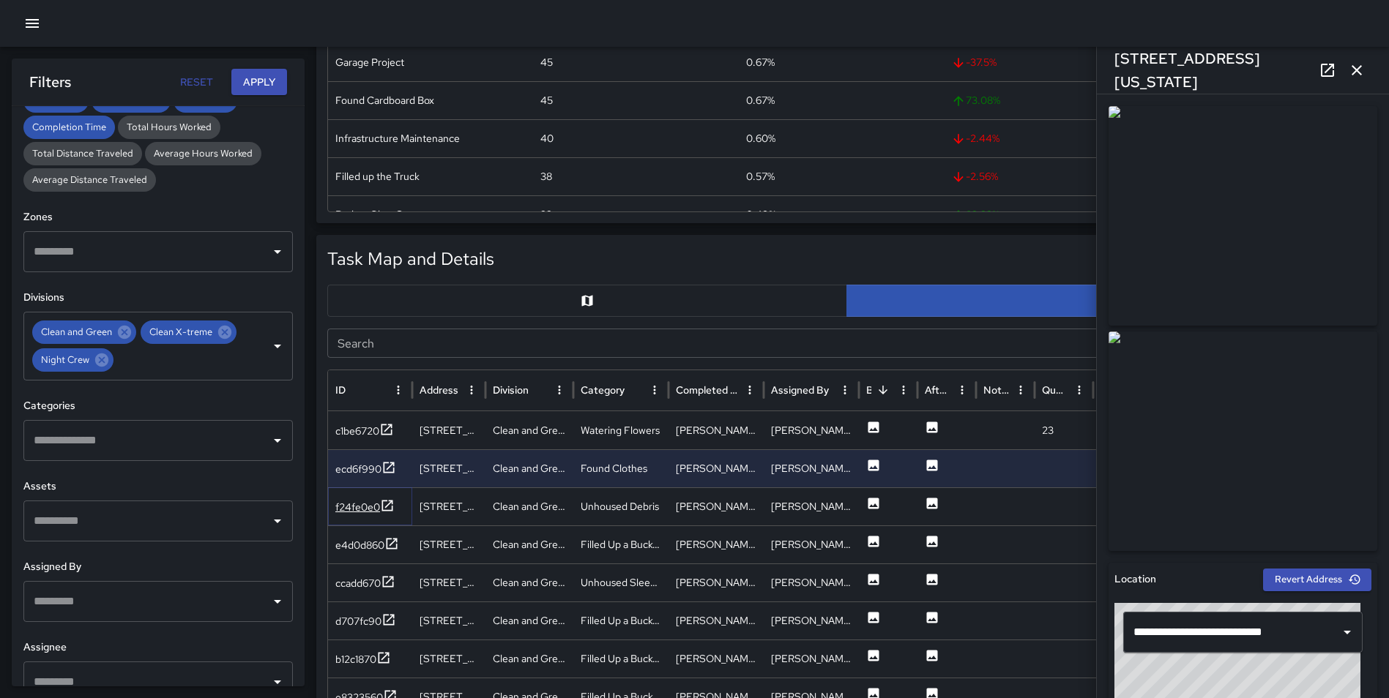
click at [384, 506] on icon at bounding box center [387, 506] width 15 height 15
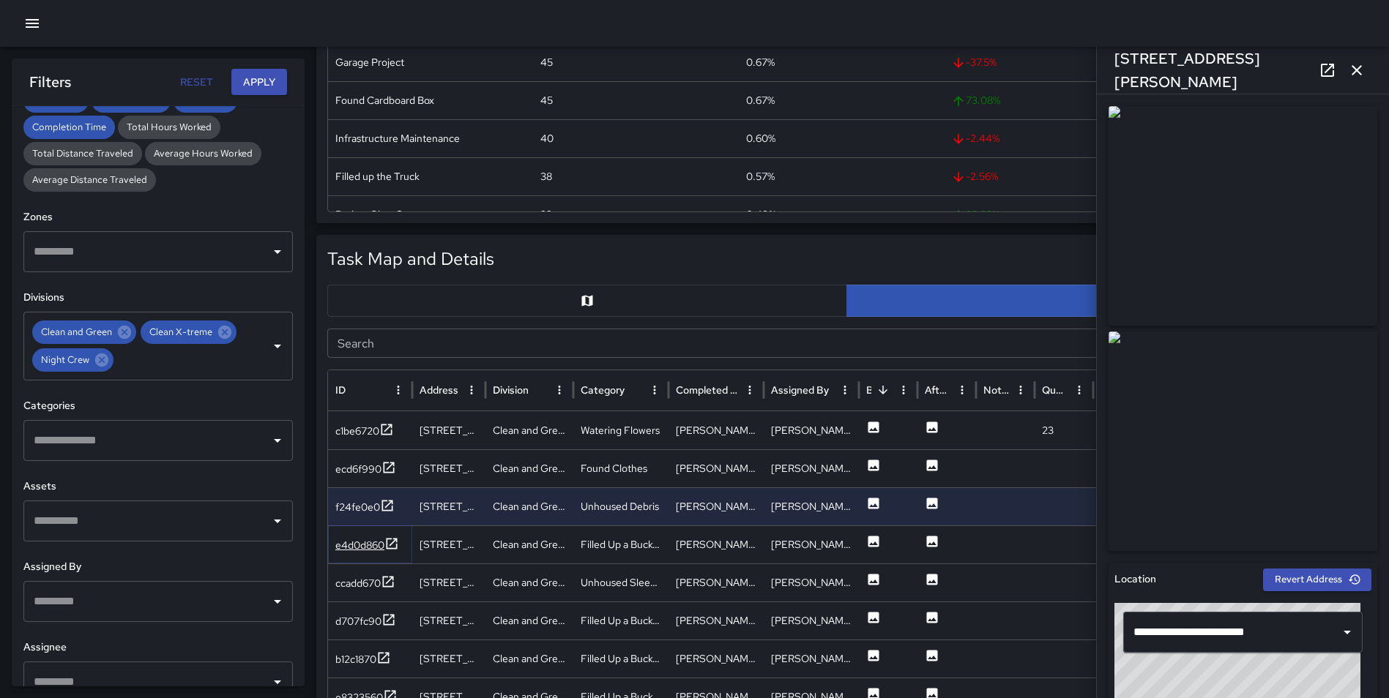
click at [391, 541] on icon at bounding box center [391, 544] width 15 height 15
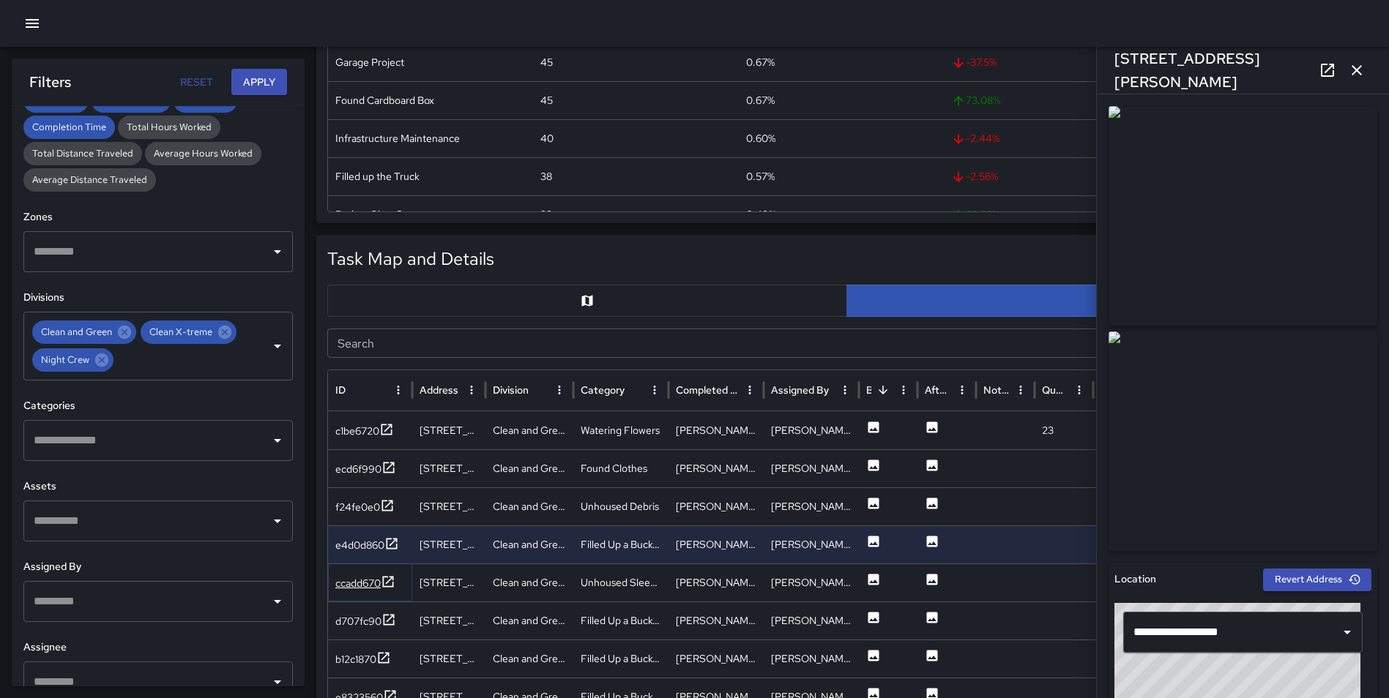
click at [392, 578] on icon at bounding box center [388, 581] width 11 height 11
